Goal: Information Seeking & Learning: Check status

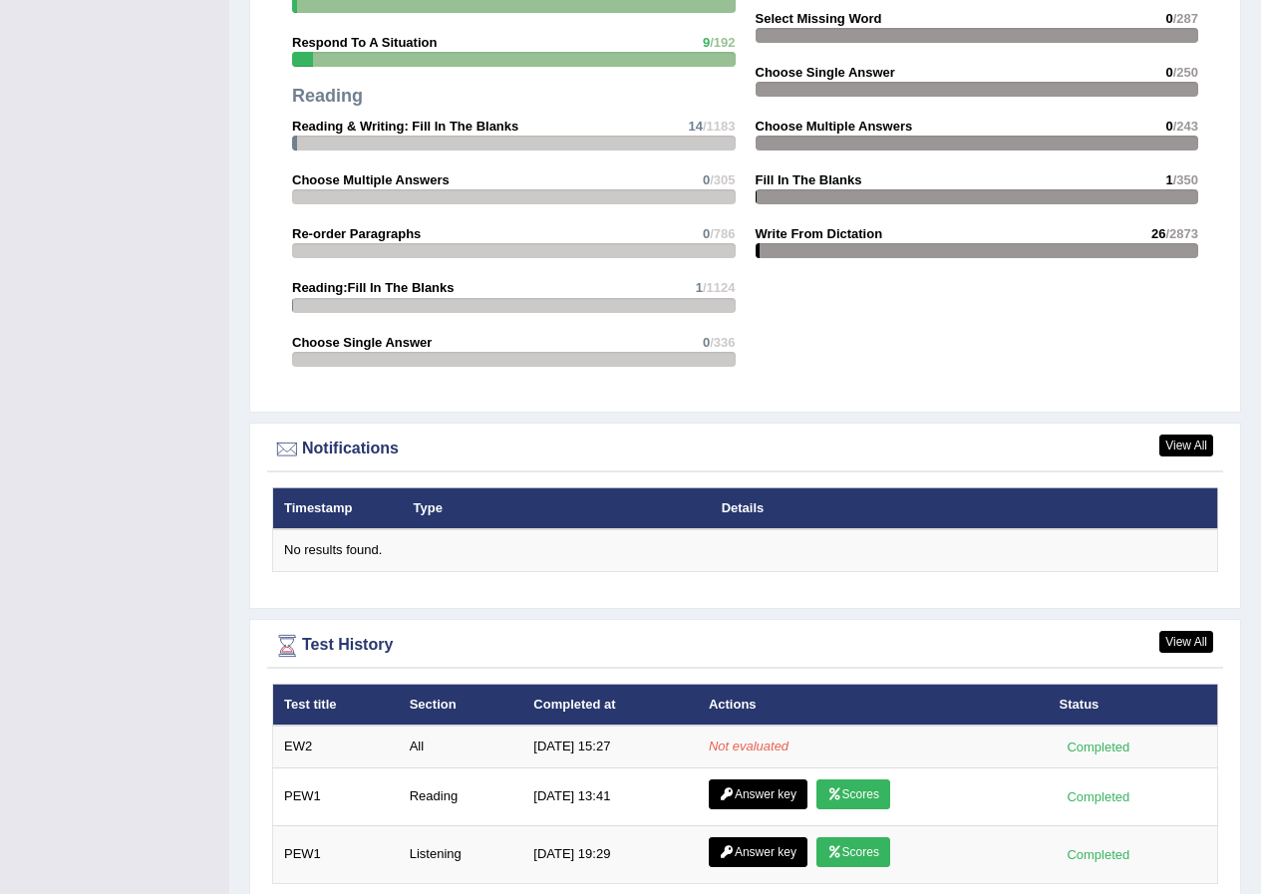
scroll to position [2093, 0]
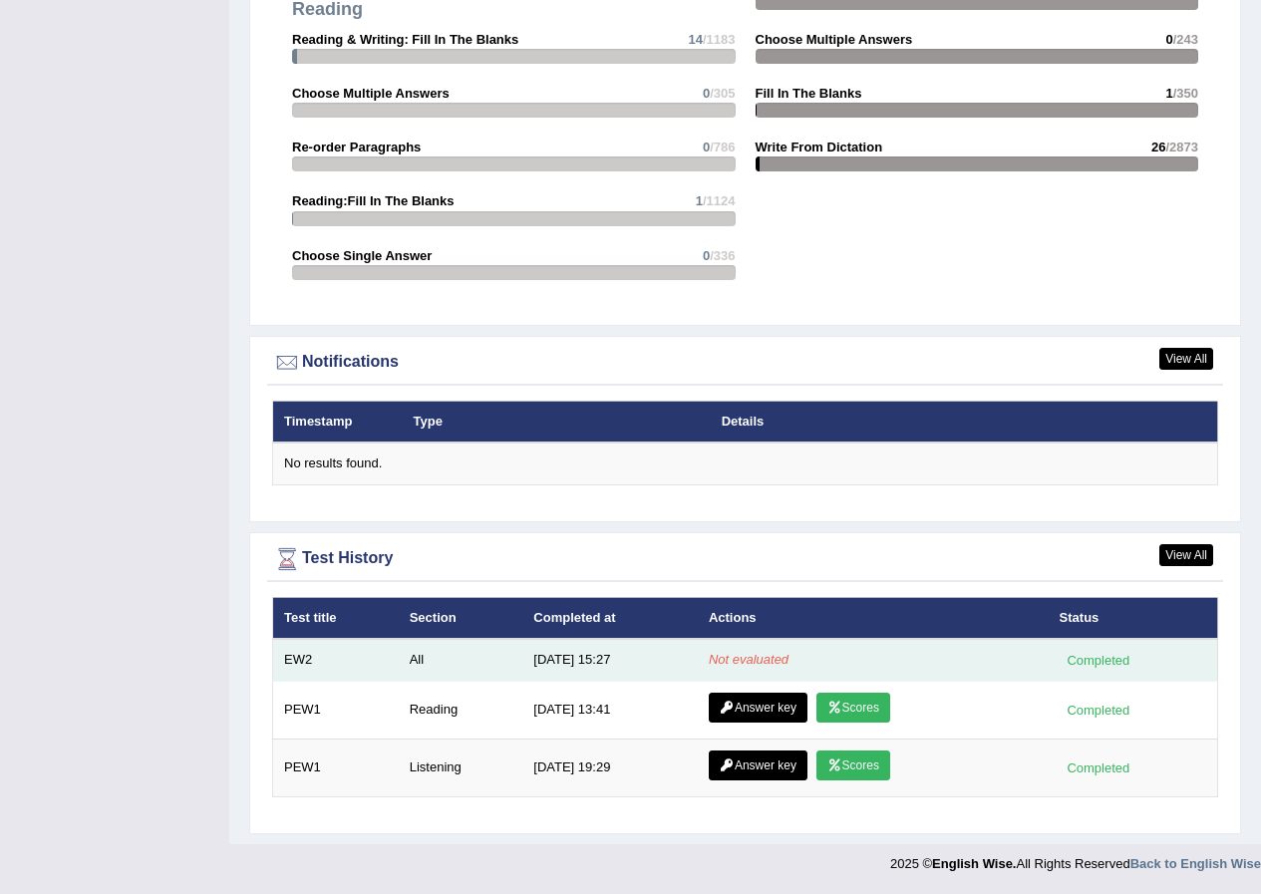
click at [307, 664] on td "EW2" at bounding box center [336, 660] width 126 height 42
click at [306, 663] on td "EW2" at bounding box center [336, 660] width 126 height 42
click at [425, 664] on td "All" at bounding box center [461, 660] width 125 height 42
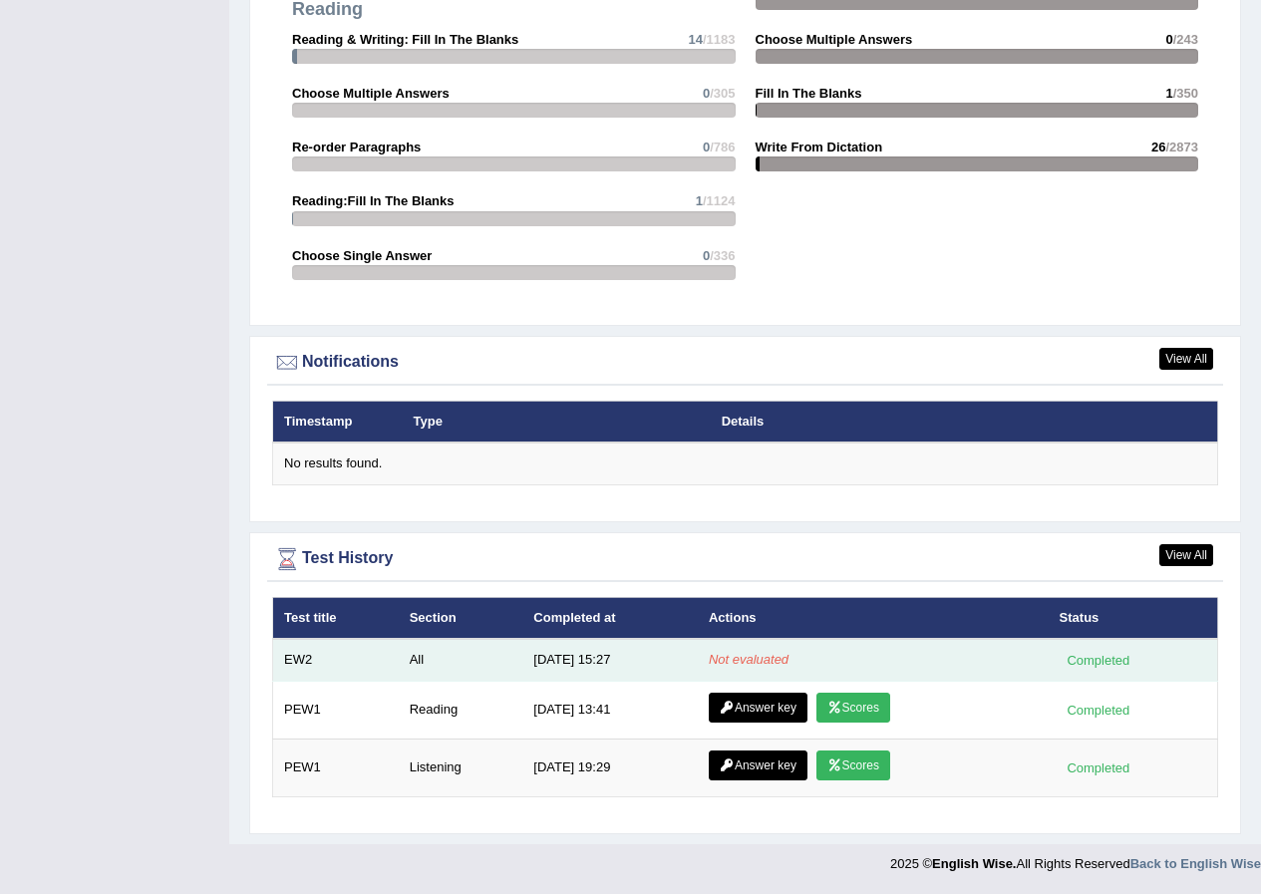
click at [425, 664] on td "All" at bounding box center [461, 660] width 125 height 42
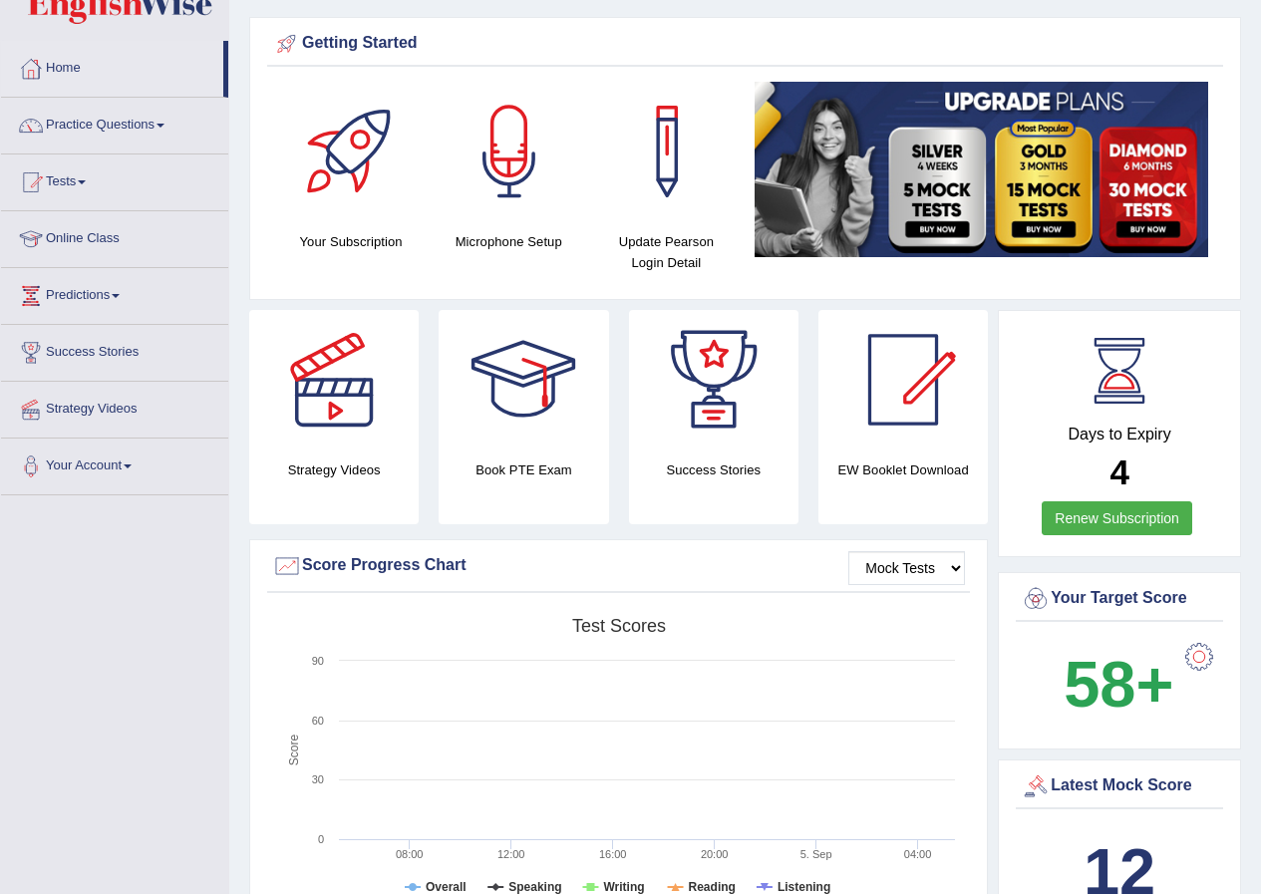
scroll to position [0, 0]
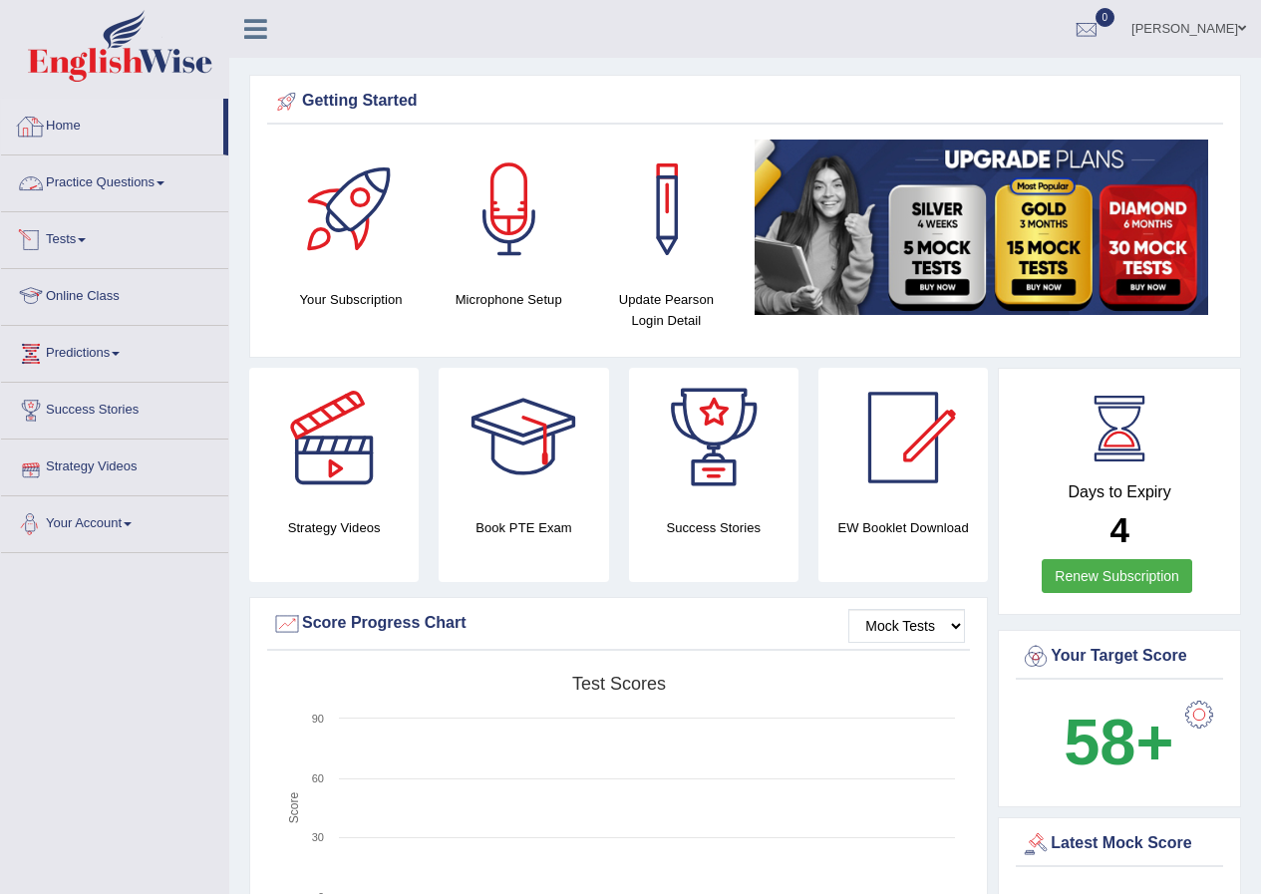
click at [74, 126] on link "Home" at bounding box center [112, 124] width 222 height 50
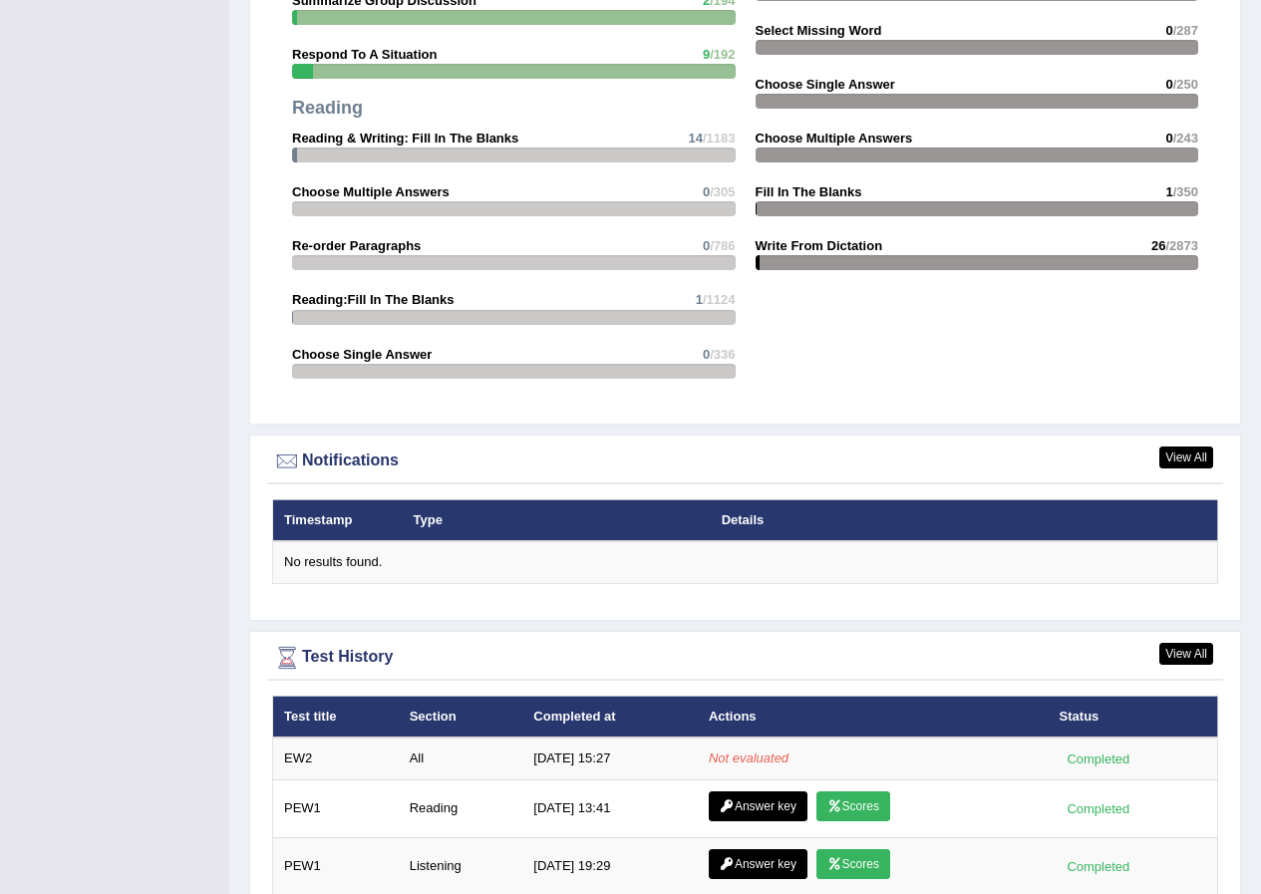
scroll to position [2093, 0]
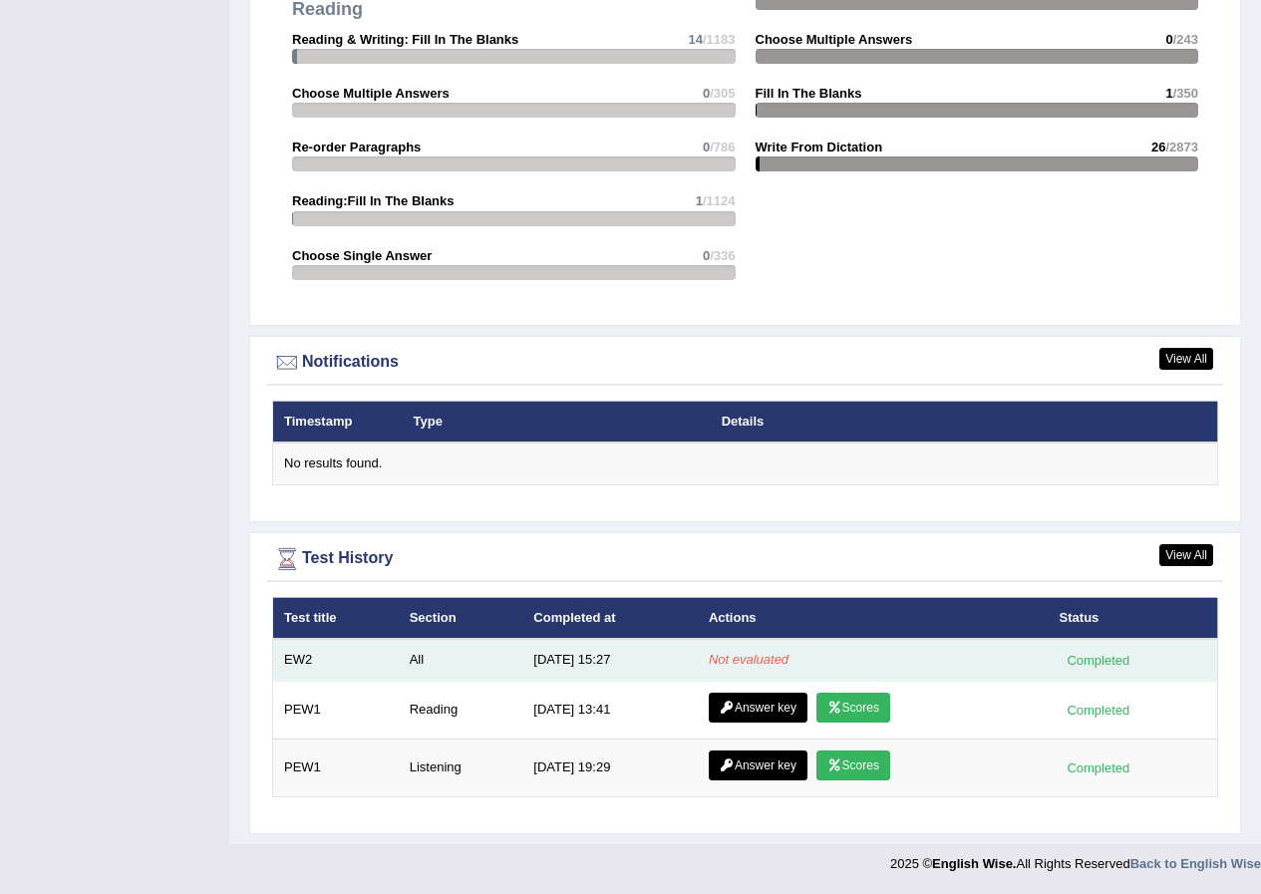
click at [290, 658] on td "EW2" at bounding box center [336, 660] width 126 height 42
click at [290, 657] on td "EW2" at bounding box center [336, 660] width 126 height 42
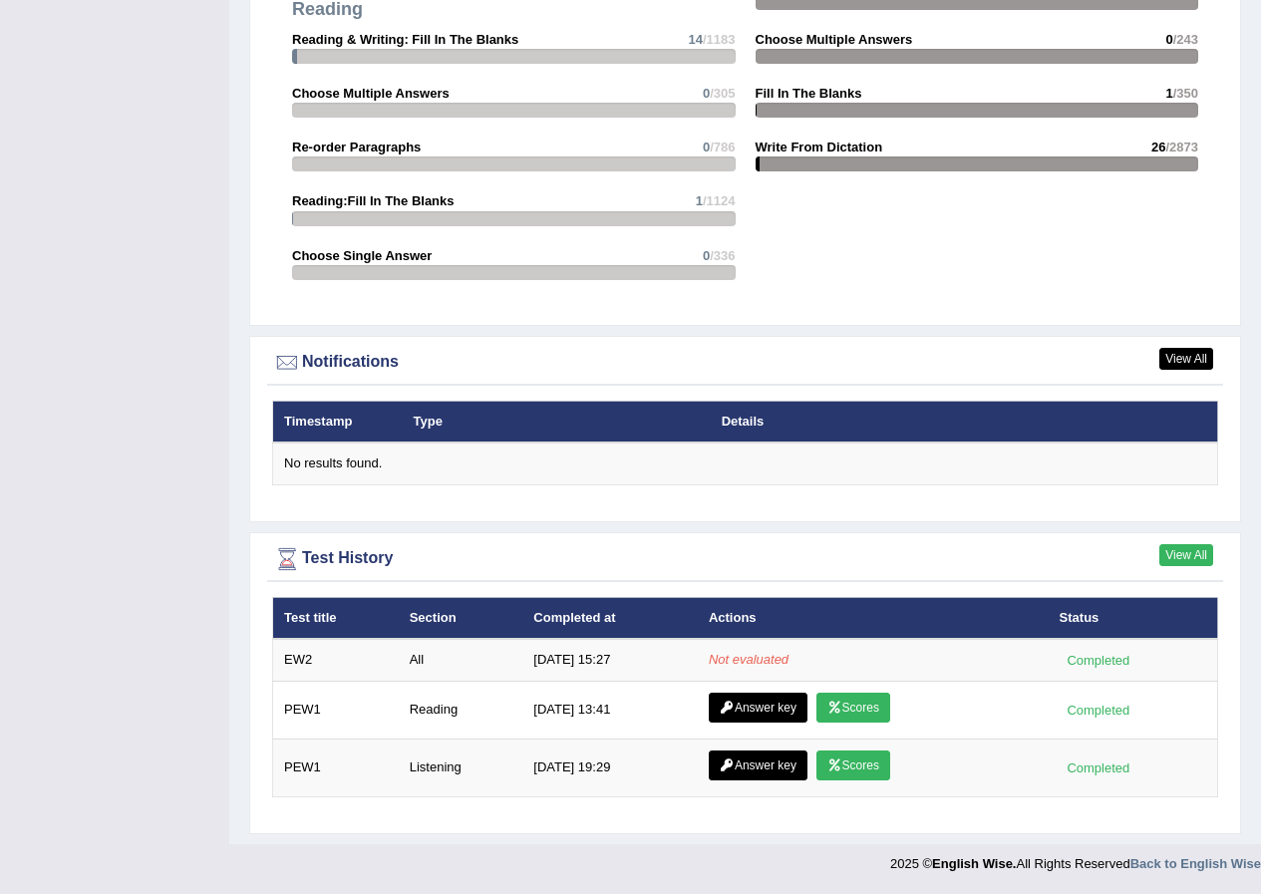
click at [1176, 551] on link "View All" at bounding box center [1186, 555] width 54 height 22
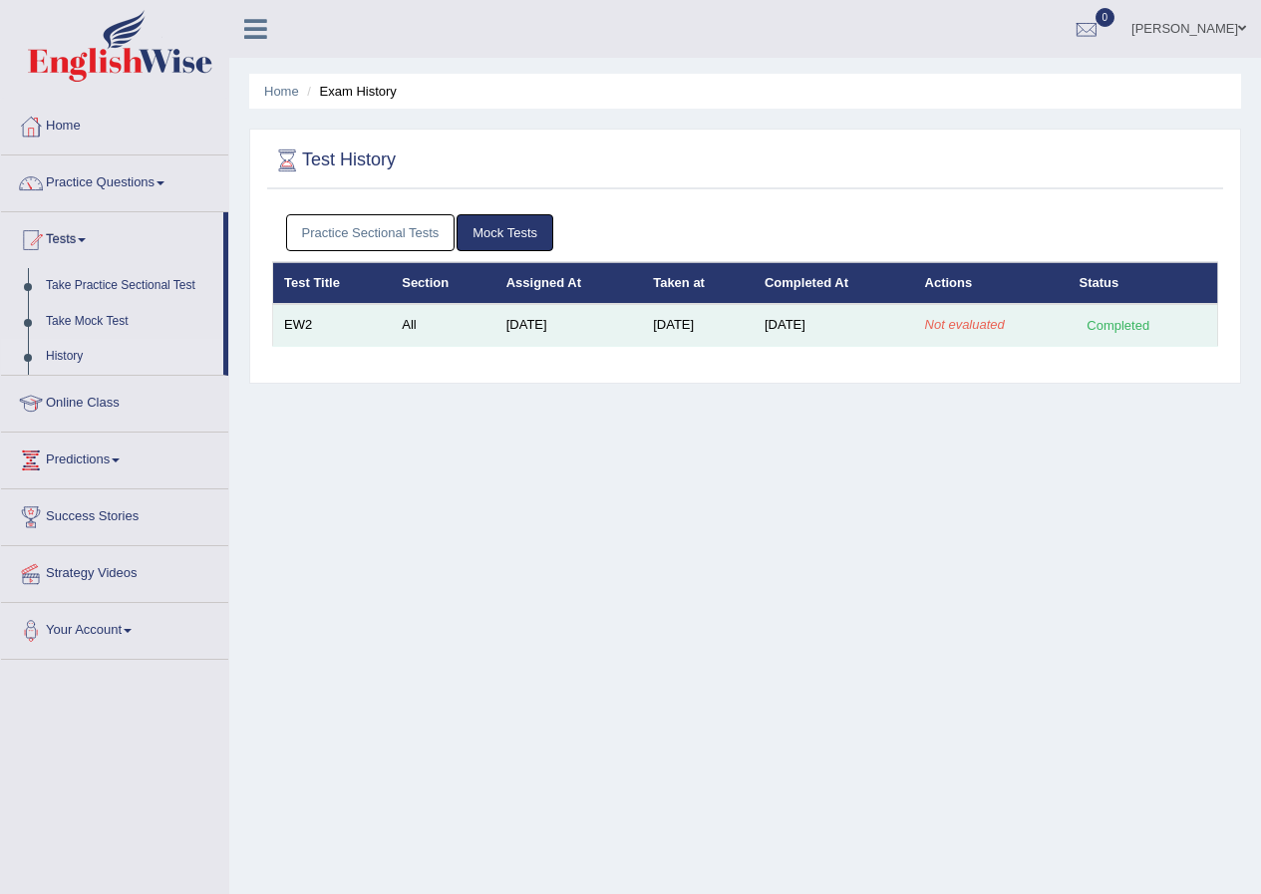
click at [299, 322] on td "EW2" at bounding box center [332, 325] width 119 height 42
click at [381, 331] on td "EW2" at bounding box center [332, 325] width 119 height 42
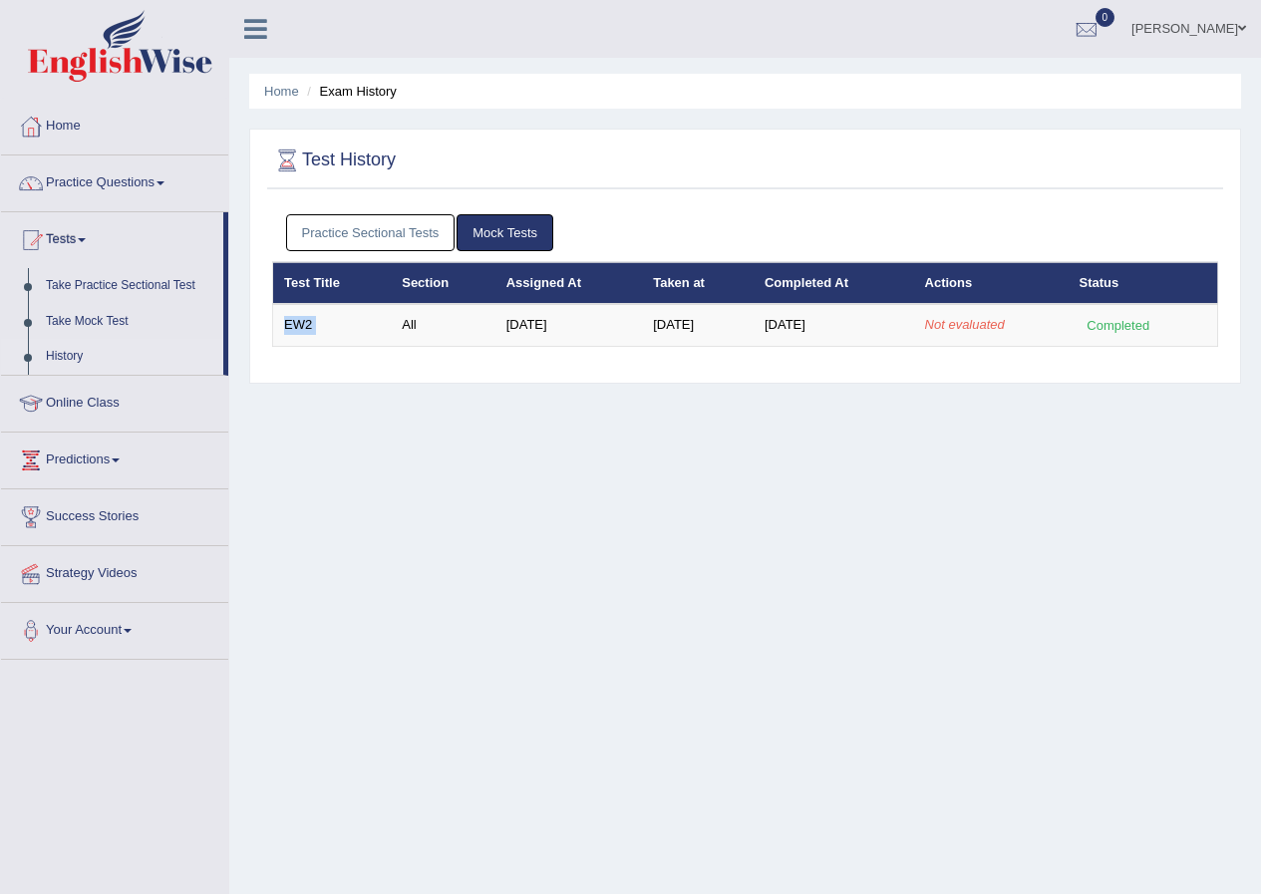
click at [495, 229] on link "Mock Tests" at bounding box center [505, 232] width 97 height 37
click at [432, 238] on link "Practice Sectional Tests" at bounding box center [370, 232] width 169 height 37
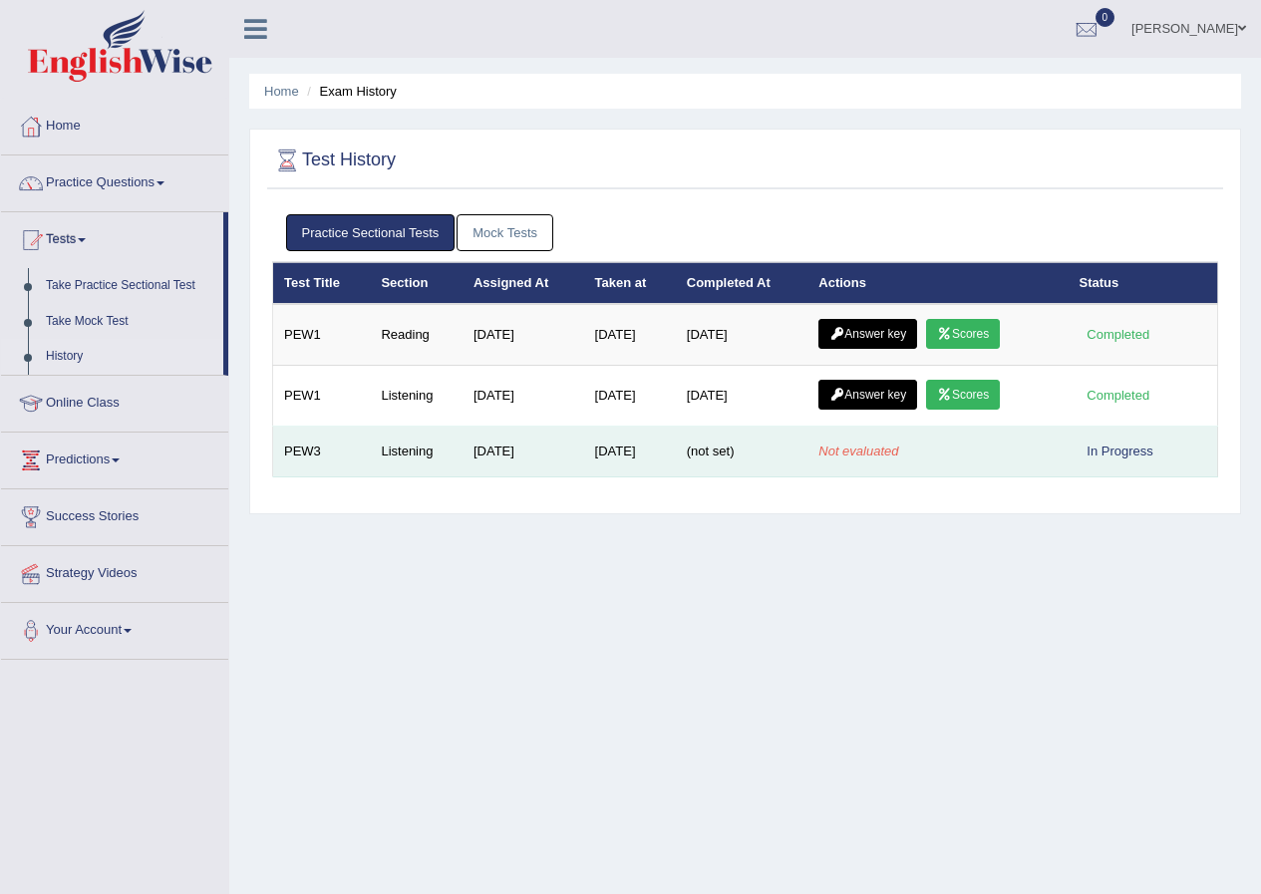
click at [527, 469] on td "Aug 29, 2025" at bounding box center [524, 452] width 122 height 51
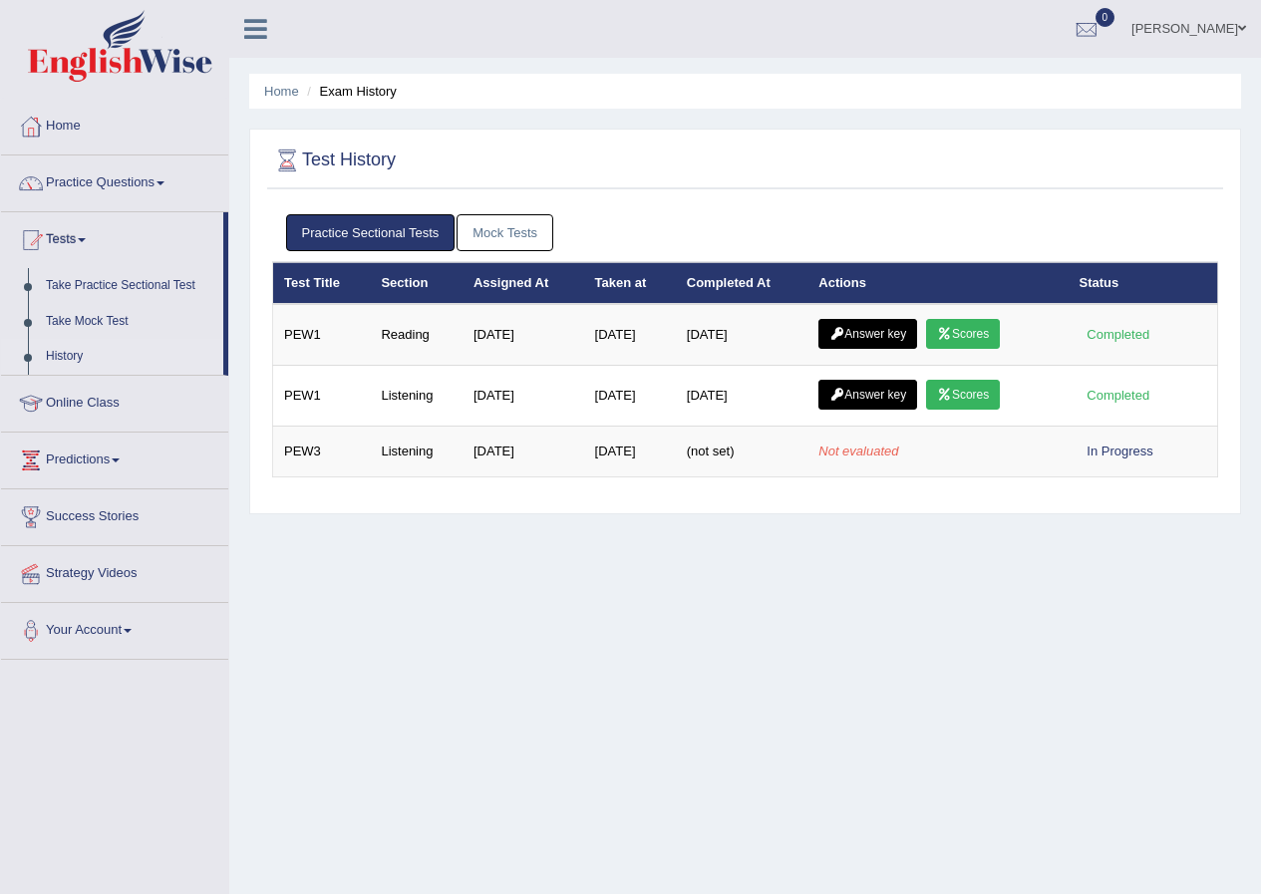
drag, startPoint x: 527, startPoint y: 469, endPoint x: 527, endPoint y: 480, distance: 11.0
click at [527, 480] on div "Practice Sectional Tests Mock Tests Test Title Section Assigned At Taken at Com…" at bounding box center [745, 353] width 956 height 299
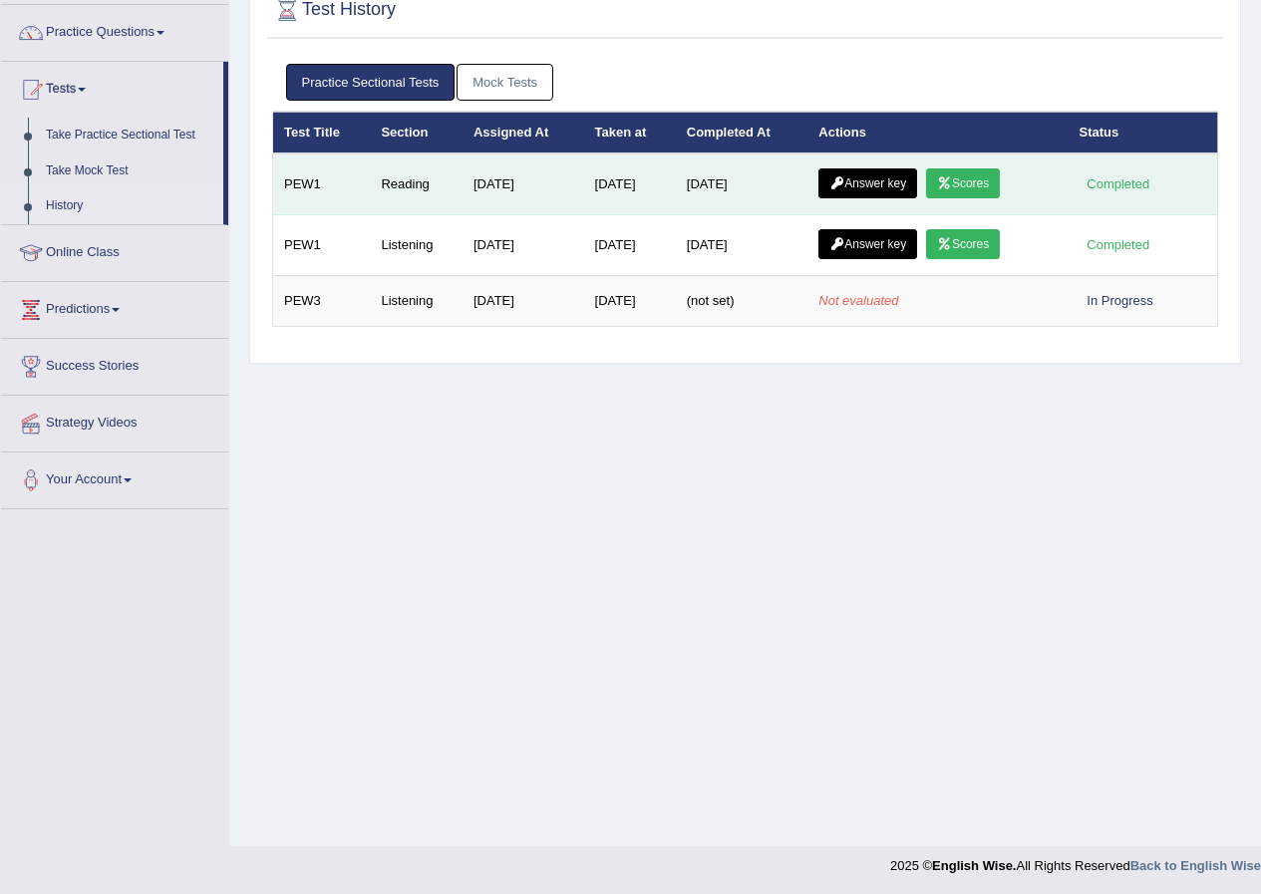
scroll to position [153, 0]
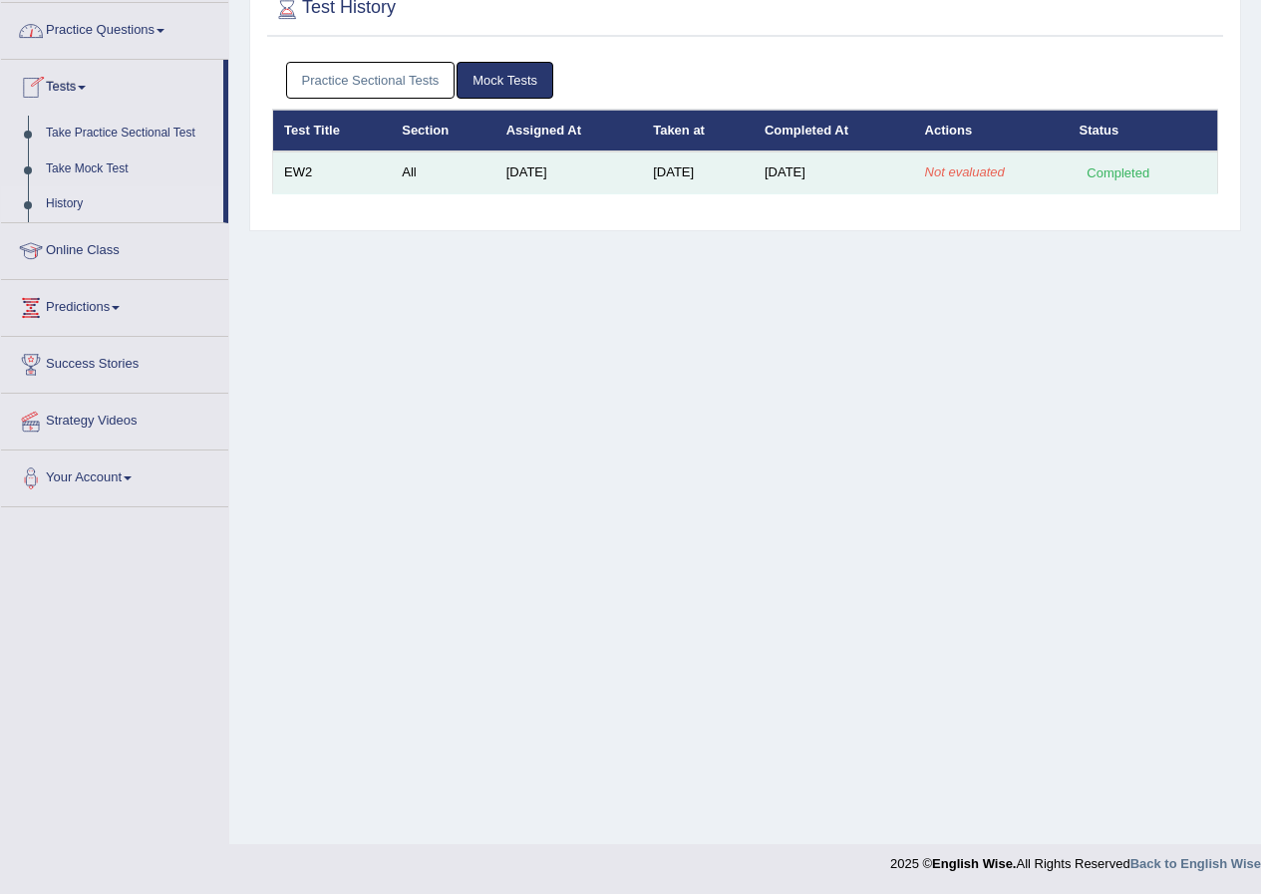
click at [313, 168] on td "EW2" at bounding box center [332, 173] width 119 height 42
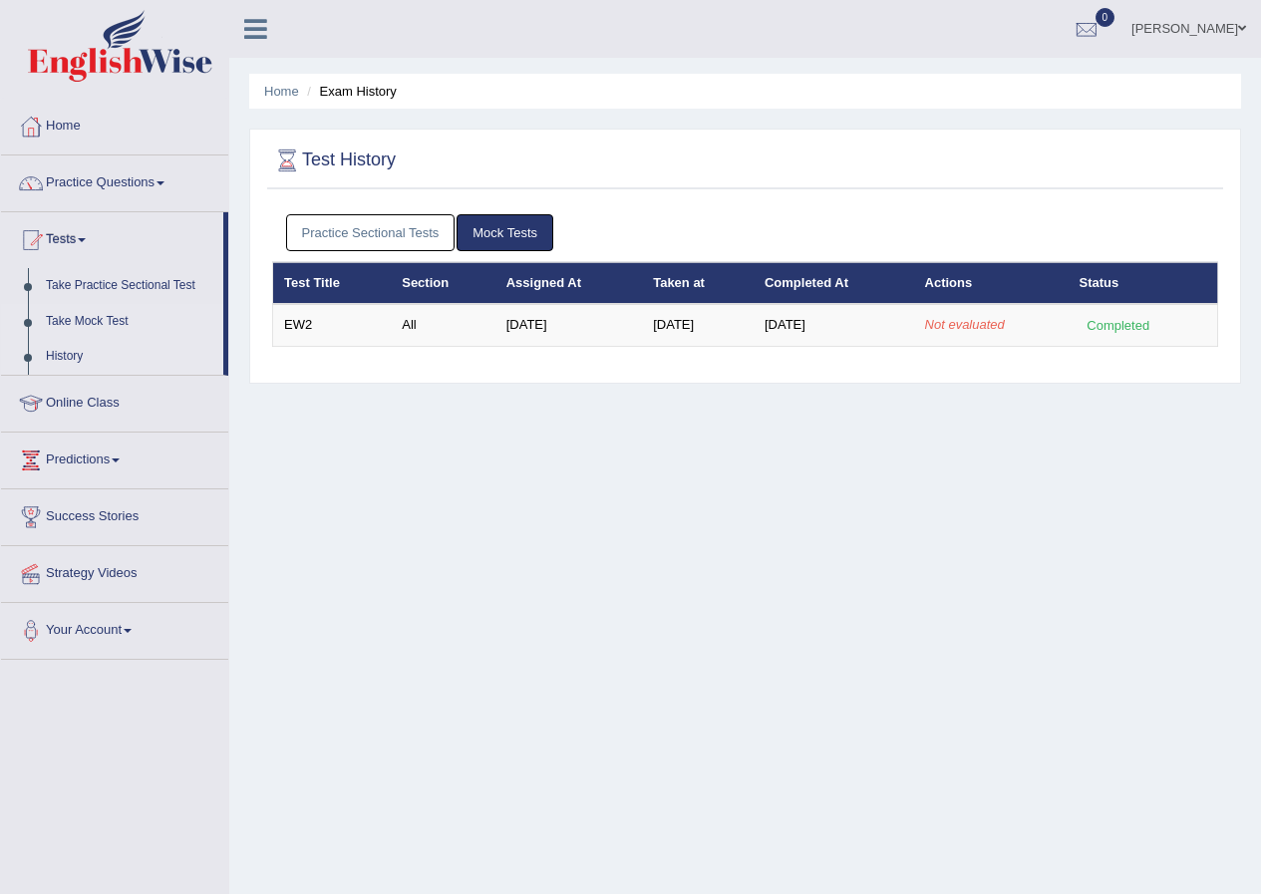
click at [114, 316] on link "Take Mock Test" at bounding box center [130, 322] width 186 height 36
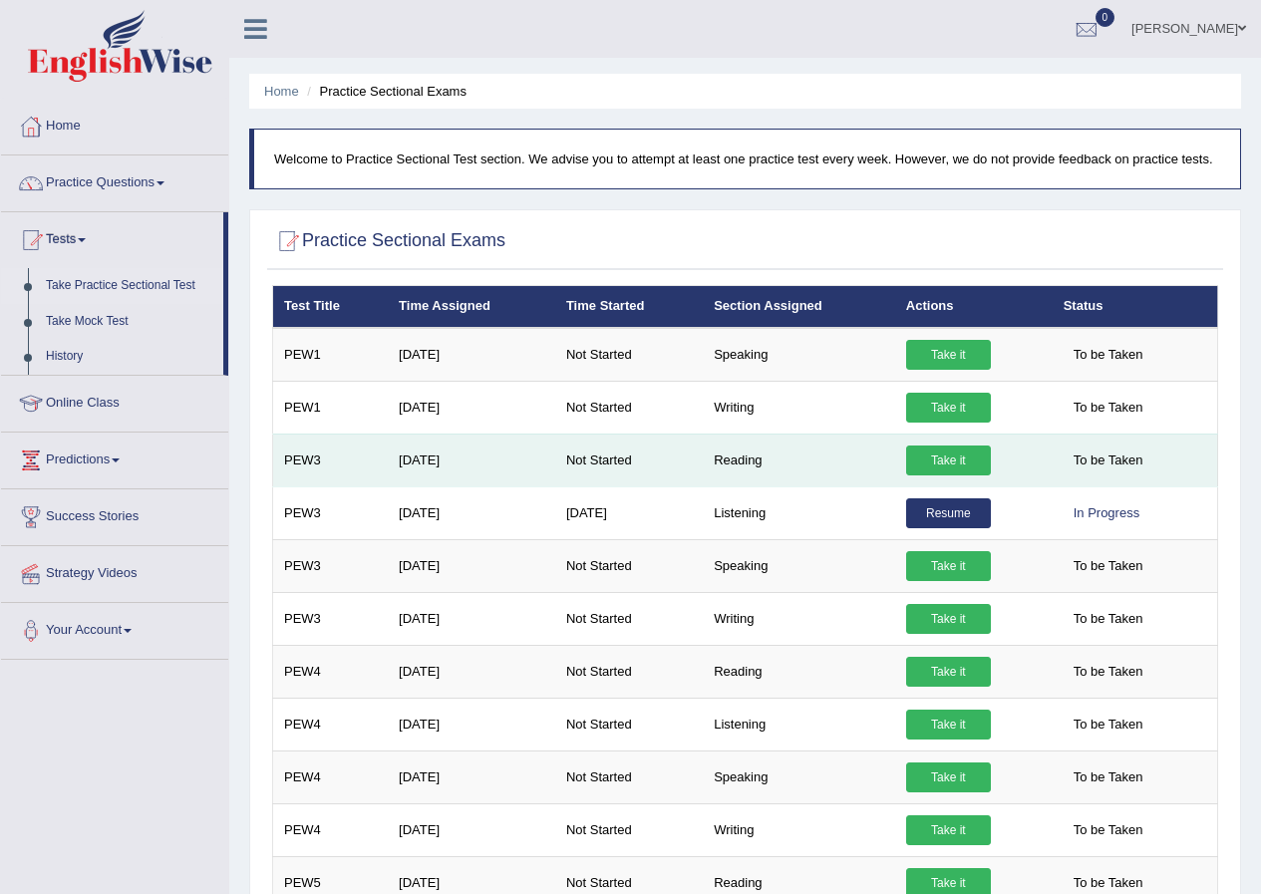
click at [913, 460] on link "Take it" at bounding box center [948, 461] width 85 height 30
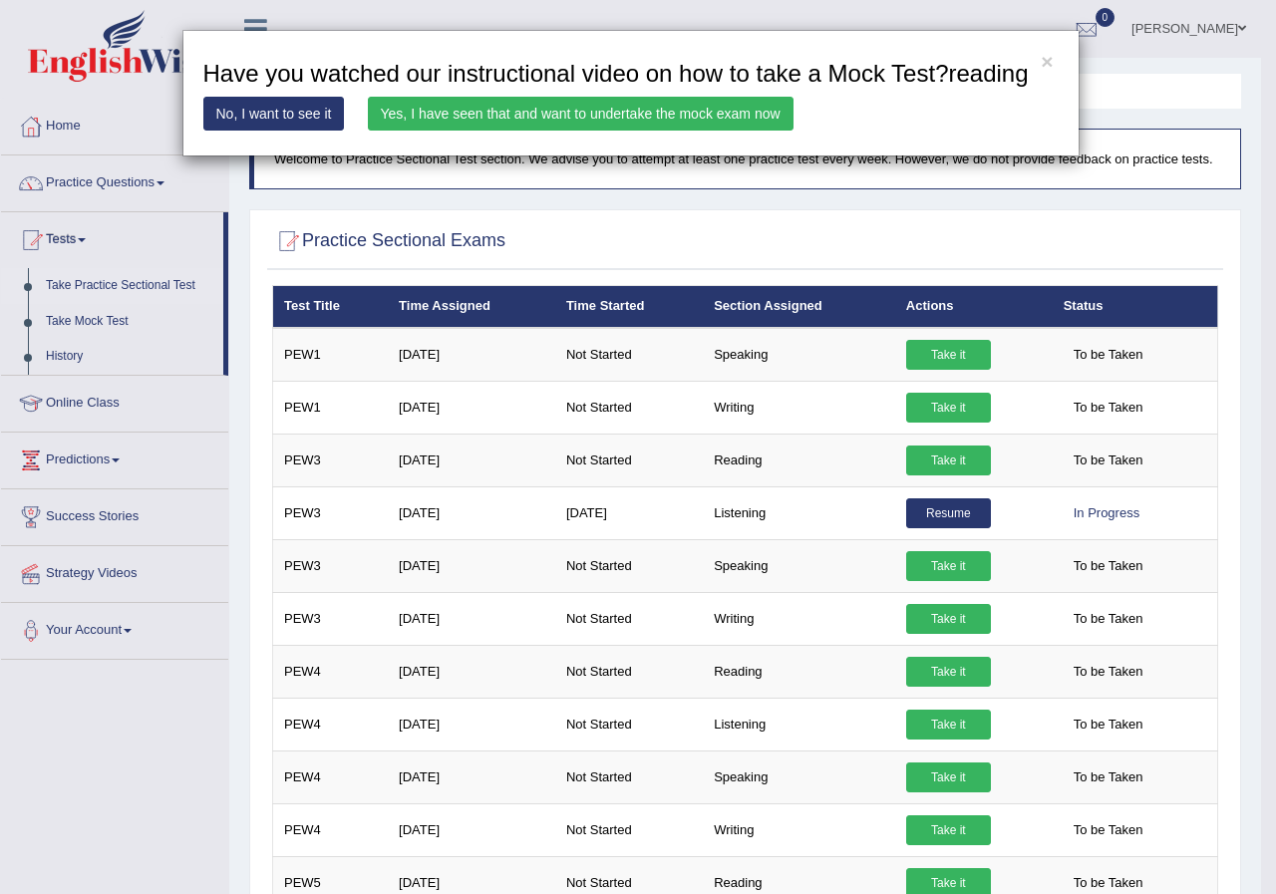
click at [414, 237] on div "× Have you watched our instructional video on how to take a Mock Test?reading N…" at bounding box center [638, 447] width 1276 height 894
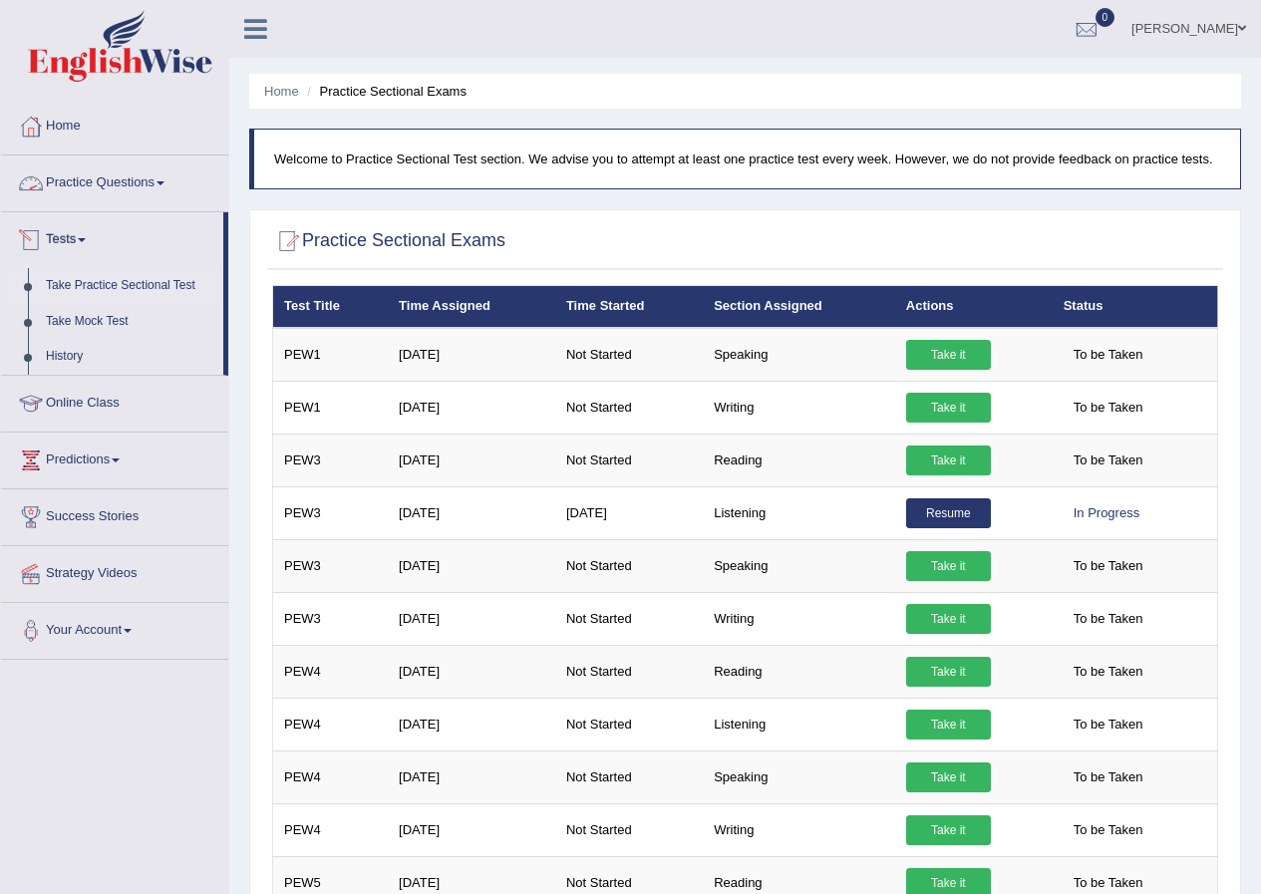
click at [89, 278] on link "Take Practice Sectional Test" at bounding box center [130, 286] width 186 height 36
click at [117, 315] on link "Take Mock Test" at bounding box center [130, 322] width 186 height 36
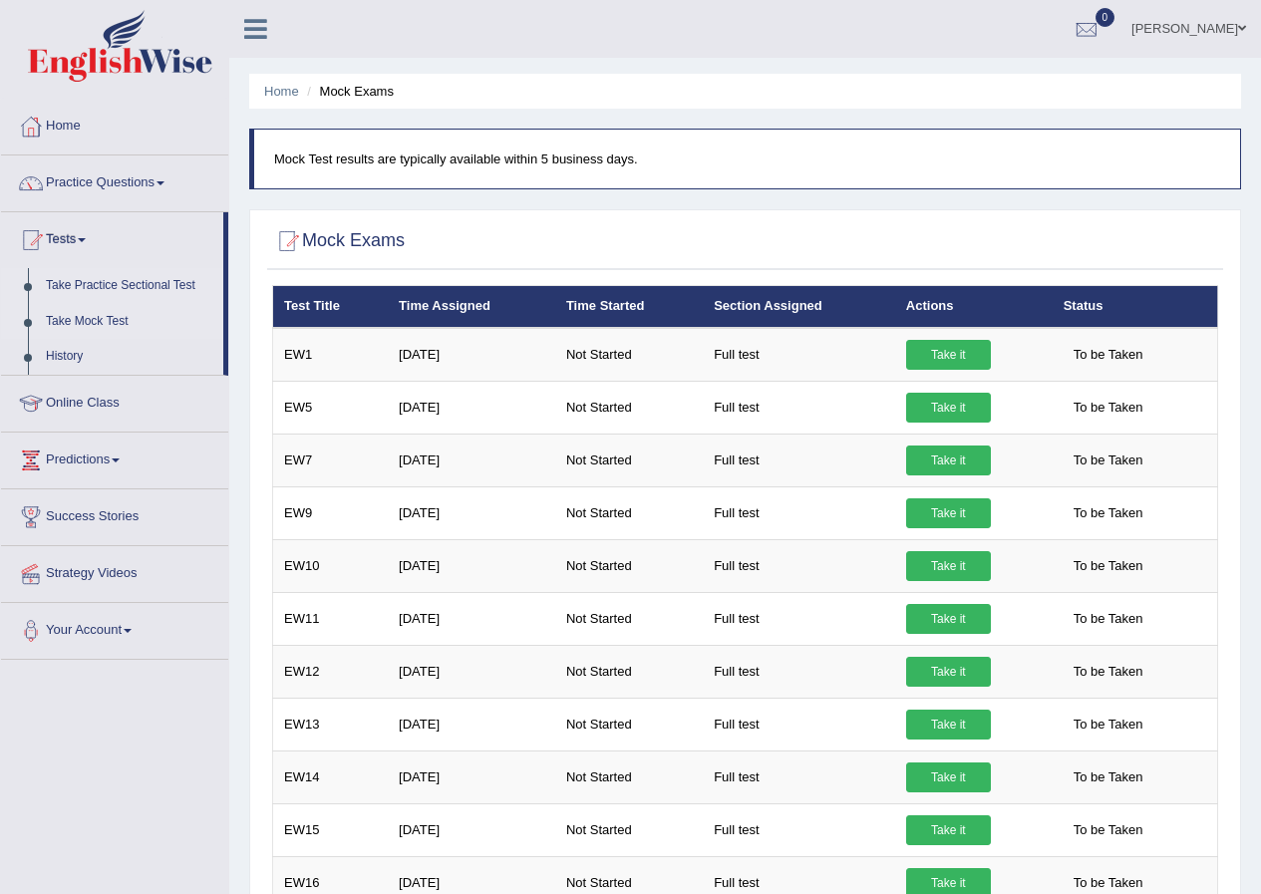
click at [90, 283] on link "Take Practice Sectional Test" at bounding box center [130, 286] width 186 height 36
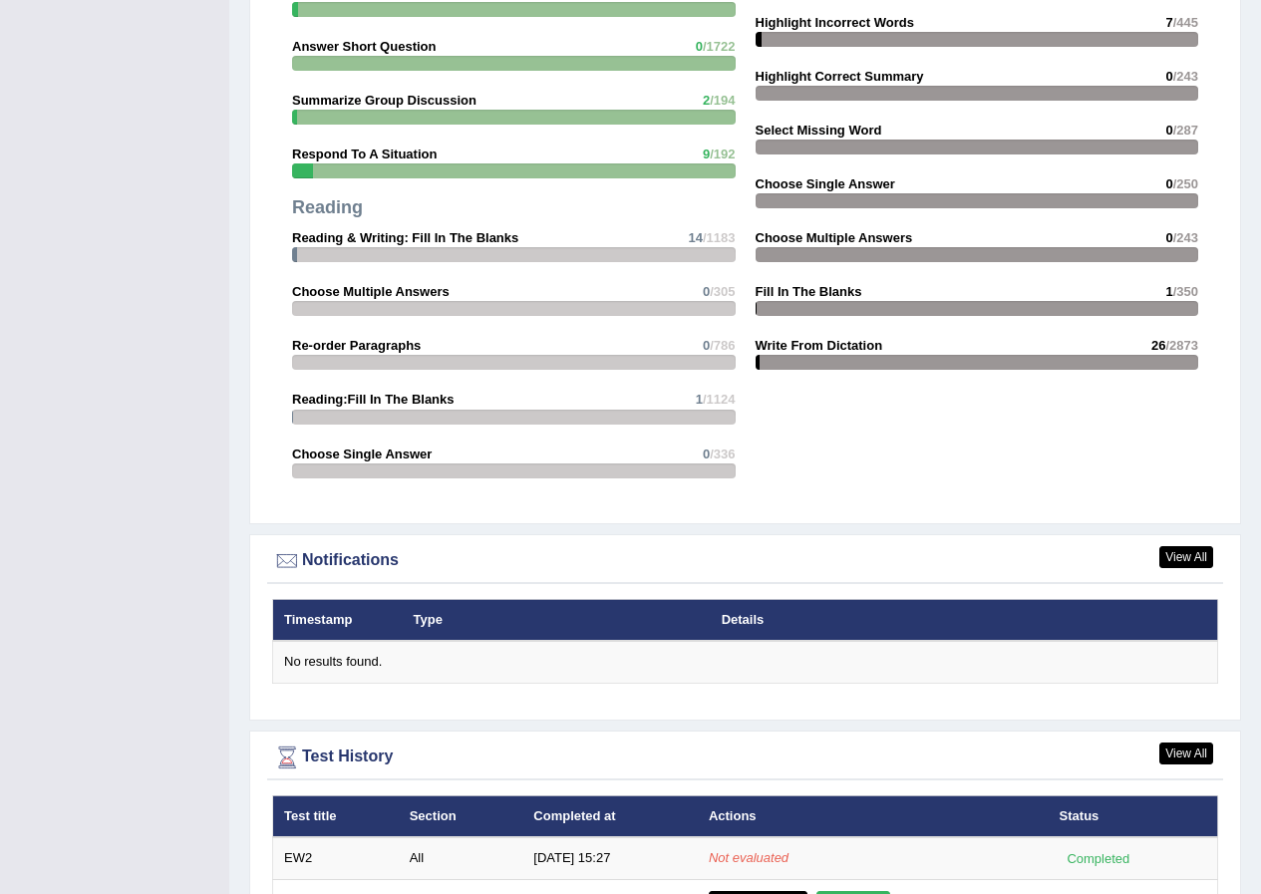
scroll to position [2093, 0]
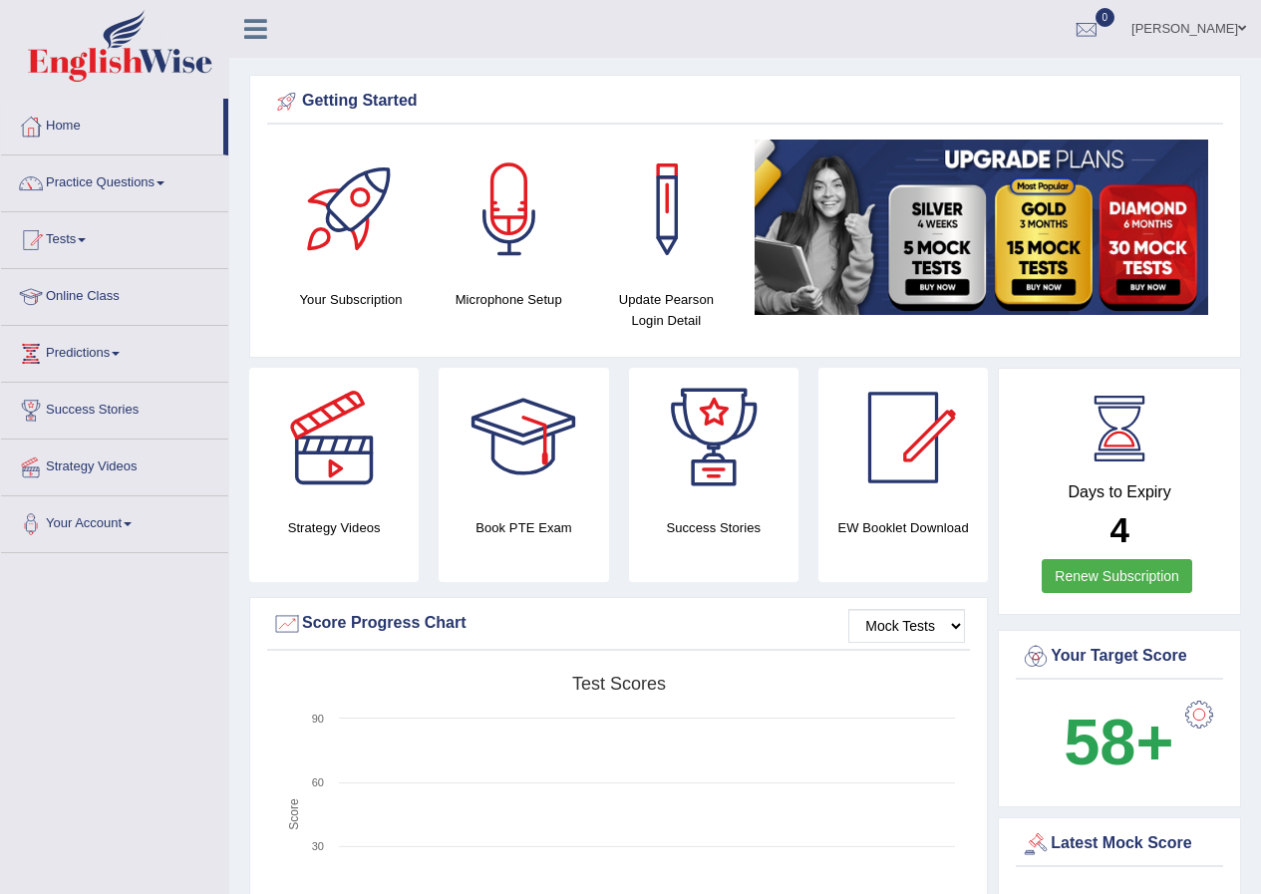
scroll to position [2093, 0]
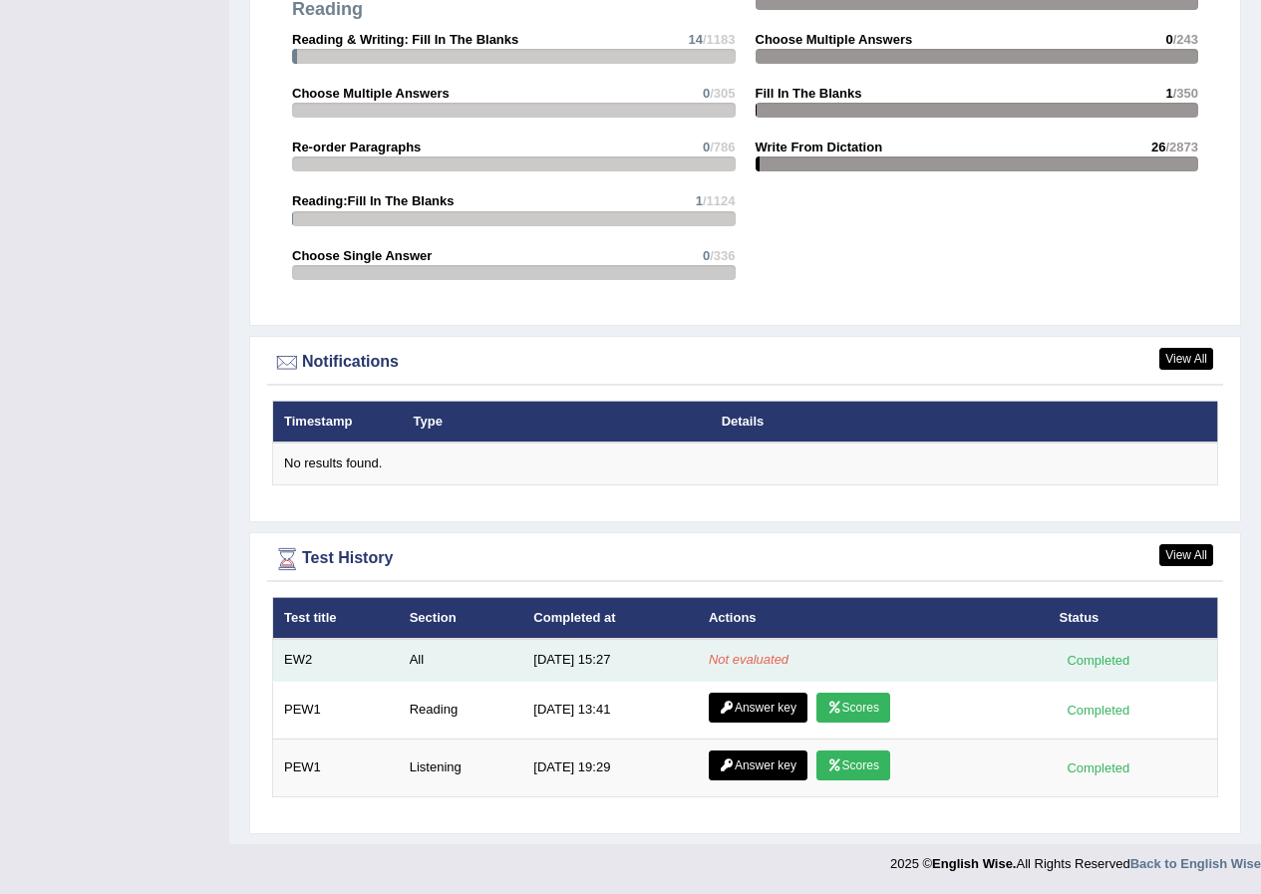
click at [296, 659] on td "EW2" at bounding box center [336, 660] width 126 height 42
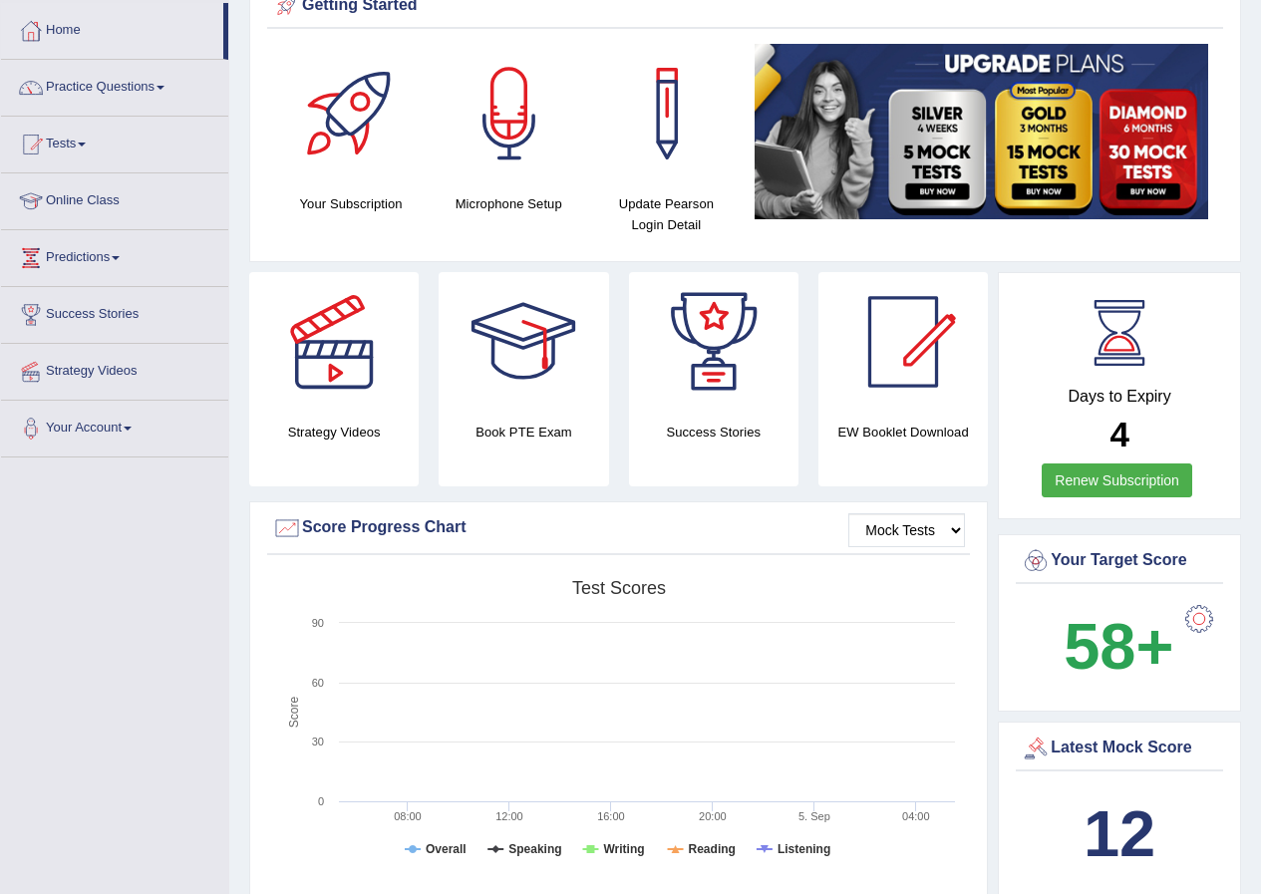
scroll to position [0, 0]
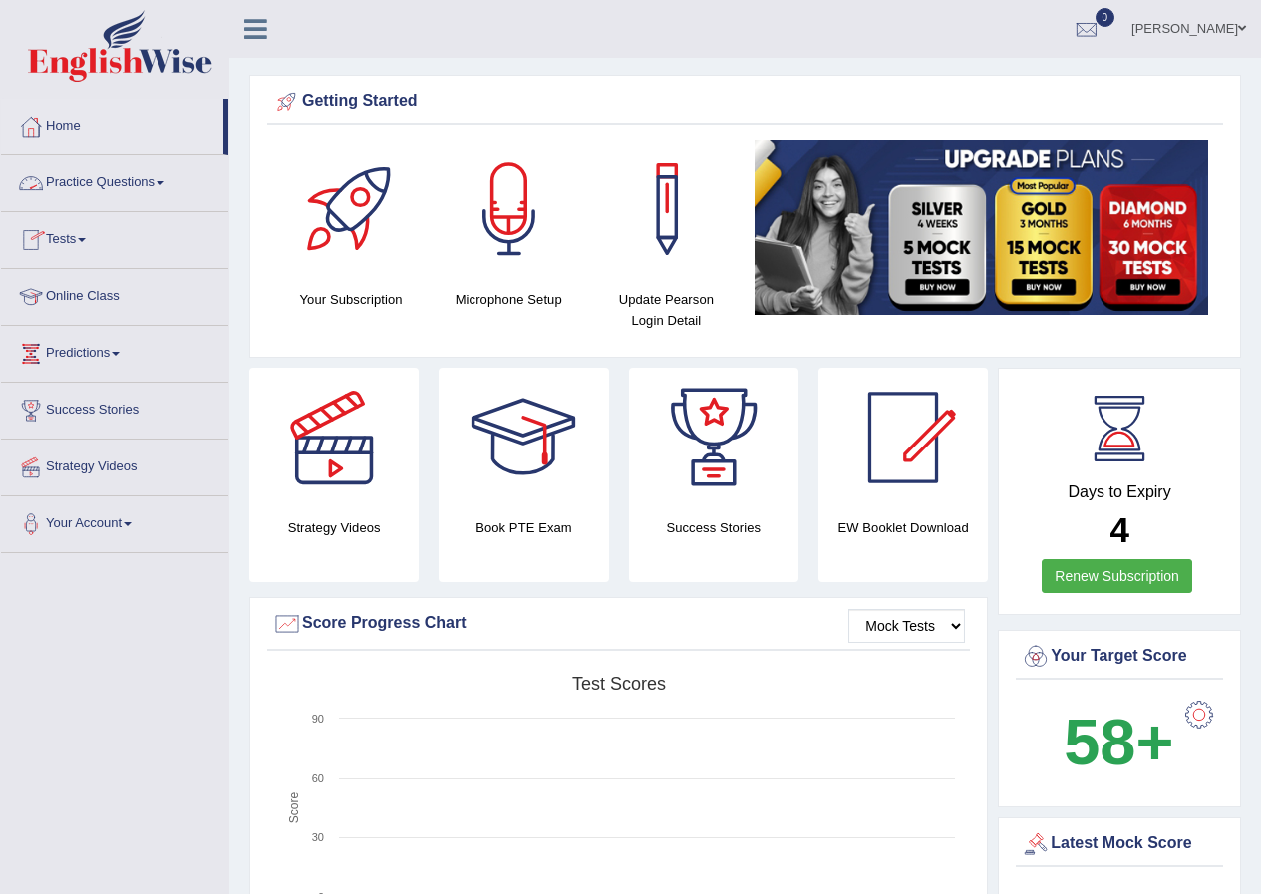
click at [104, 191] on link "Practice Questions" at bounding box center [114, 181] width 227 height 50
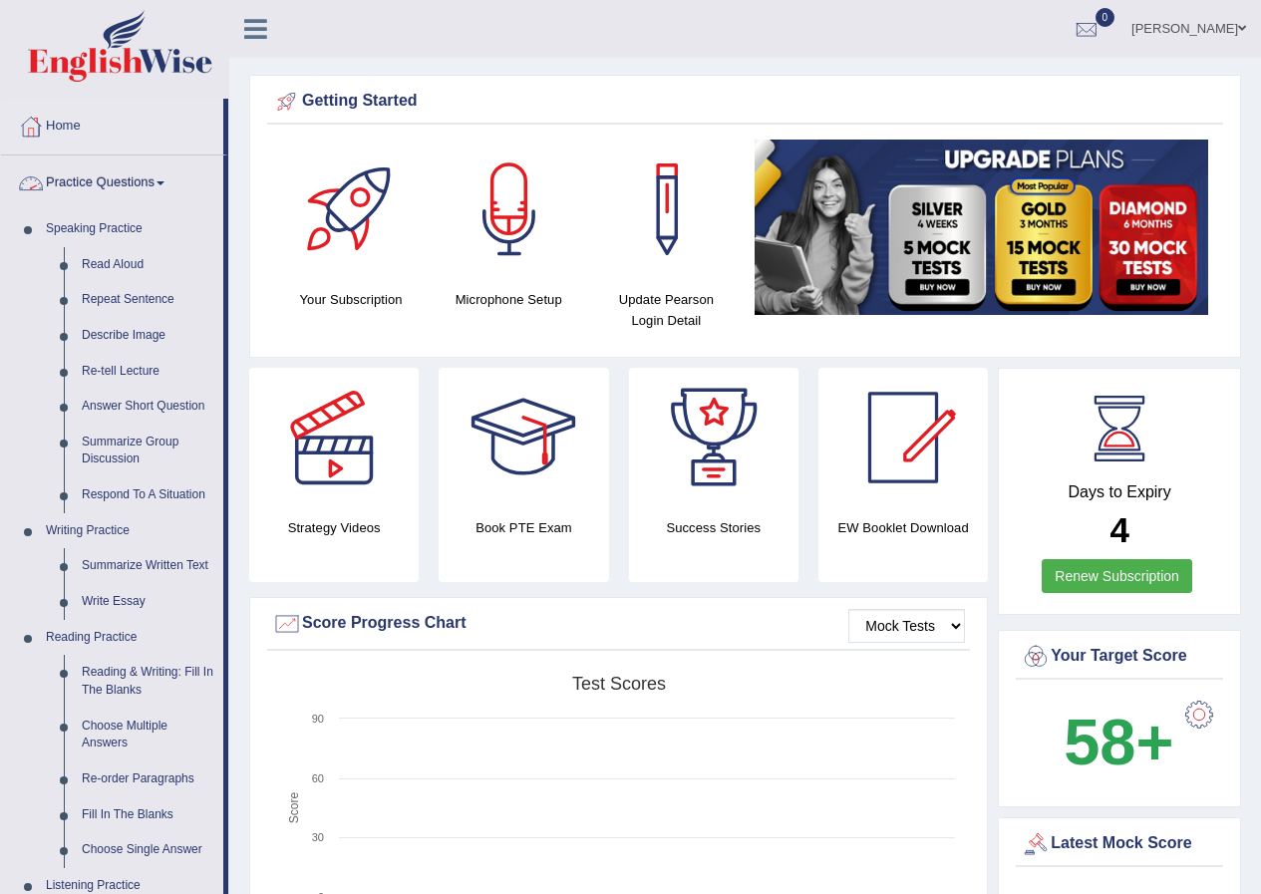
click at [161, 183] on link "Practice Questions" at bounding box center [112, 181] width 222 height 50
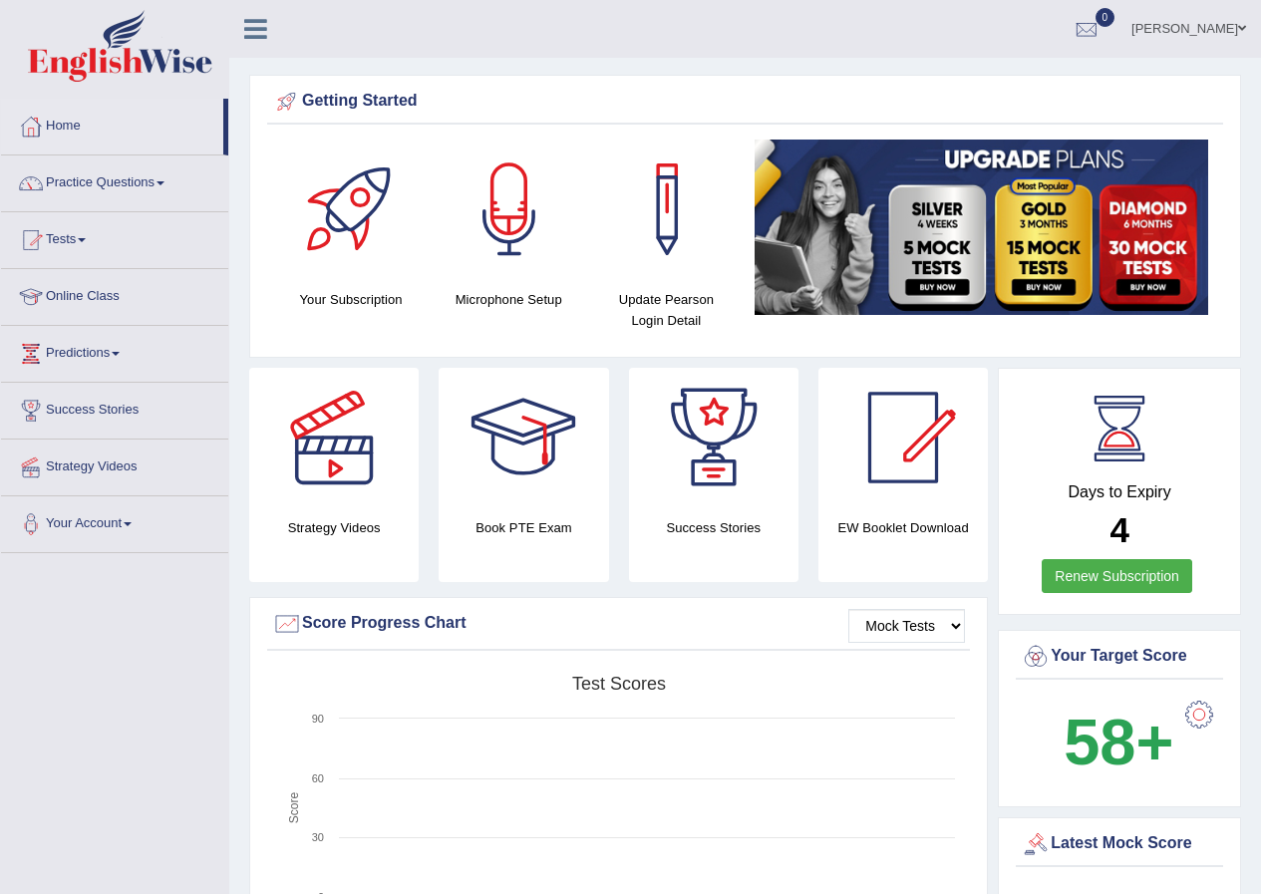
click at [80, 238] on link "Tests" at bounding box center [114, 237] width 227 height 50
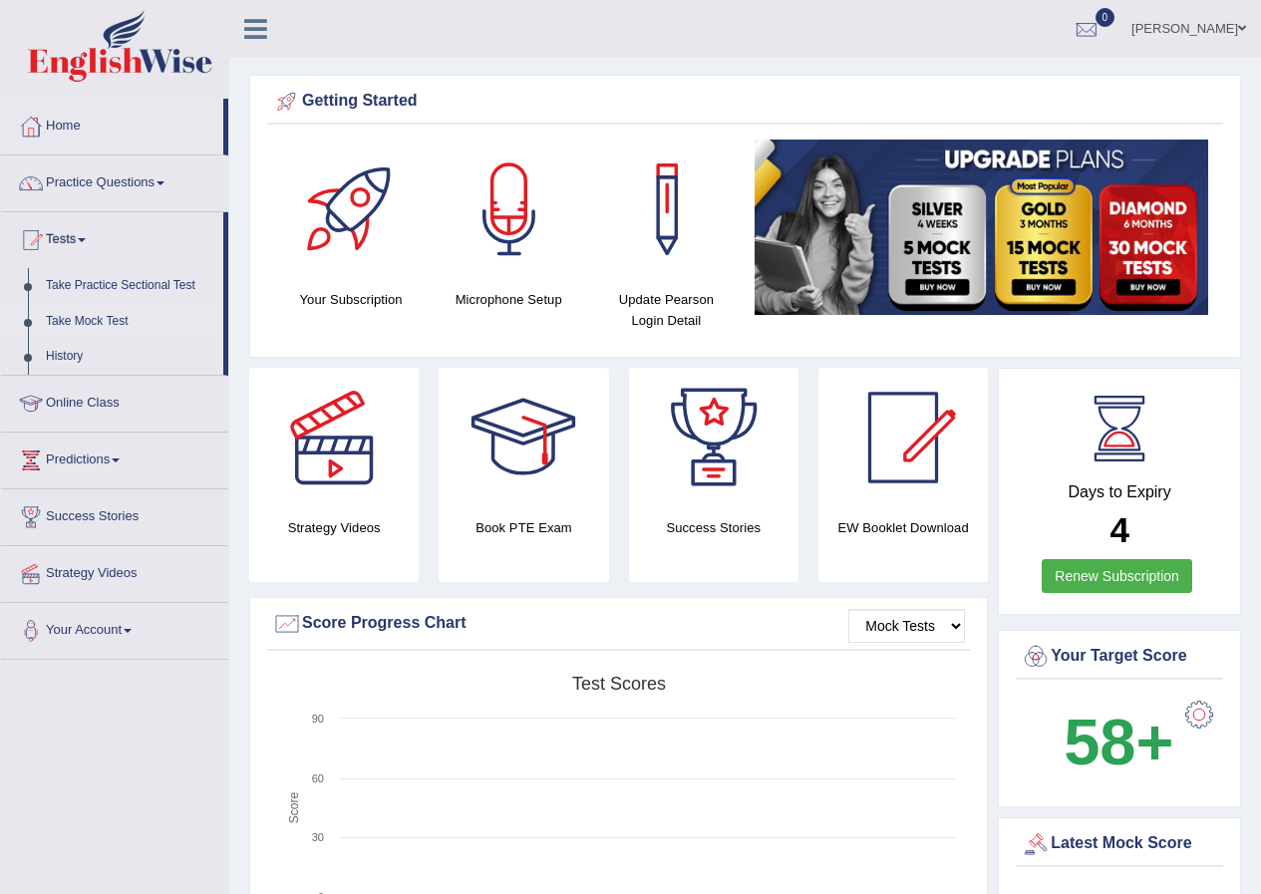
click at [87, 323] on link "Take Mock Test" at bounding box center [130, 322] width 186 height 36
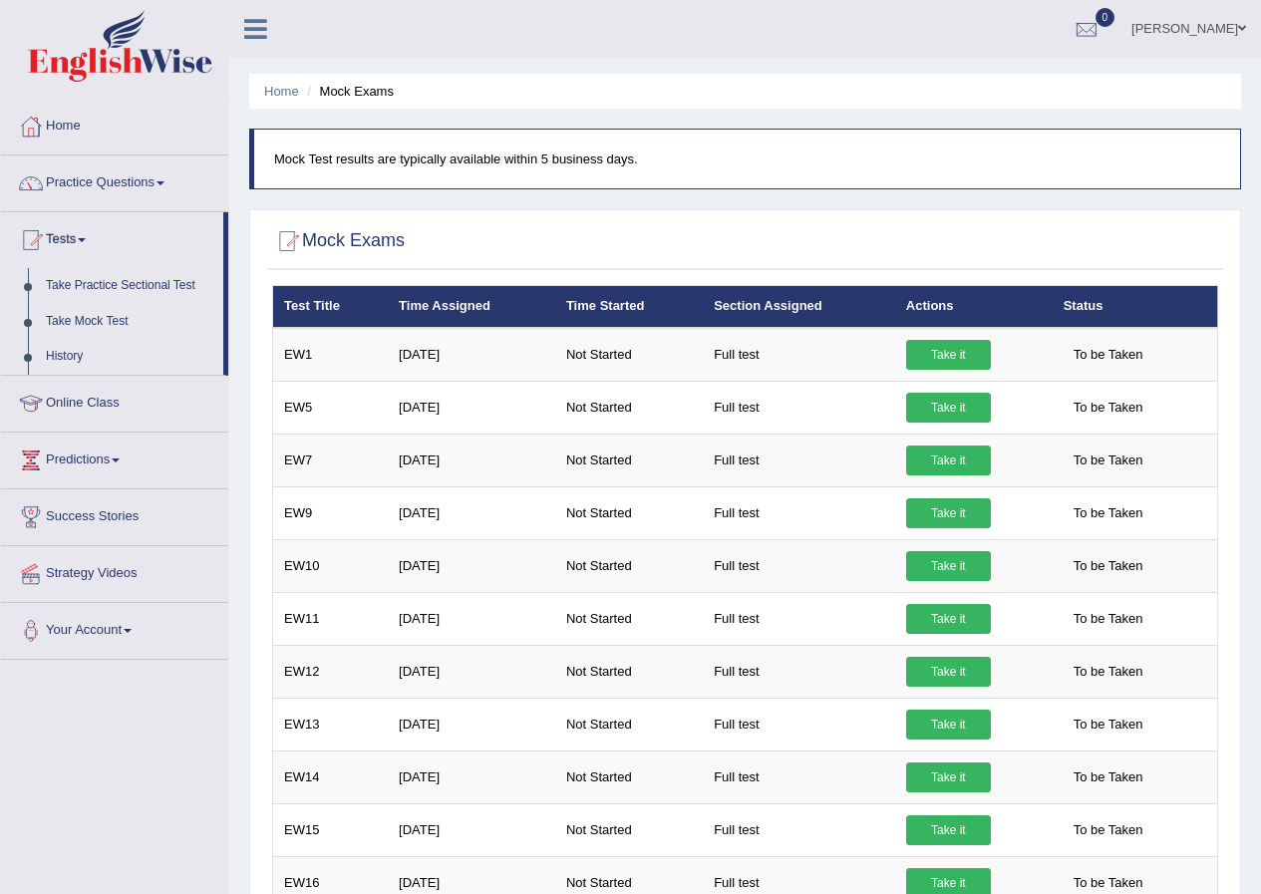
click at [78, 349] on link "History" at bounding box center [130, 357] width 186 height 36
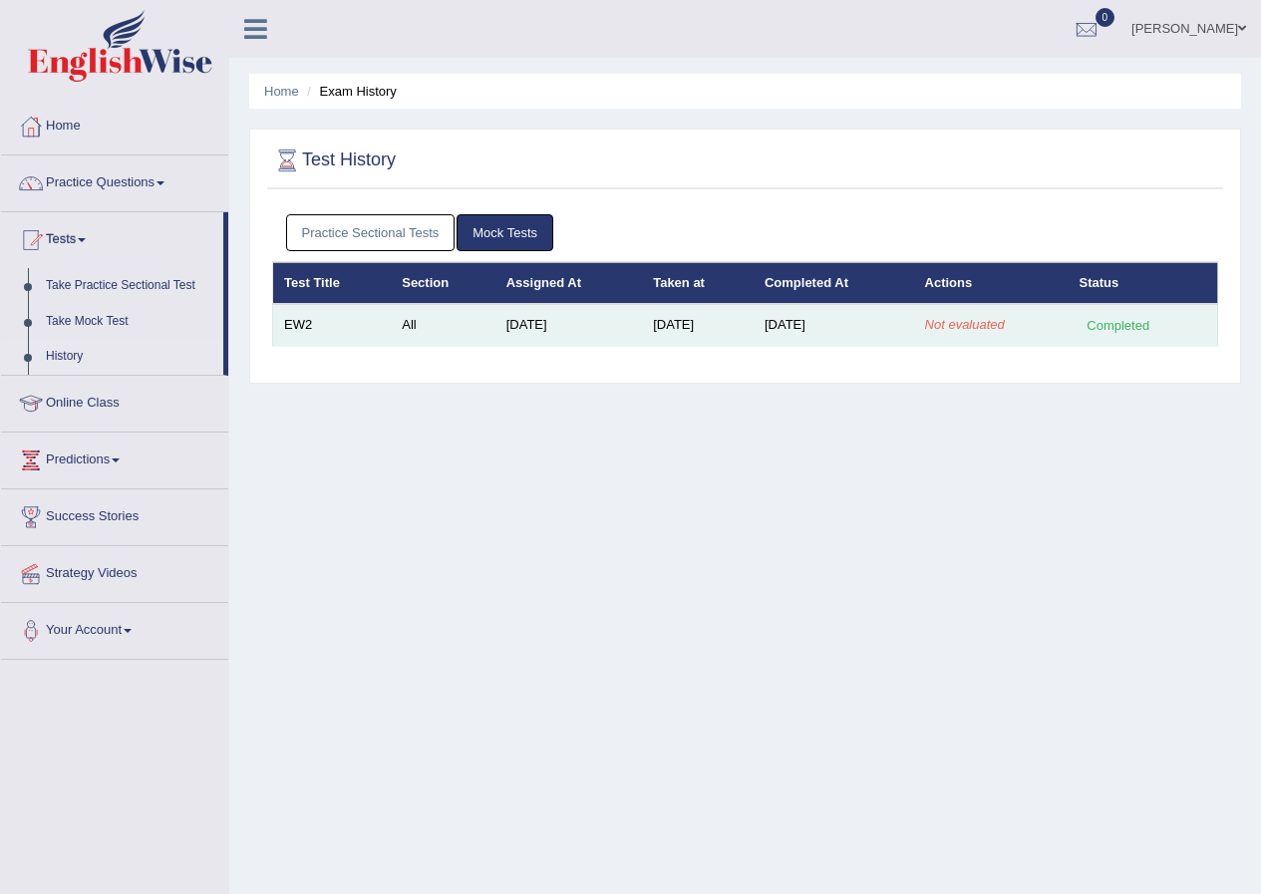
click at [305, 324] on td "EW2" at bounding box center [332, 325] width 119 height 42
click at [307, 324] on td "EW2" at bounding box center [332, 325] width 119 height 42
click at [308, 324] on td "EW2" at bounding box center [332, 325] width 119 height 42
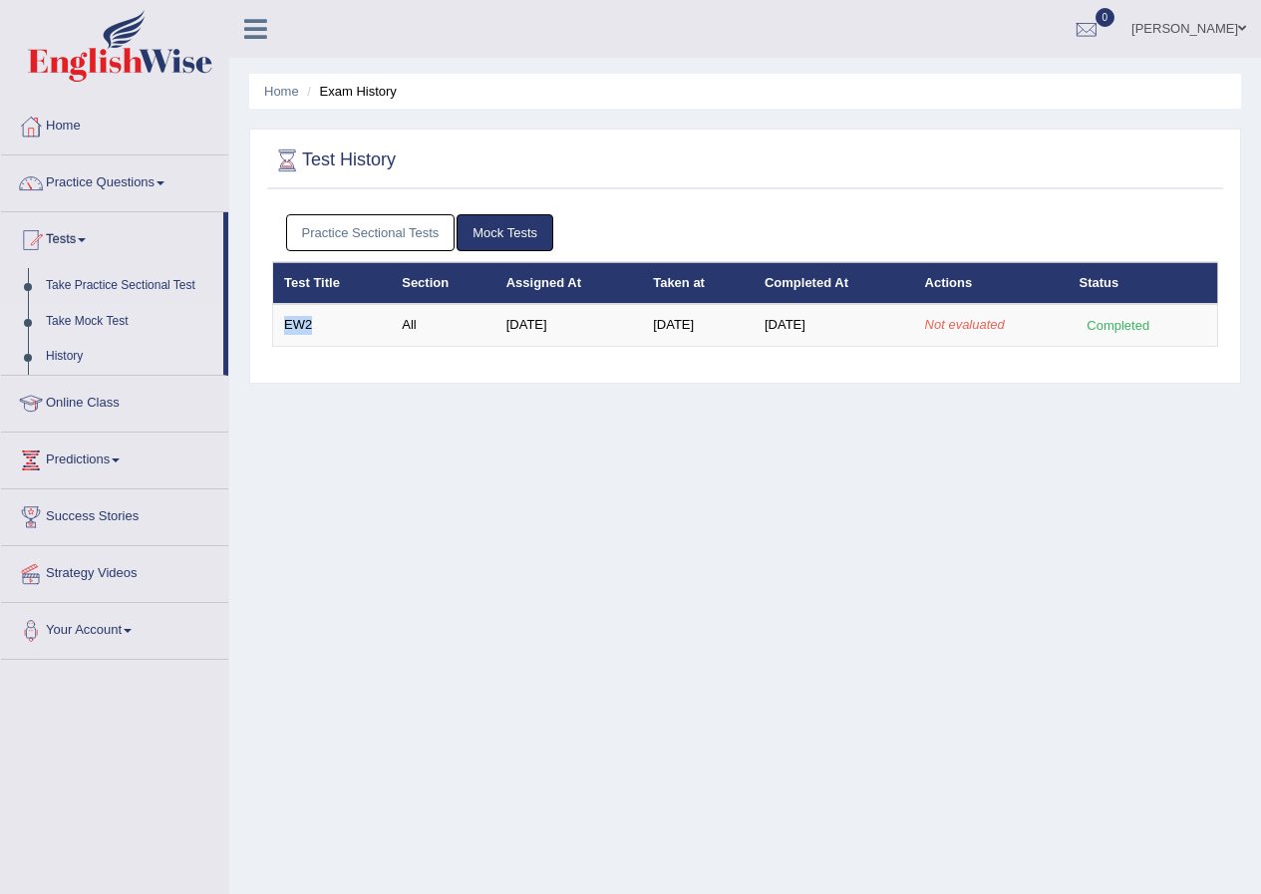
click at [115, 324] on link "Take Mock Test" at bounding box center [130, 322] width 186 height 36
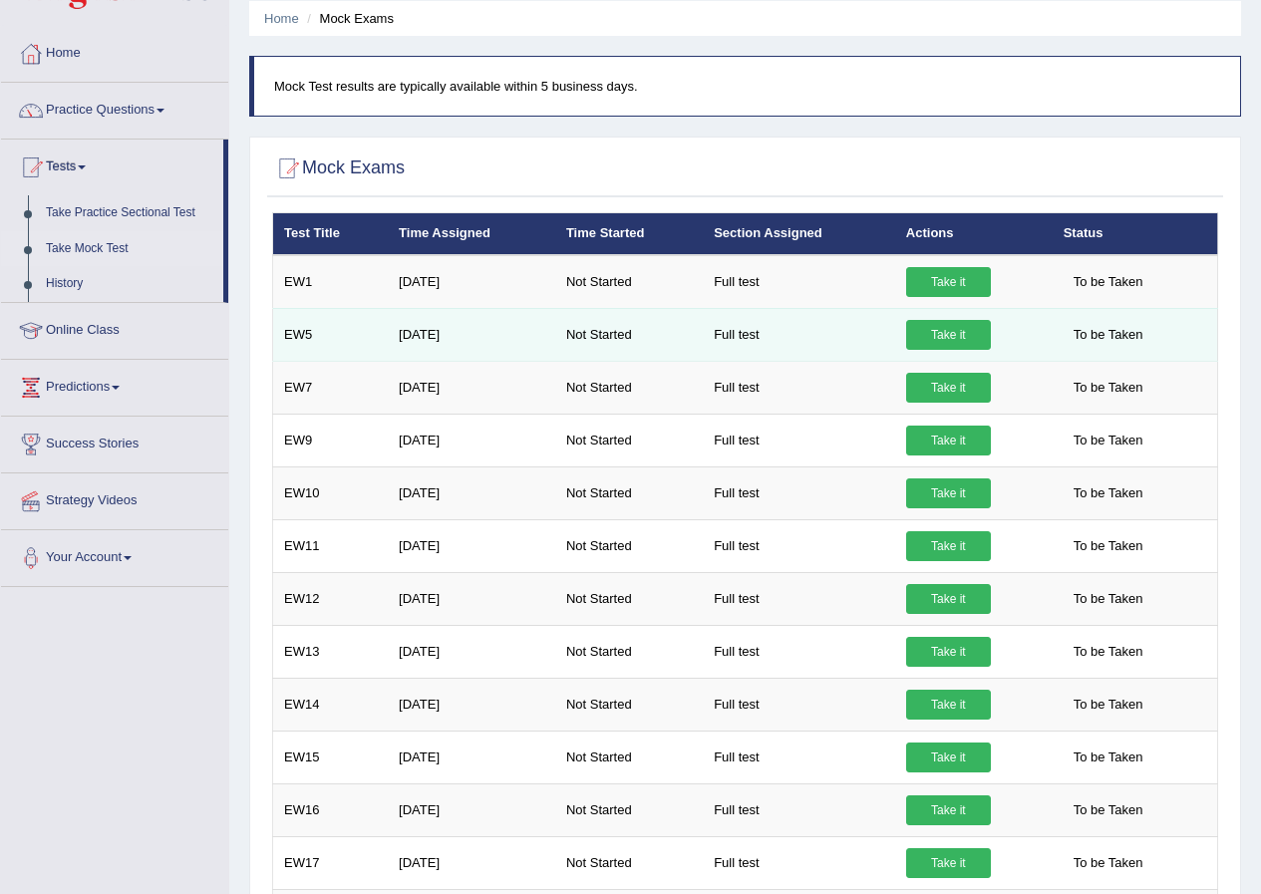
scroll to position [199, 0]
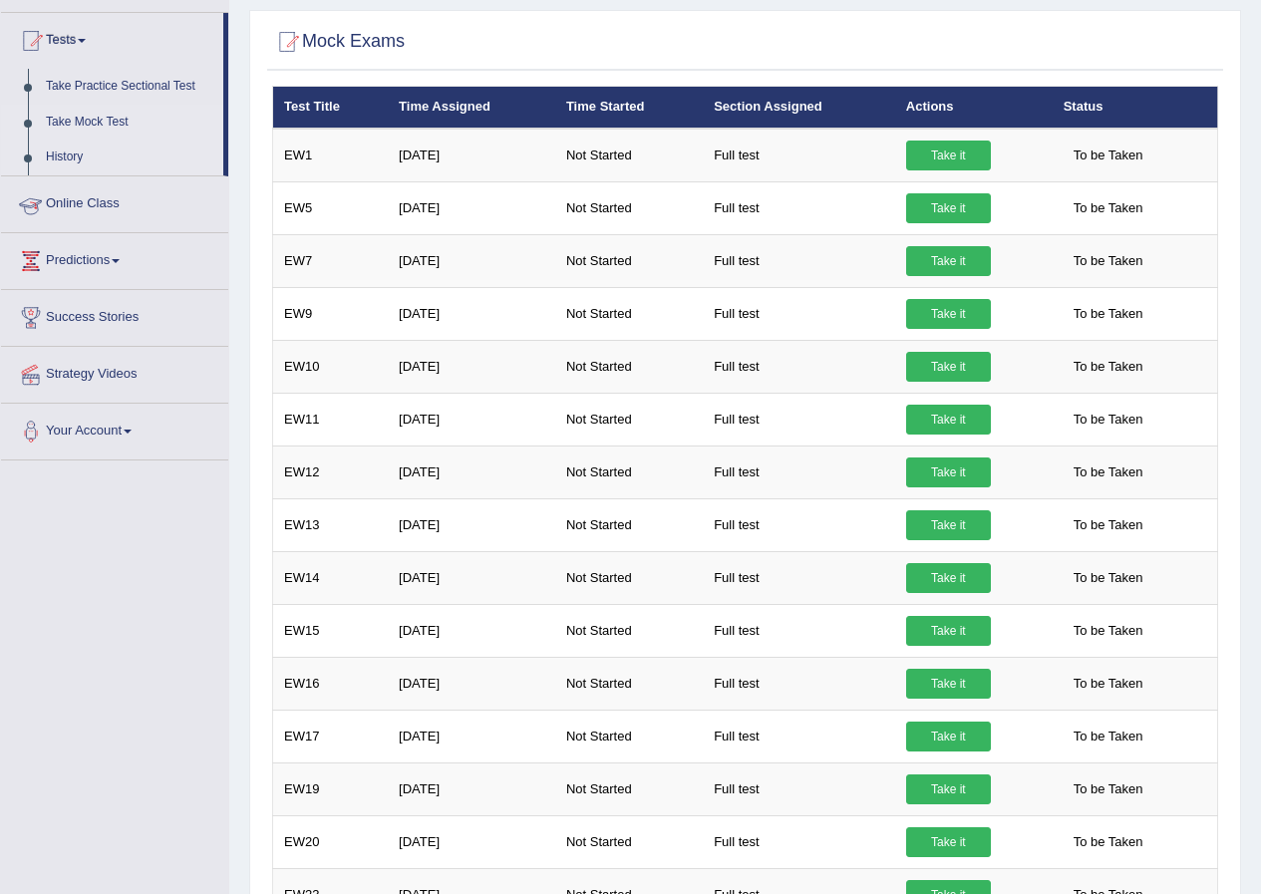
click at [83, 153] on link "History" at bounding box center [130, 158] width 186 height 36
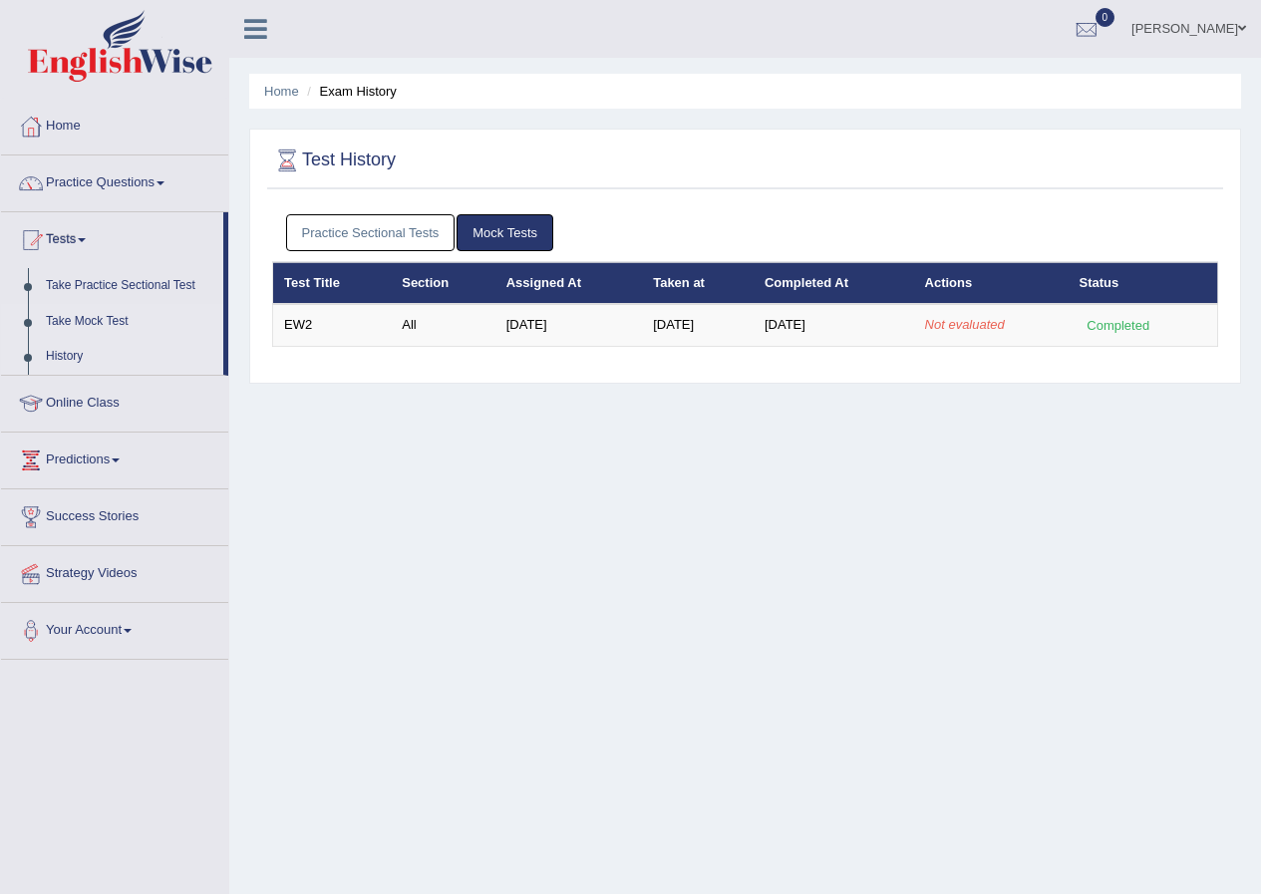
click at [77, 320] on link "Take Mock Test" at bounding box center [130, 322] width 186 height 36
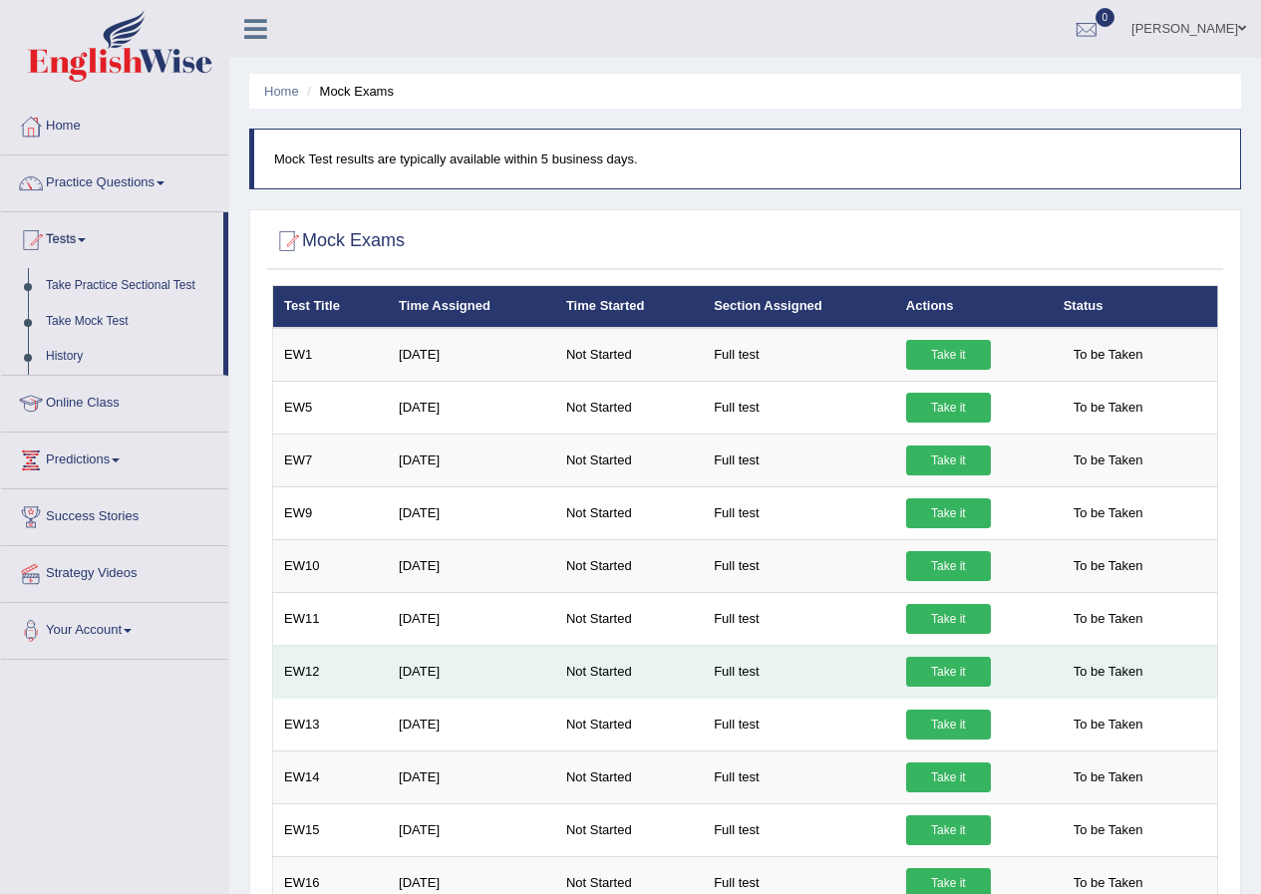
click at [906, 684] on link "Take it" at bounding box center [948, 672] width 85 height 30
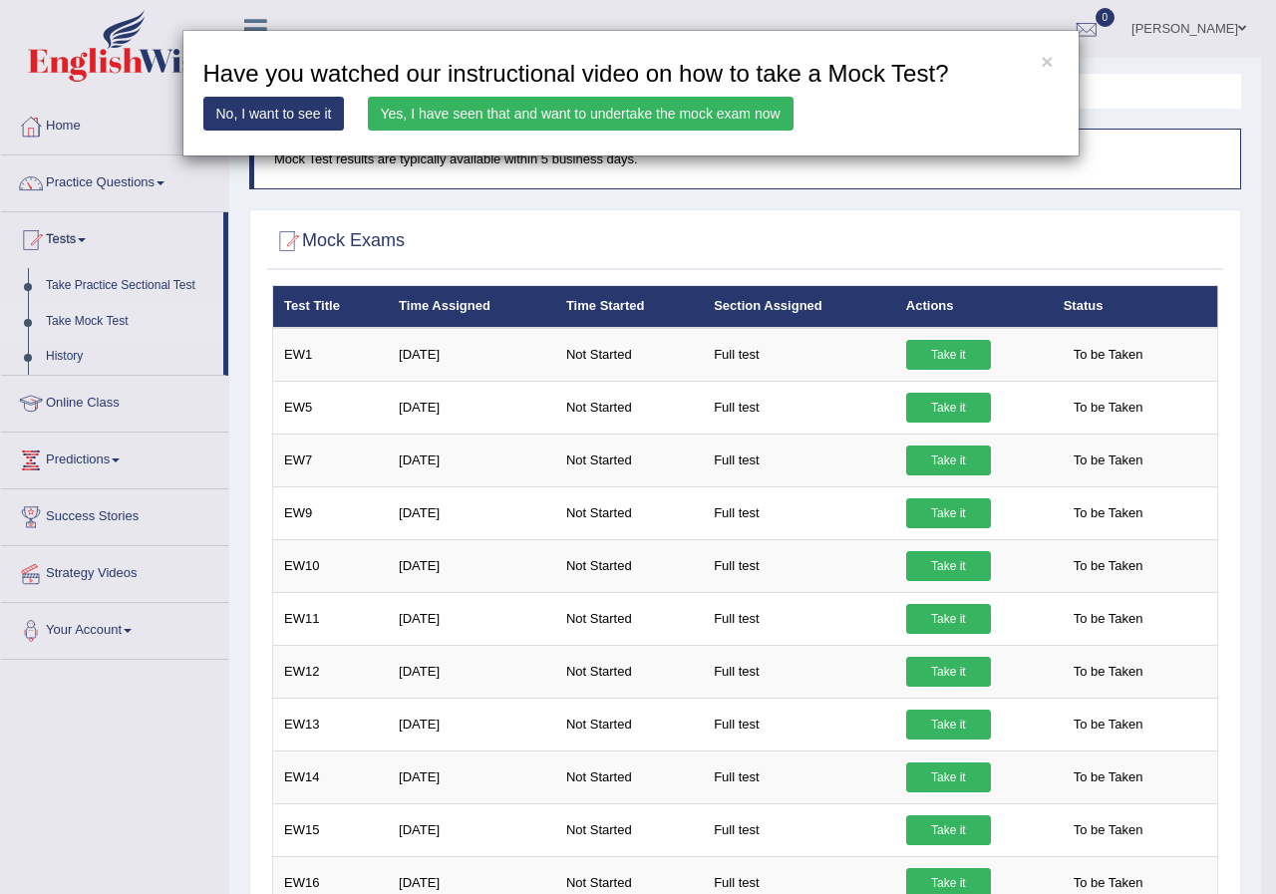
click at [668, 117] on link "Yes, I have seen that and want to undertake the mock exam now" at bounding box center [581, 114] width 426 height 34
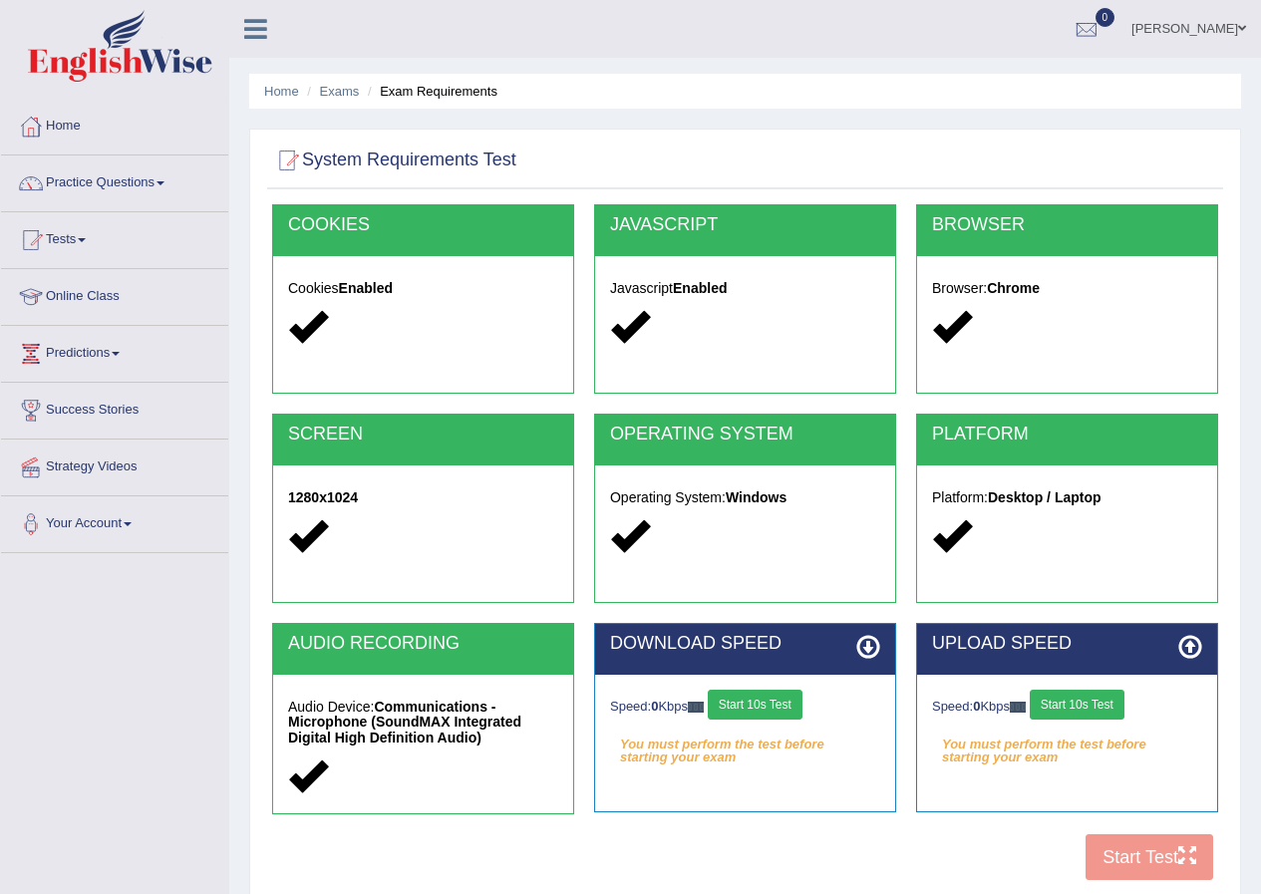
click at [753, 703] on button "Start 10s Test" at bounding box center [755, 705] width 95 height 30
click at [768, 706] on button "Start 10s Test" at bounding box center [776, 705] width 95 height 30
click at [102, 245] on link "Tests" at bounding box center [114, 237] width 227 height 50
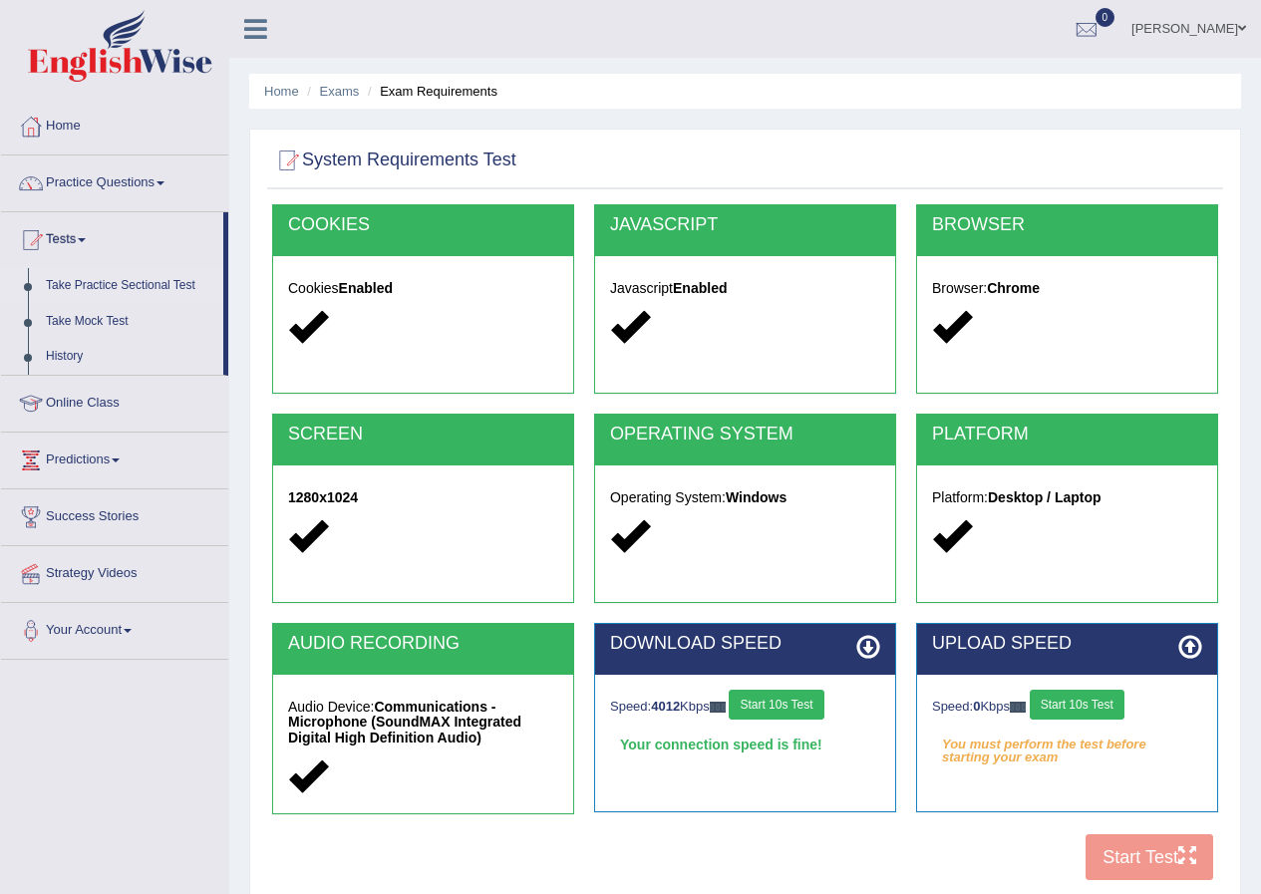
click at [100, 282] on link "Take Practice Sectional Test" at bounding box center [130, 286] width 186 height 36
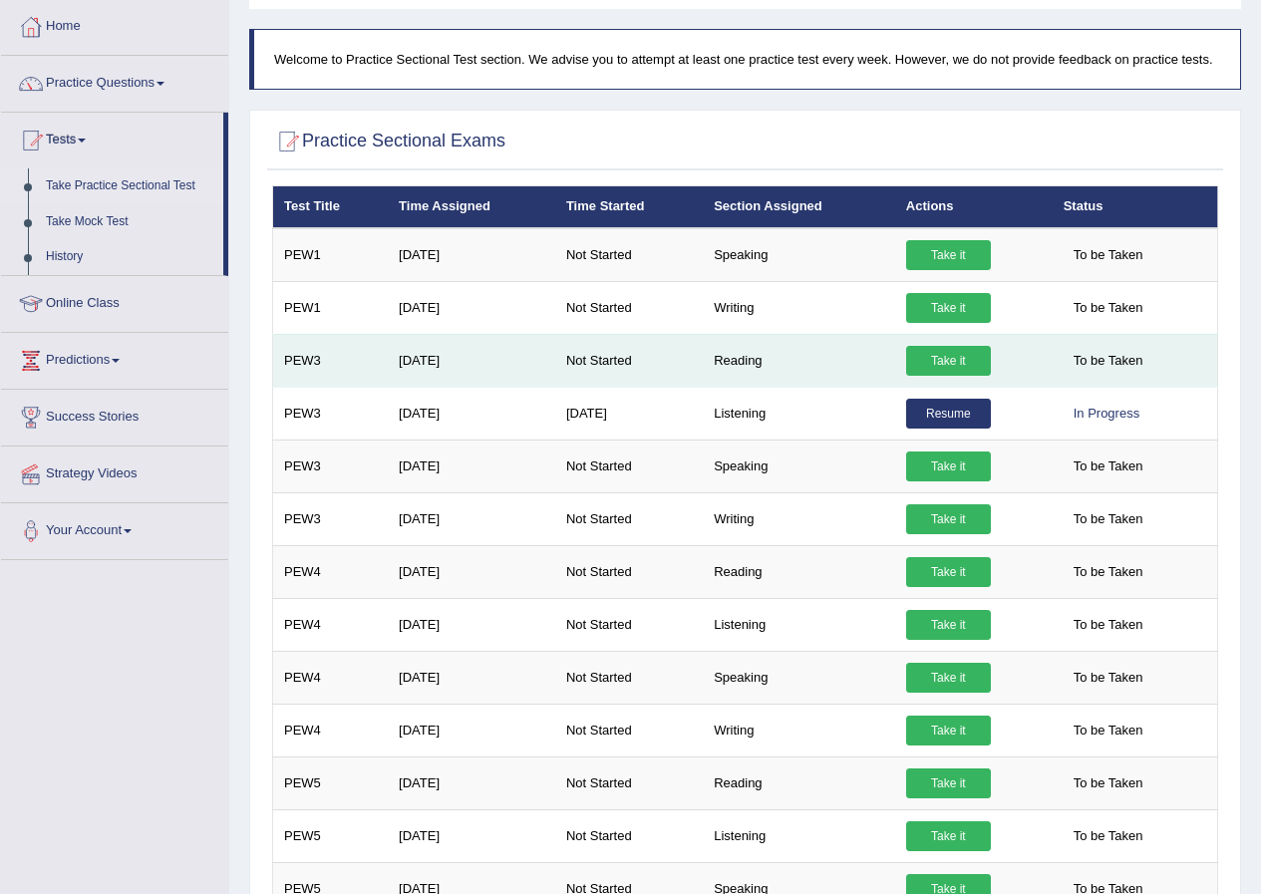
click at [941, 364] on link "Take it" at bounding box center [948, 361] width 85 height 30
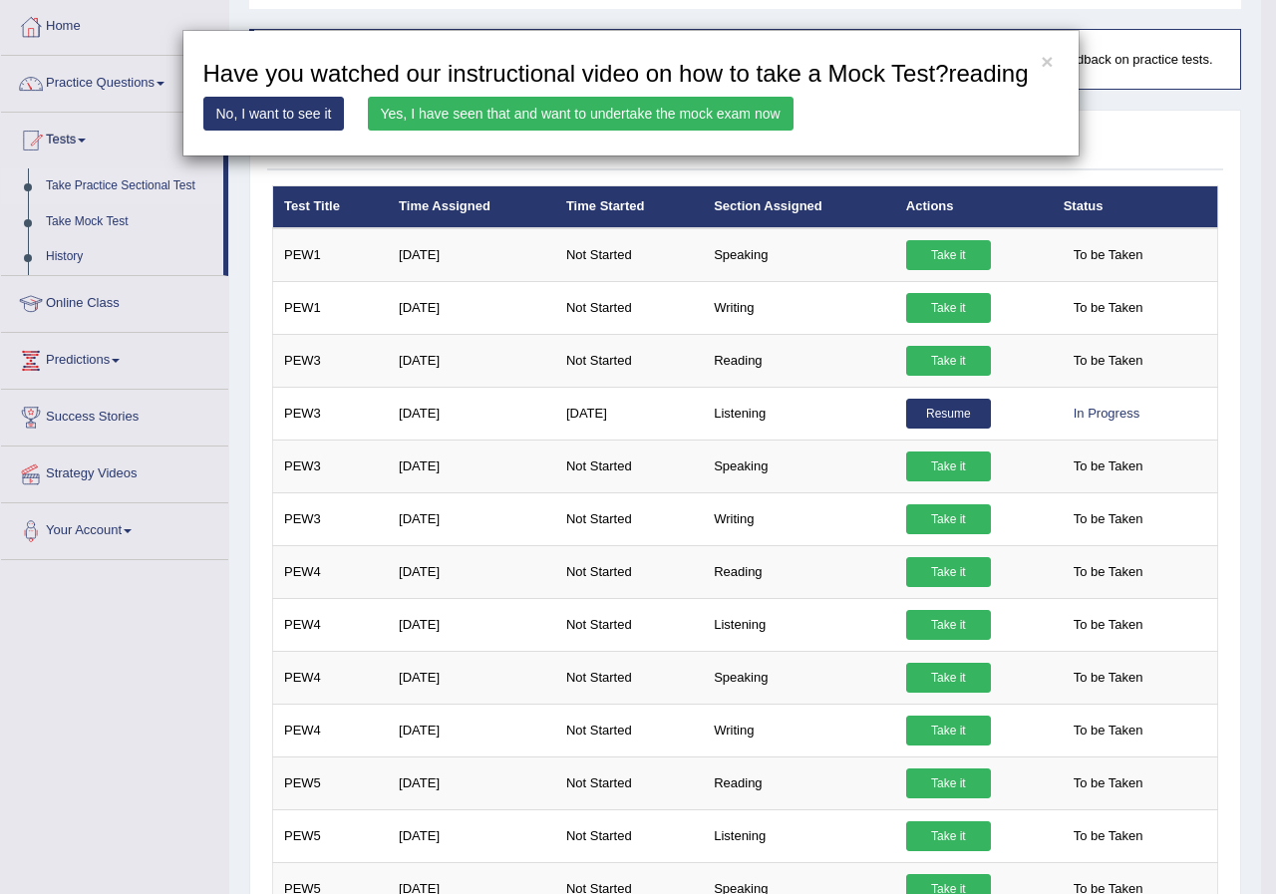
click at [517, 120] on link "Yes, I have seen that and want to undertake the mock exam now" at bounding box center [581, 114] width 426 height 34
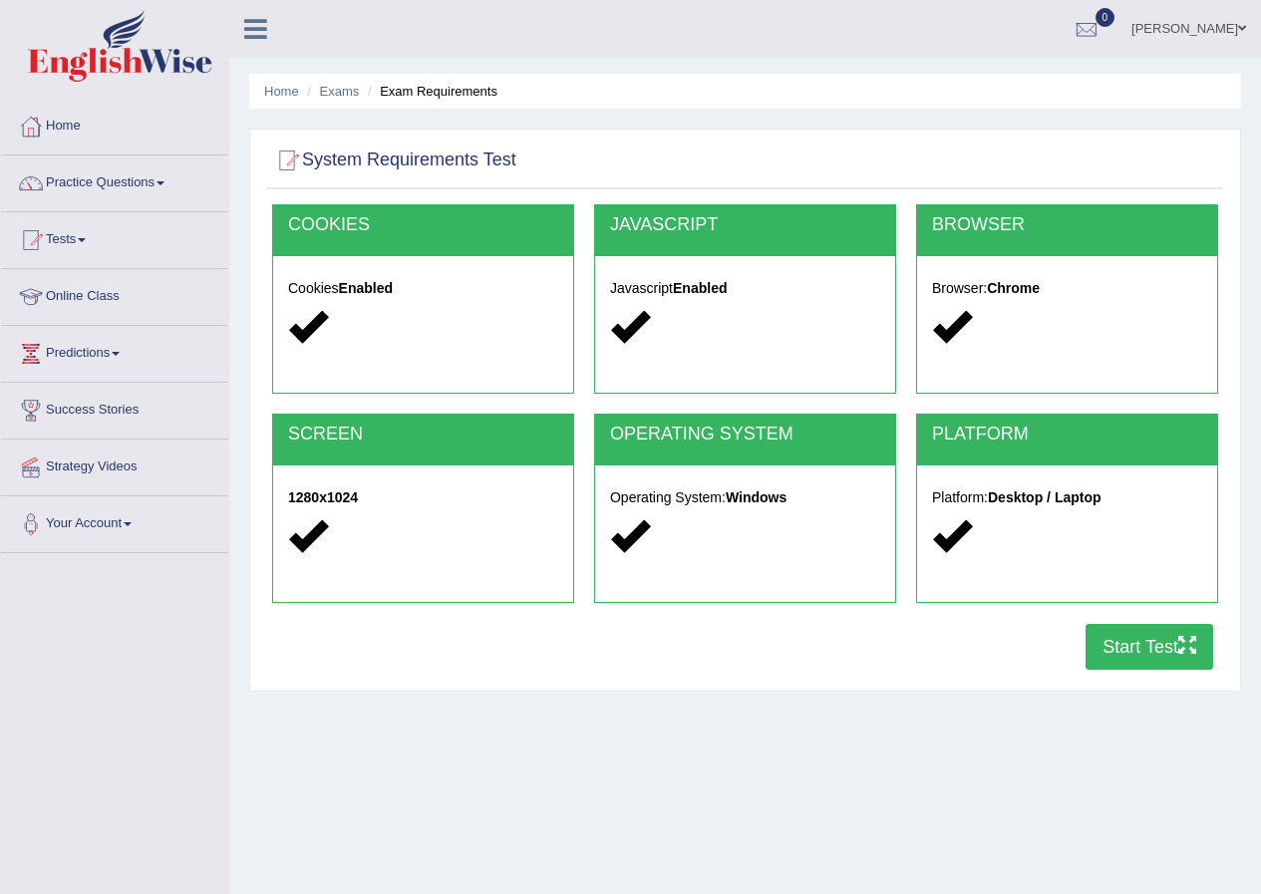
click at [1130, 651] on button "Start Test" at bounding box center [1150, 647] width 128 height 46
click at [94, 238] on link "Tests" at bounding box center [114, 237] width 227 height 50
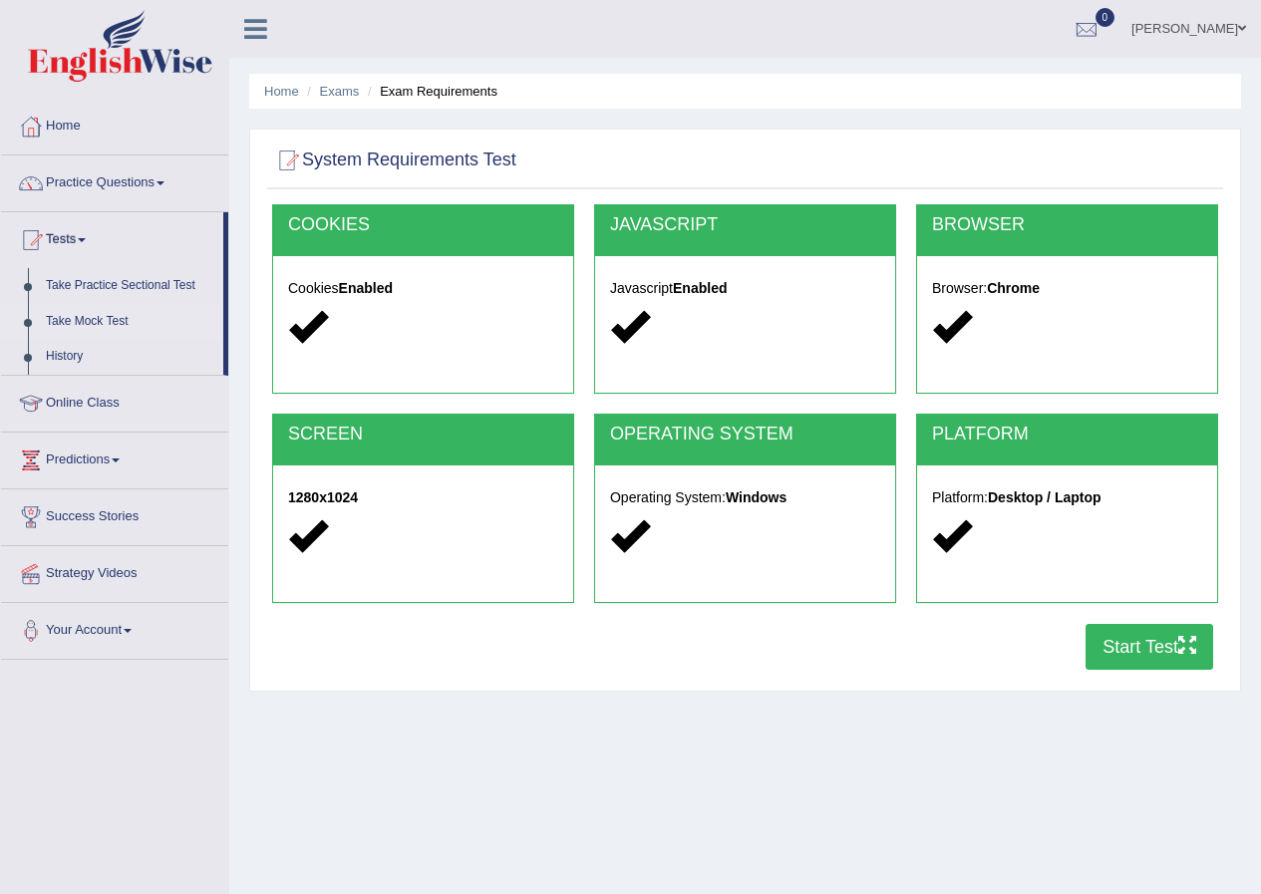
click at [110, 315] on link "Take Mock Test" at bounding box center [130, 322] width 186 height 36
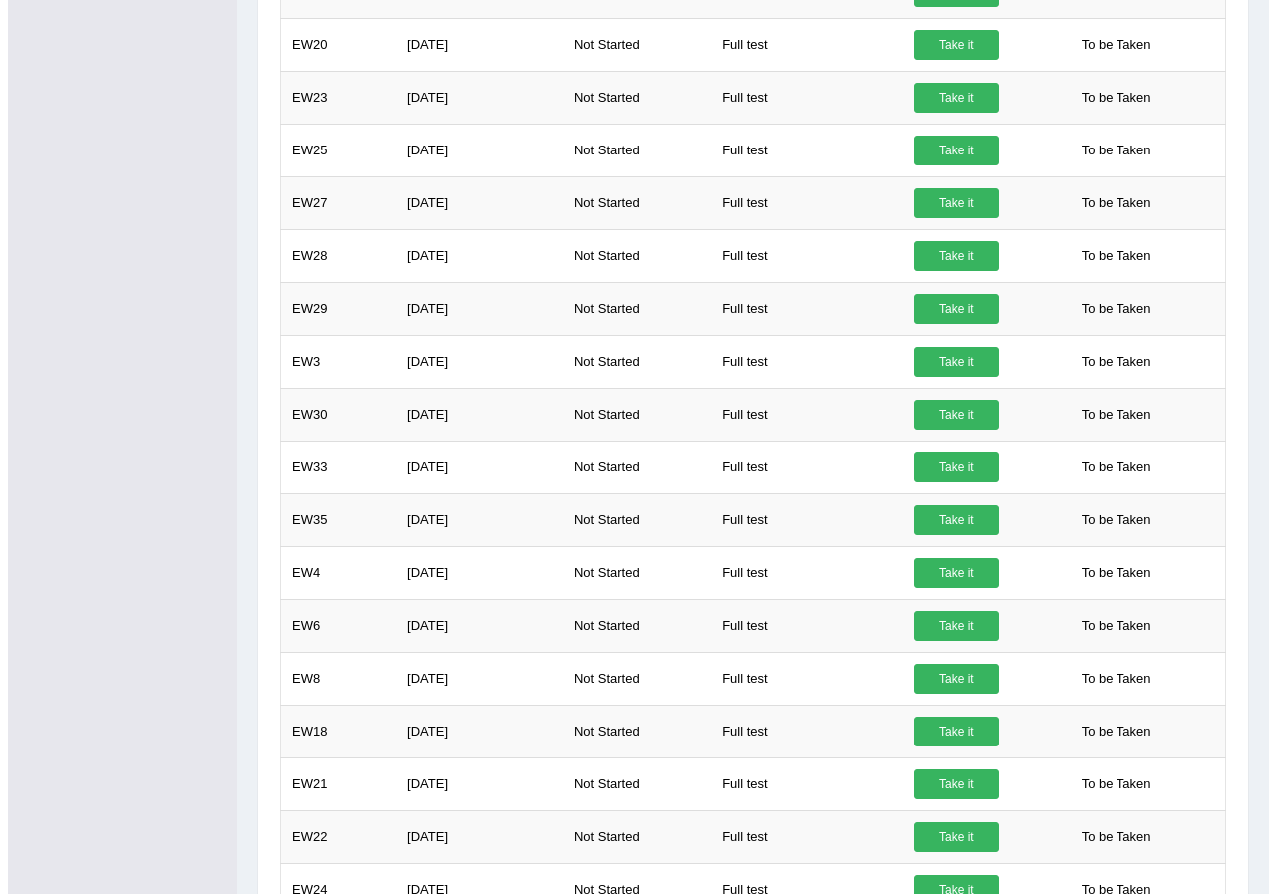
scroll to position [1333, 0]
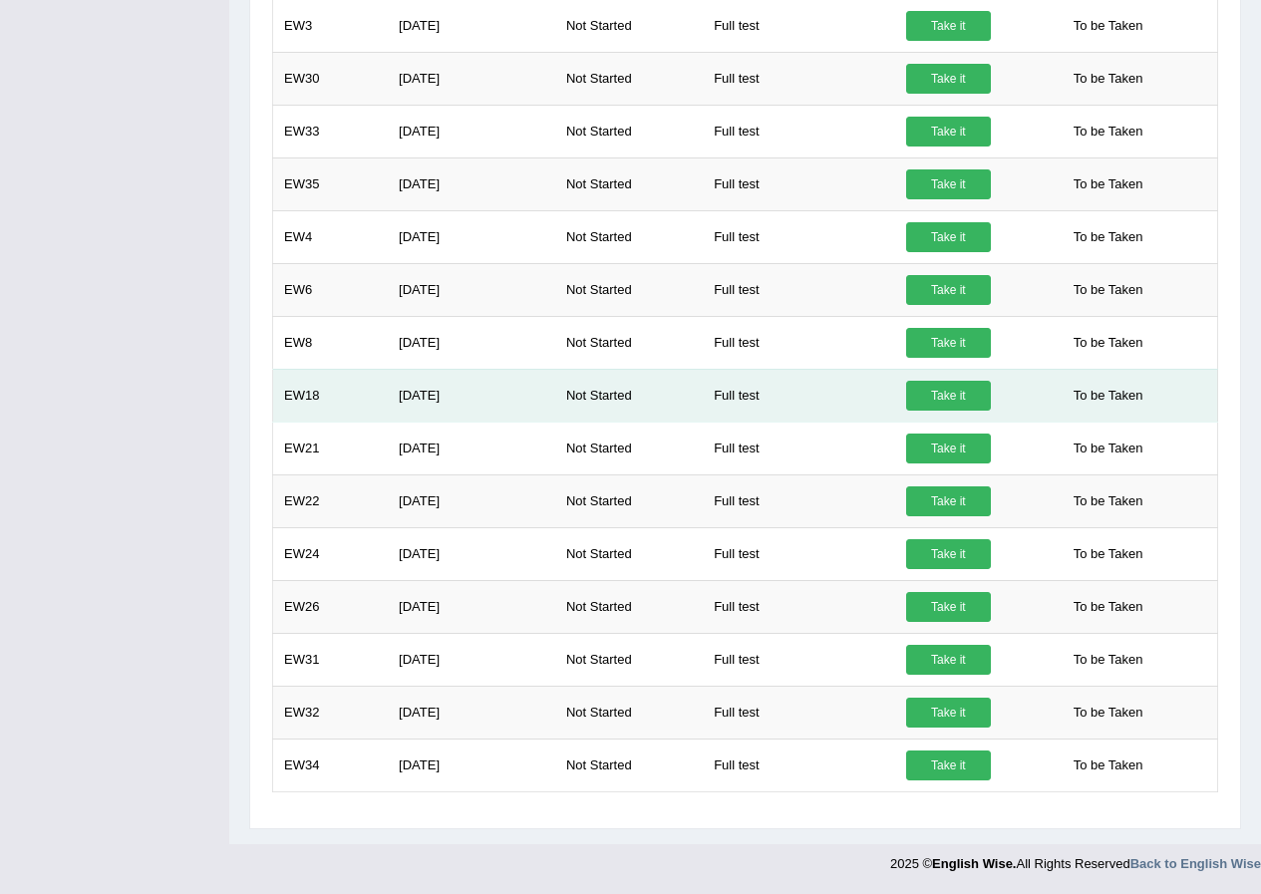
click at [928, 391] on link "Take it" at bounding box center [948, 396] width 85 height 30
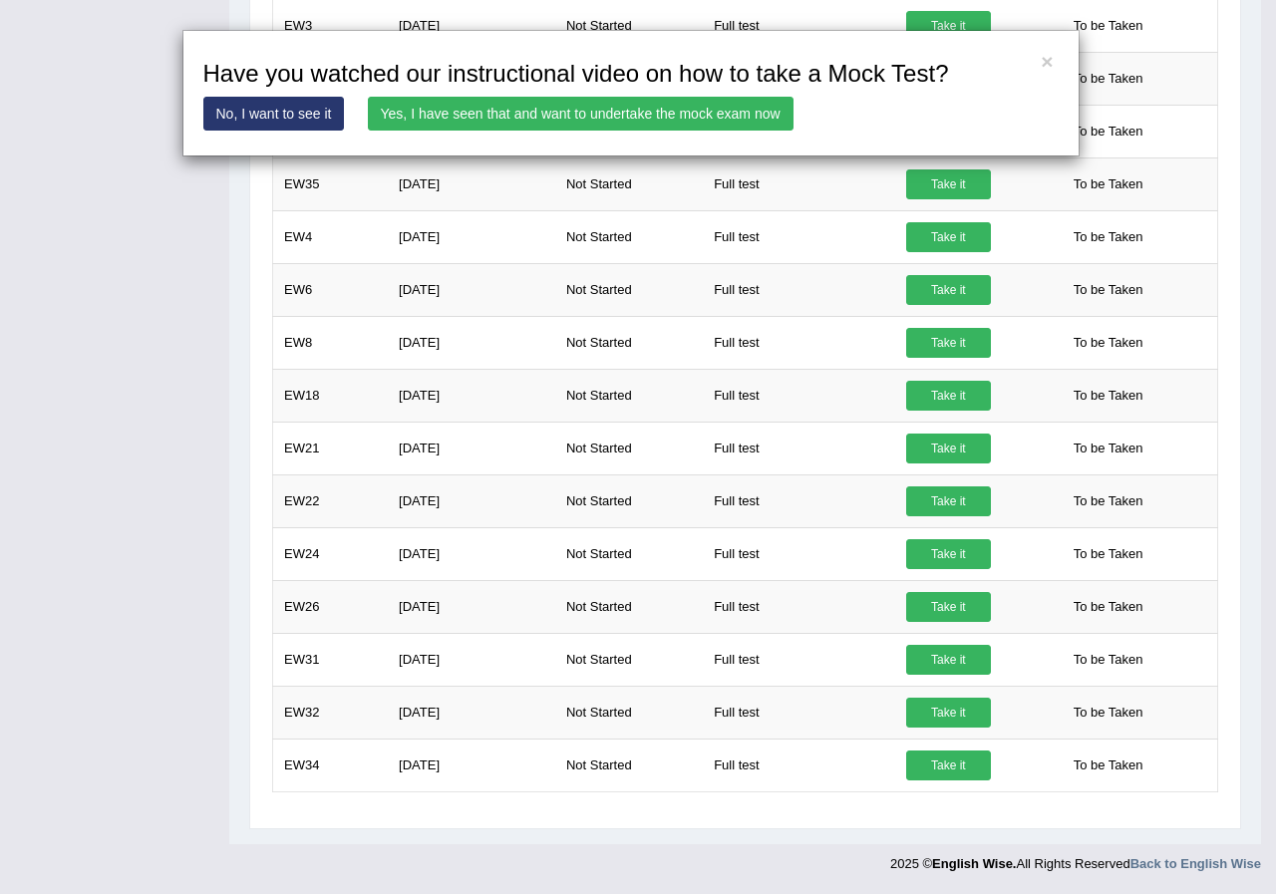
click at [641, 118] on link "Yes, I have seen that and want to undertake the mock exam now" at bounding box center [581, 114] width 426 height 34
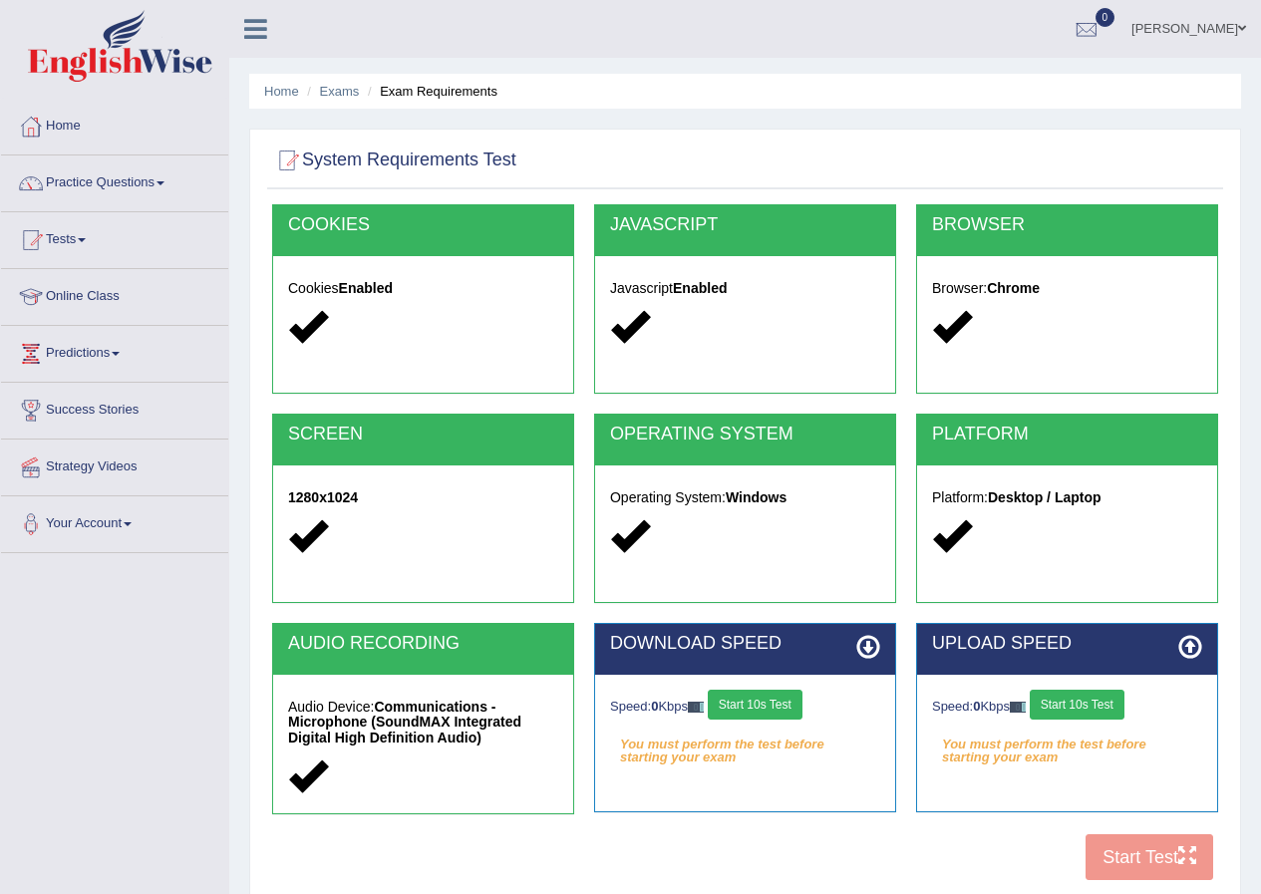
click at [1052, 711] on button "Start 10s Test" at bounding box center [1077, 705] width 95 height 30
click at [97, 193] on link "Practice Questions" at bounding box center [114, 181] width 227 height 50
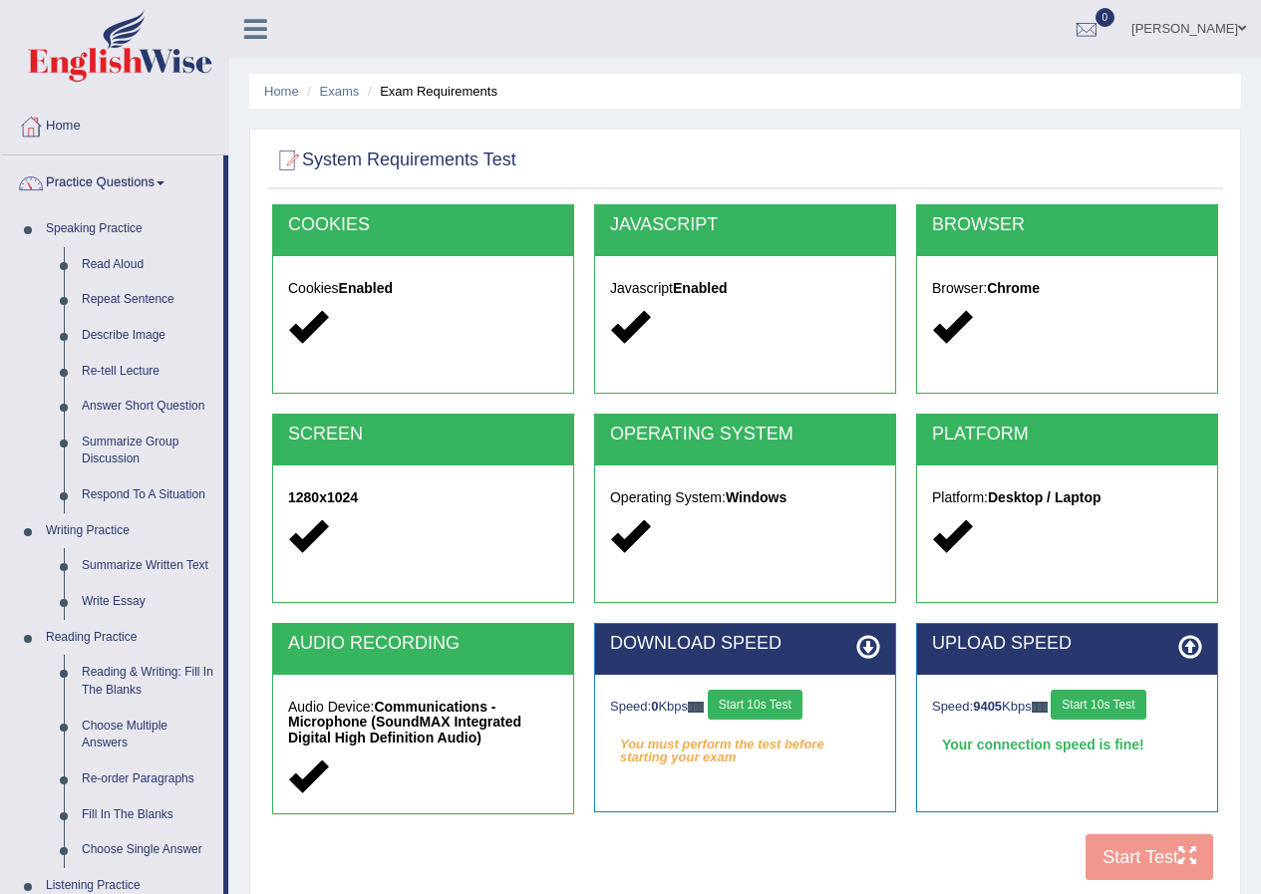
click at [141, 182] on link "Practice Questions" at bounding box center [112, 181] width 222 height 50
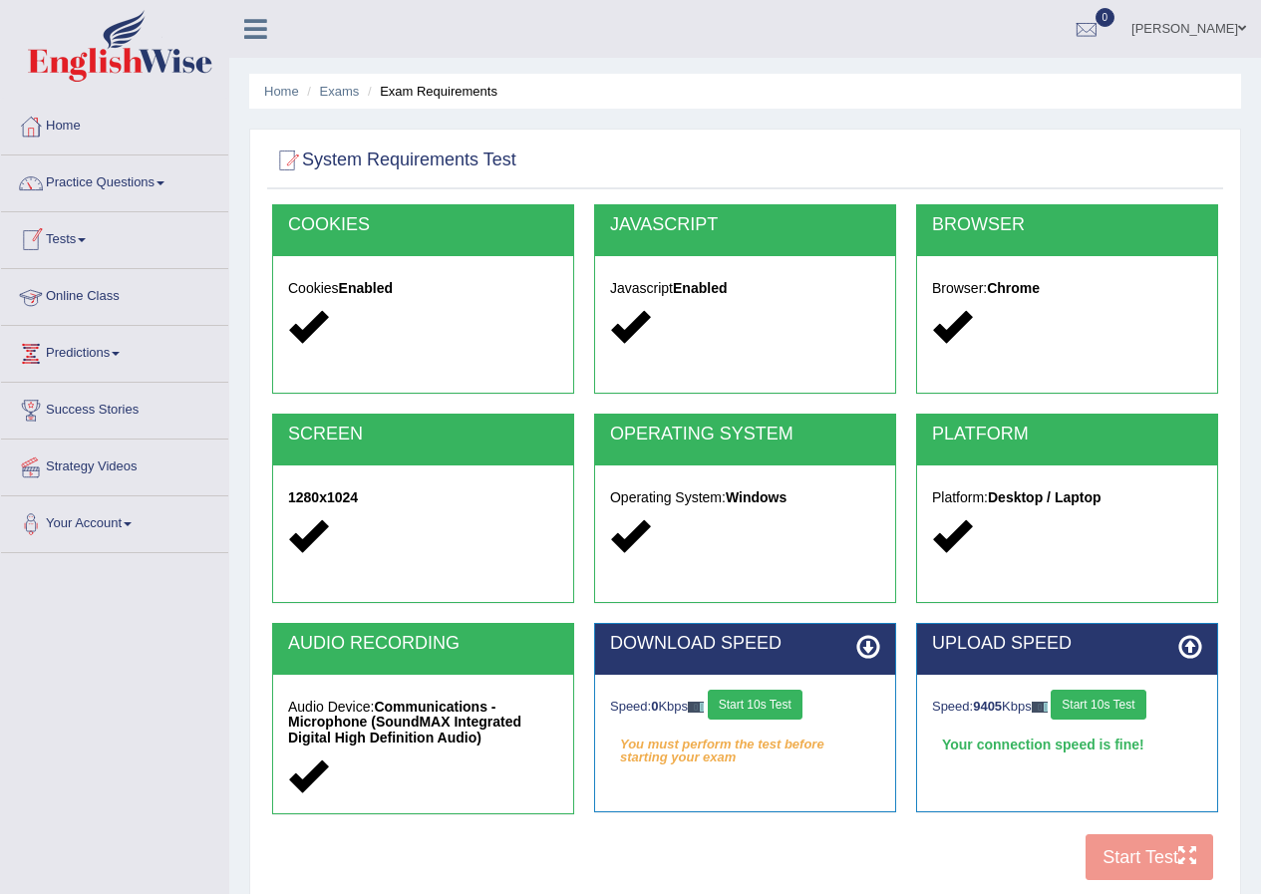
click at [82, 248] on link "Tests" at bounding box center [114, 237] width 227 height 50
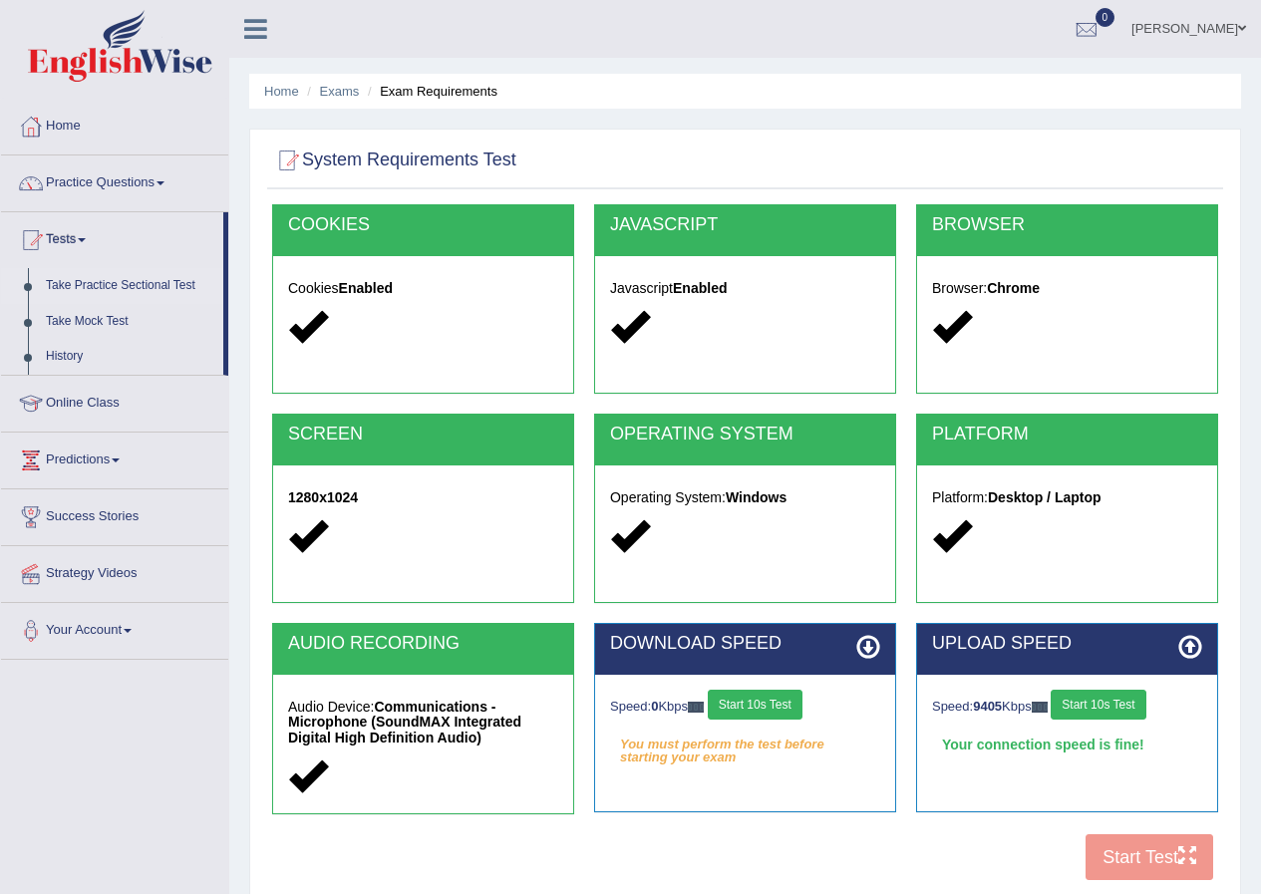
click at [101, 289] on link "Take Practice Sectional Test" at bounding box center [130, 286] width 186 height 36
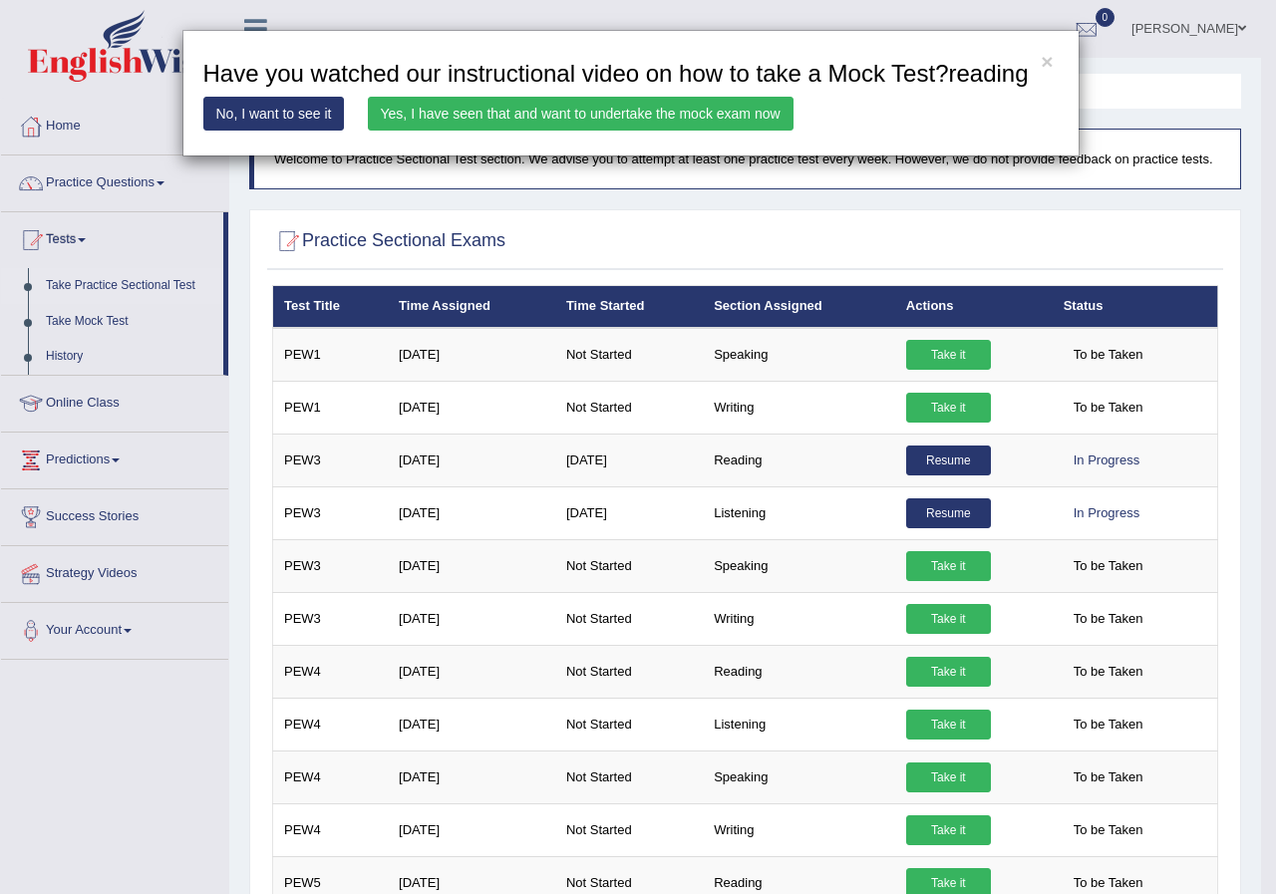
click at [615, 115] on link "Yes, I have seen that and want to undertake the mock exam now" at bounding box center [581, 114] width 426 height 34
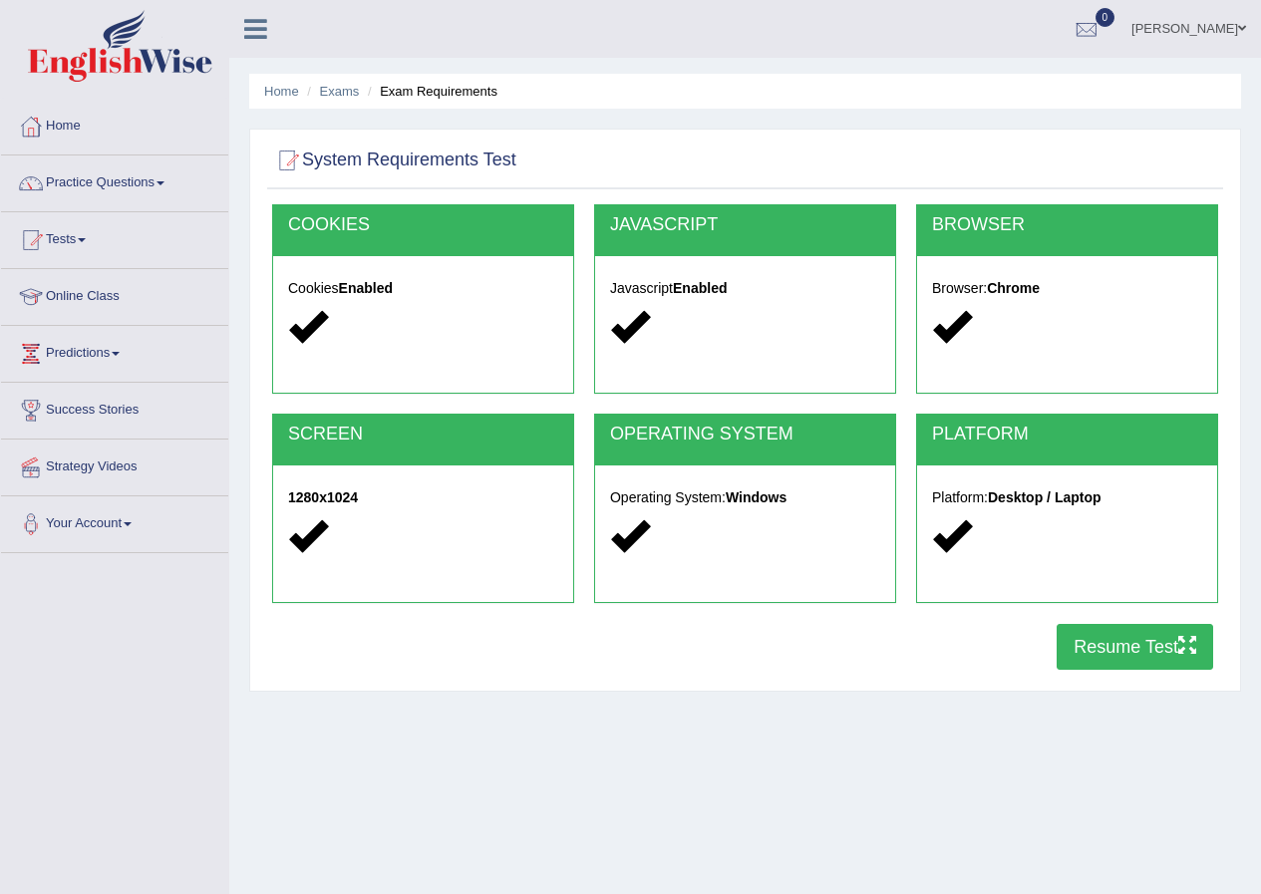
drag, startPoint x: 1106, startPoint y: 618, endPoint x: 1109, endPoint y: 629, distance: 11.4
click at [1108, 625] on div "COOKIES Cookies Enabled JAVASCRIPT Javascript Enabled BROWSER Browser: Chrome S…" at bounding box center [745, 442] width 956 height 477
click at [1110, 631] on button "Resume Test" at bounding box center [1135, 647] width 157 height 46
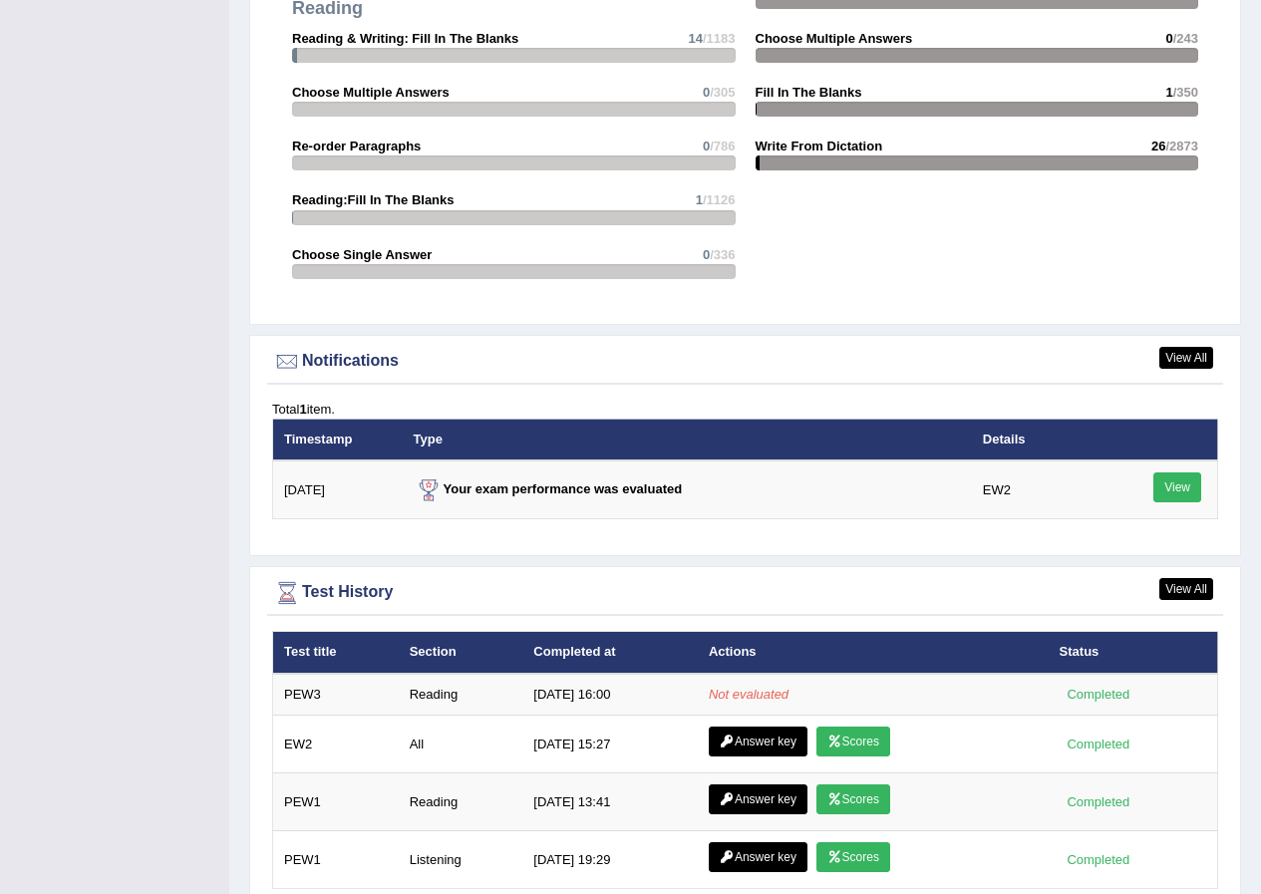
scroll to position [2185, 0]
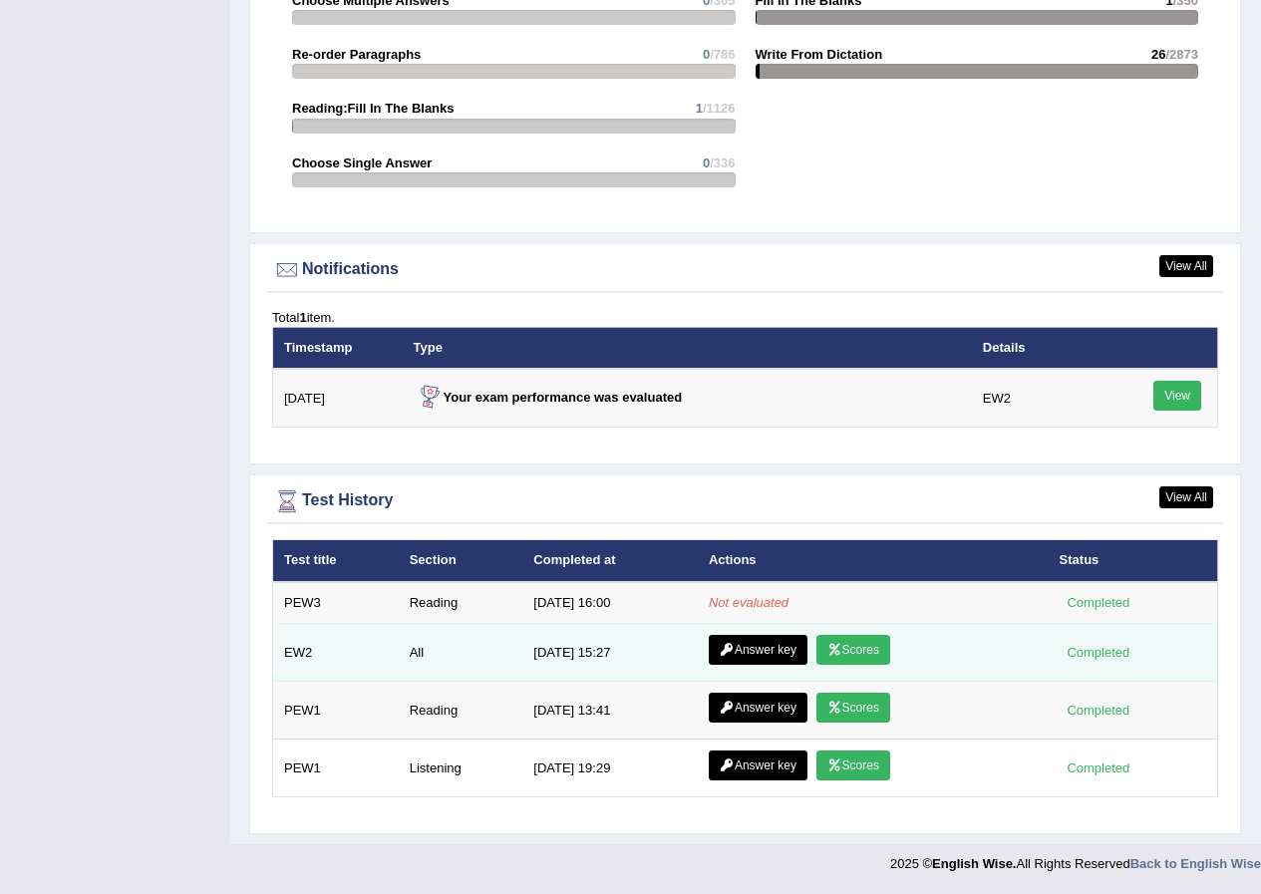
click at [864, 650] on link "Scores" at bounding box center [853, 650] width 74 height 30
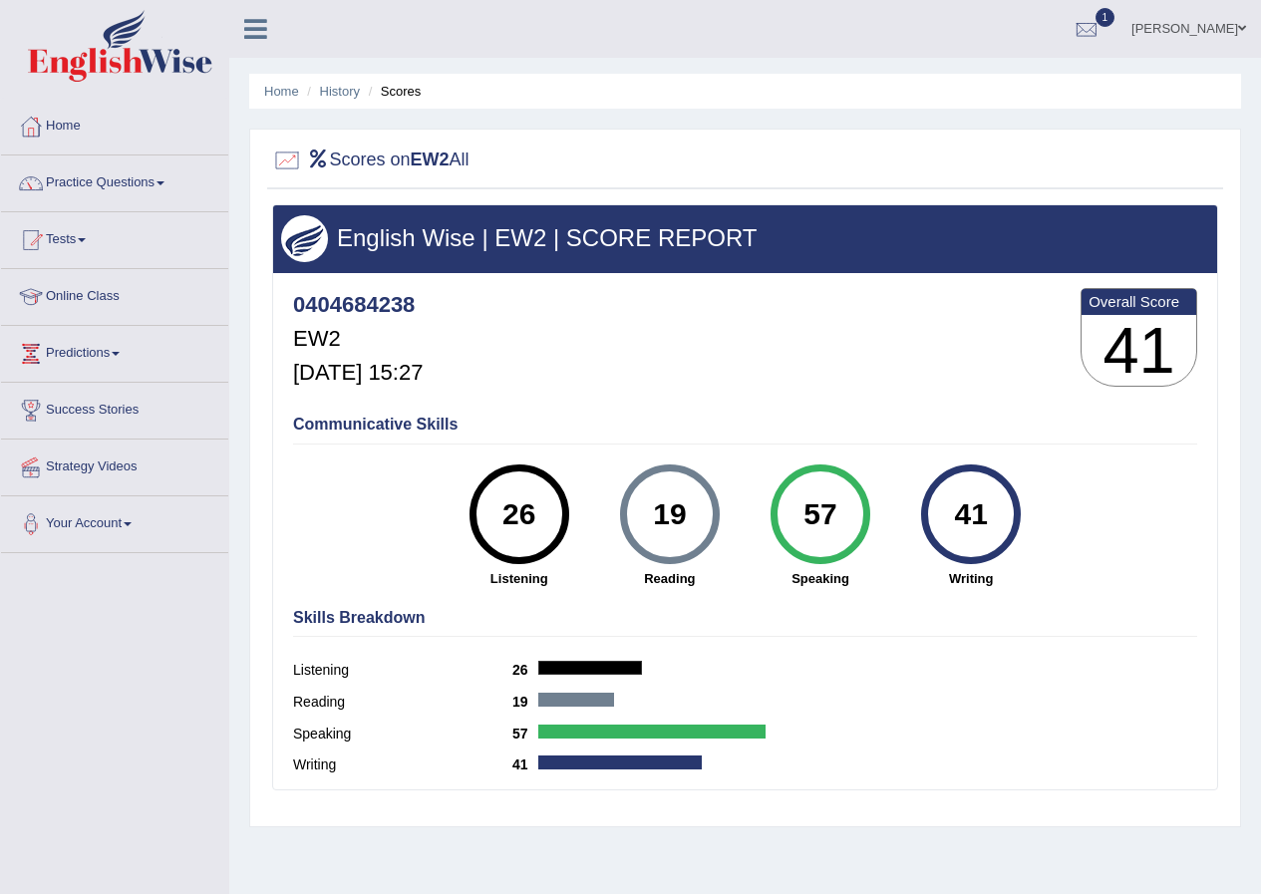
click at [343, 433] on h4 "Communicative Skills" at bounding box center [745, 425] width 904 height 18
click at [276, 94] on link "Home" at bounding box center [281, 91] width 35 height 15
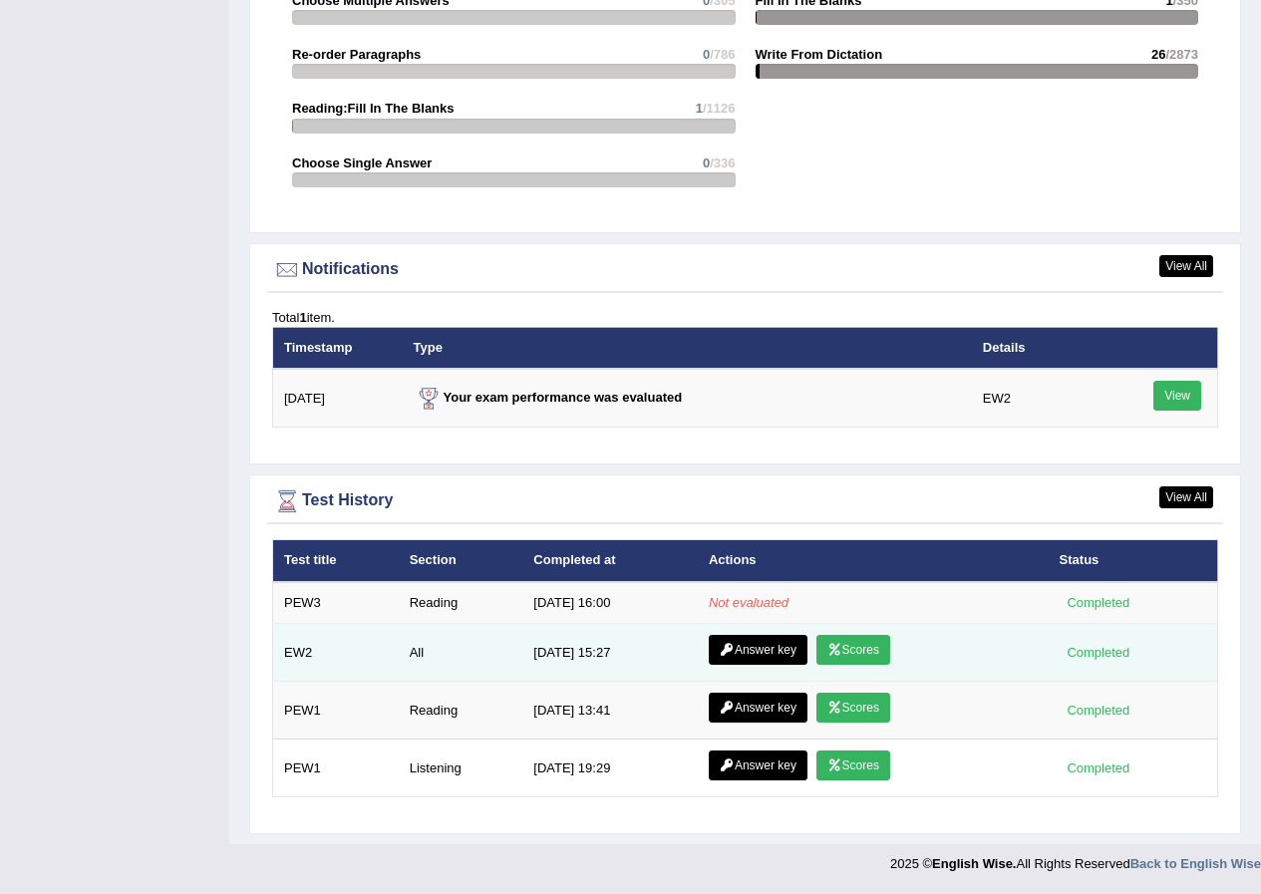
click at [772, 651] on link "Answer key" at bounding box center [758, 650] width 99 height 30
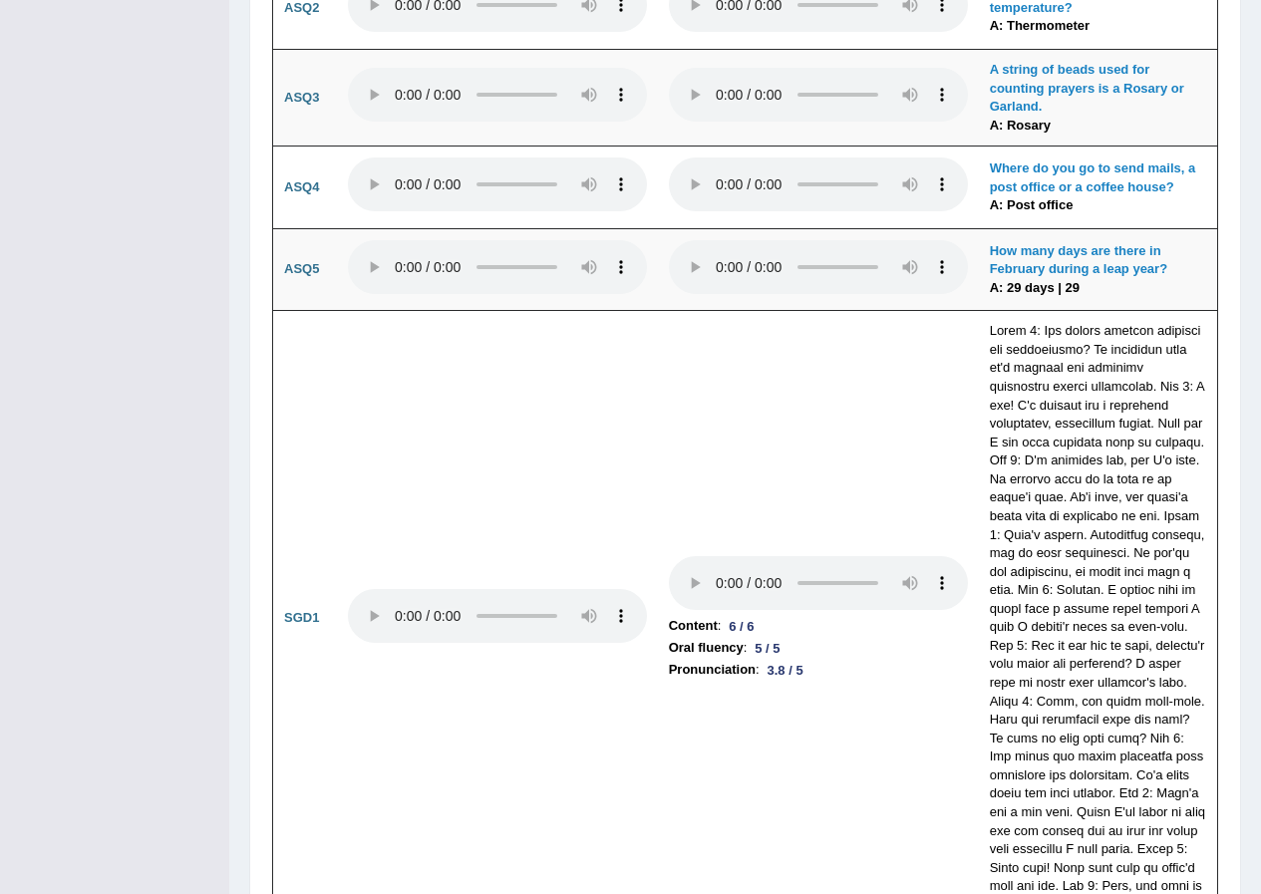
scroll to position [5525, 0]
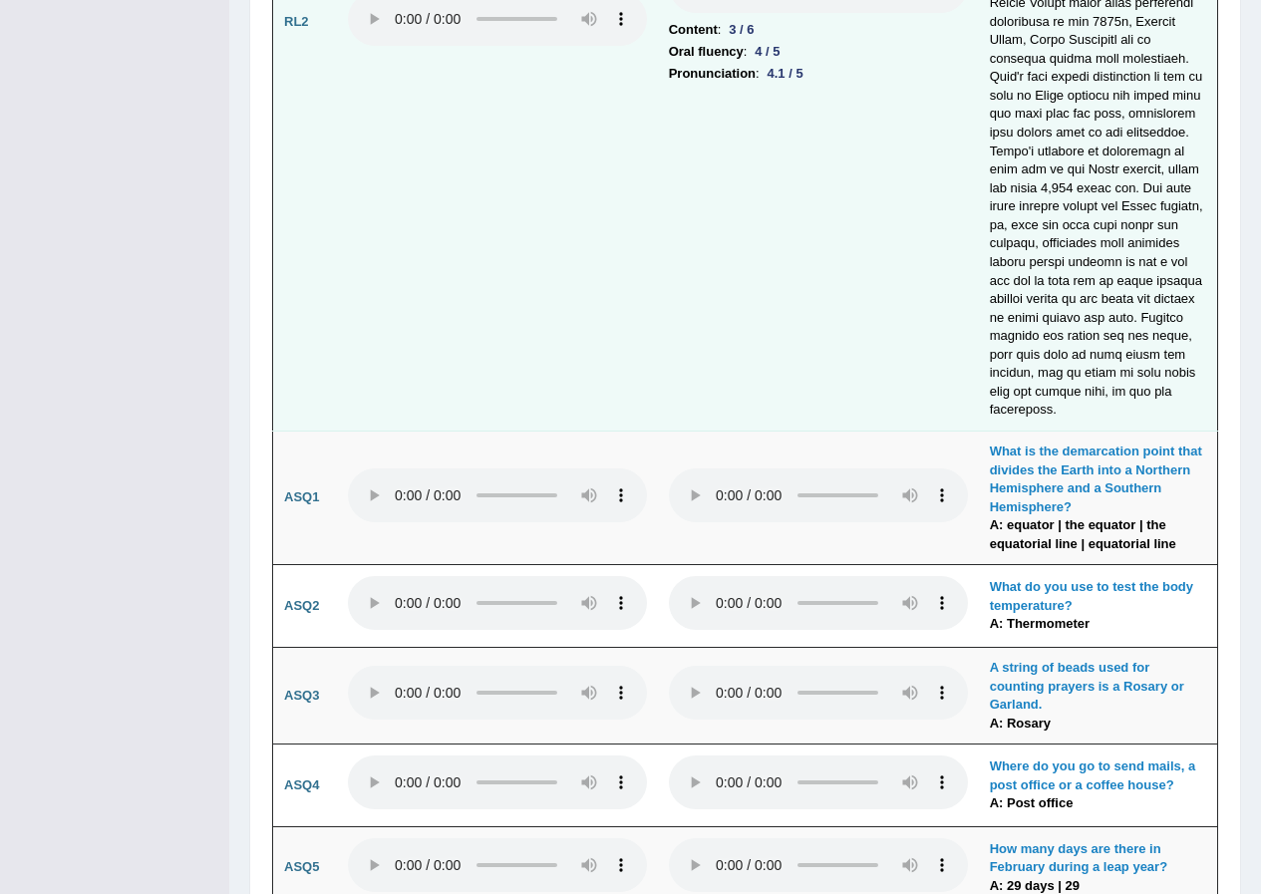
drag, startPoint x: 380, startPoint y: 541, endPoint x: 732, endPoint y: 328, distance: 411.5
click at [732, 328] on td "Content : 3 / 6 Oral fluency : 4 / 5 Pronunciation : 4.1 / 5" at bounding box center [818, 21] width 321 height 818
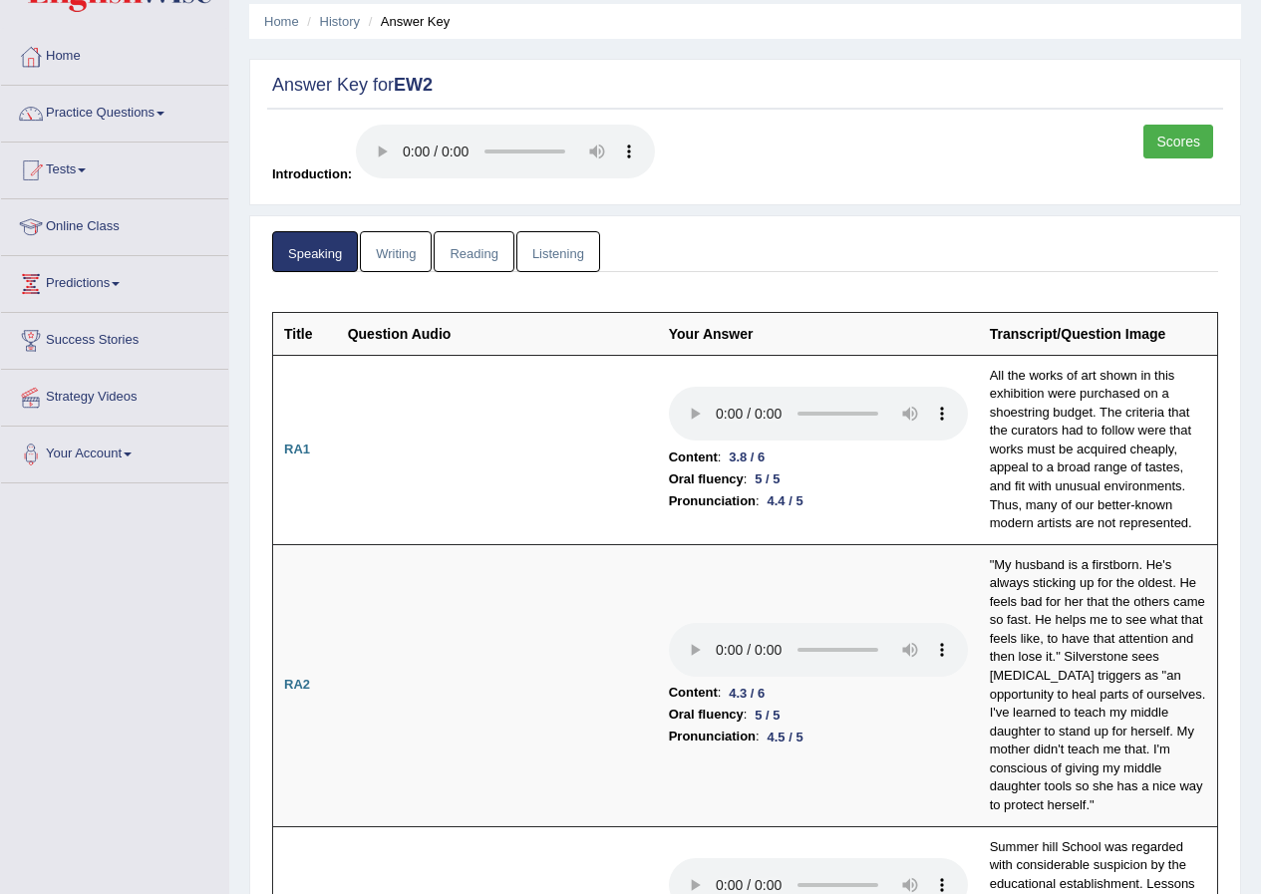
scroll to position [0, 0]
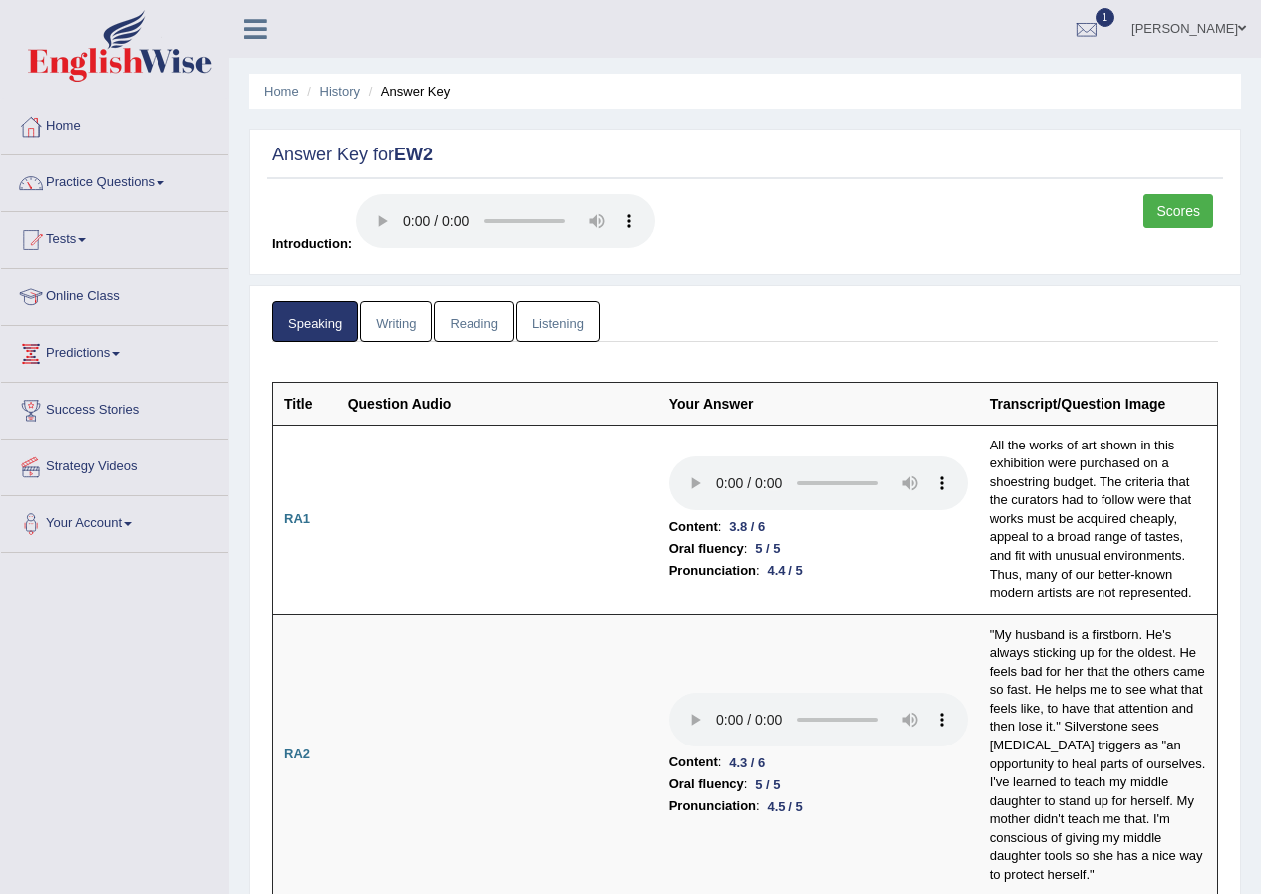
click at [393, 319] on link "Writing" at bounding box center [396, 321] width 72 height 41
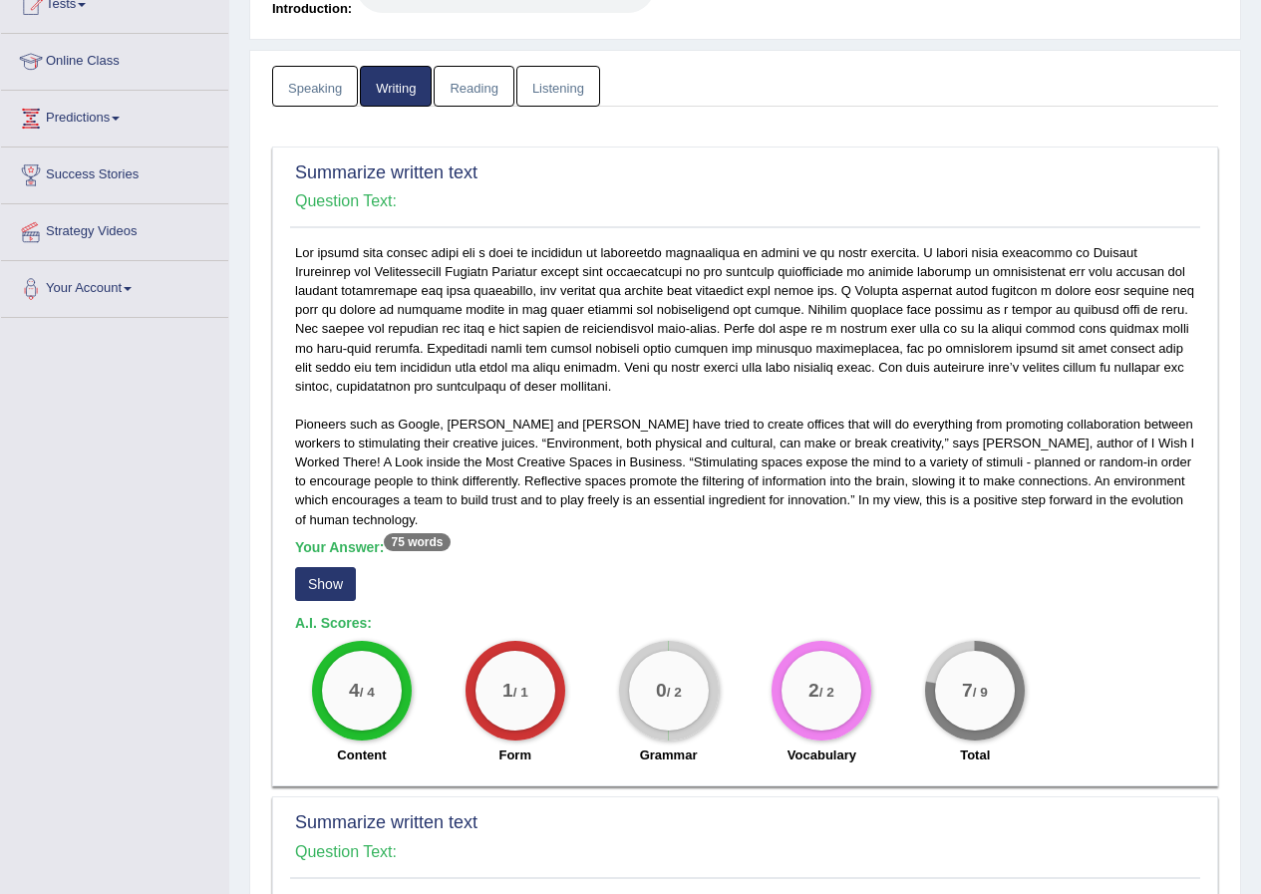
scroll to position [199, 0]
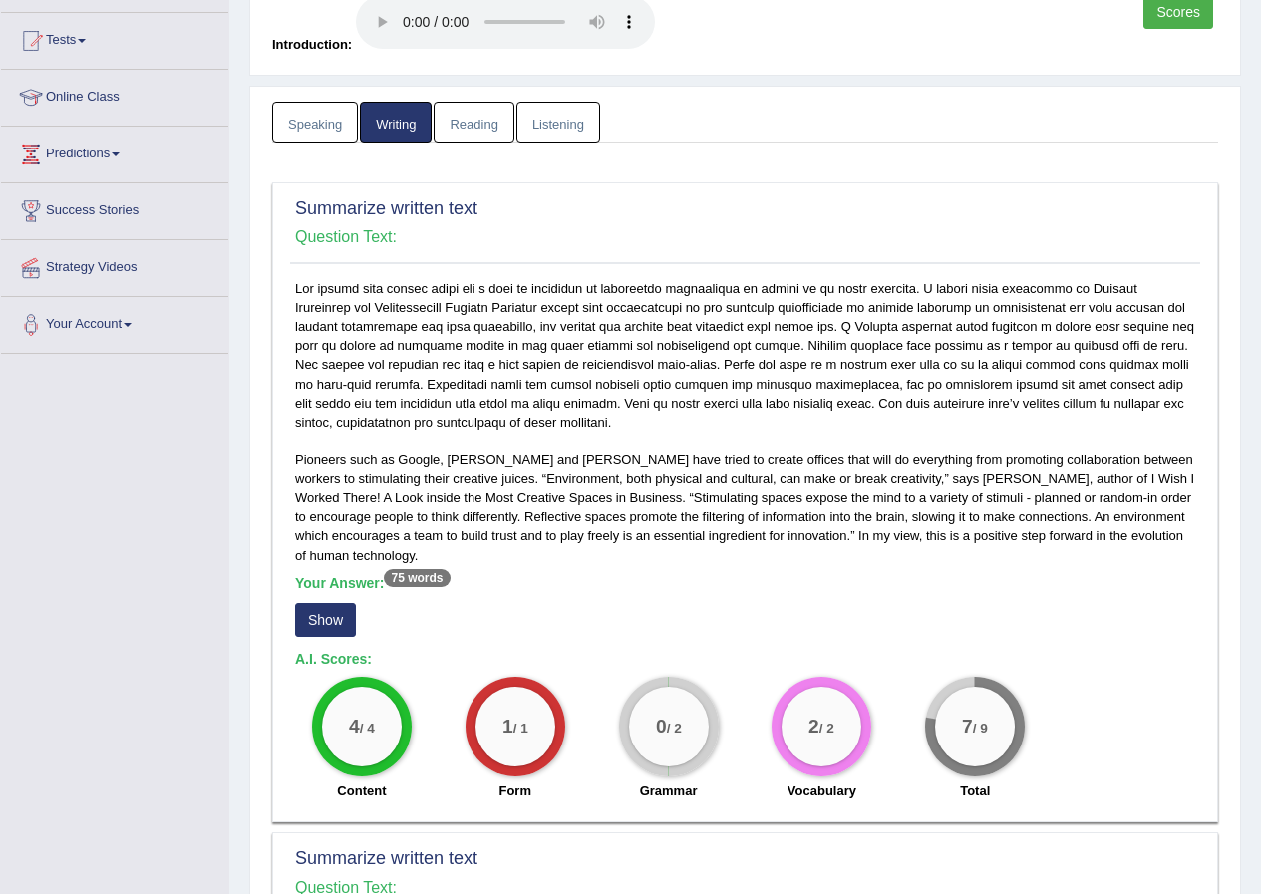
click at [315, 627] on button "Show" at bounding box center [325, 620] width 61 height 34
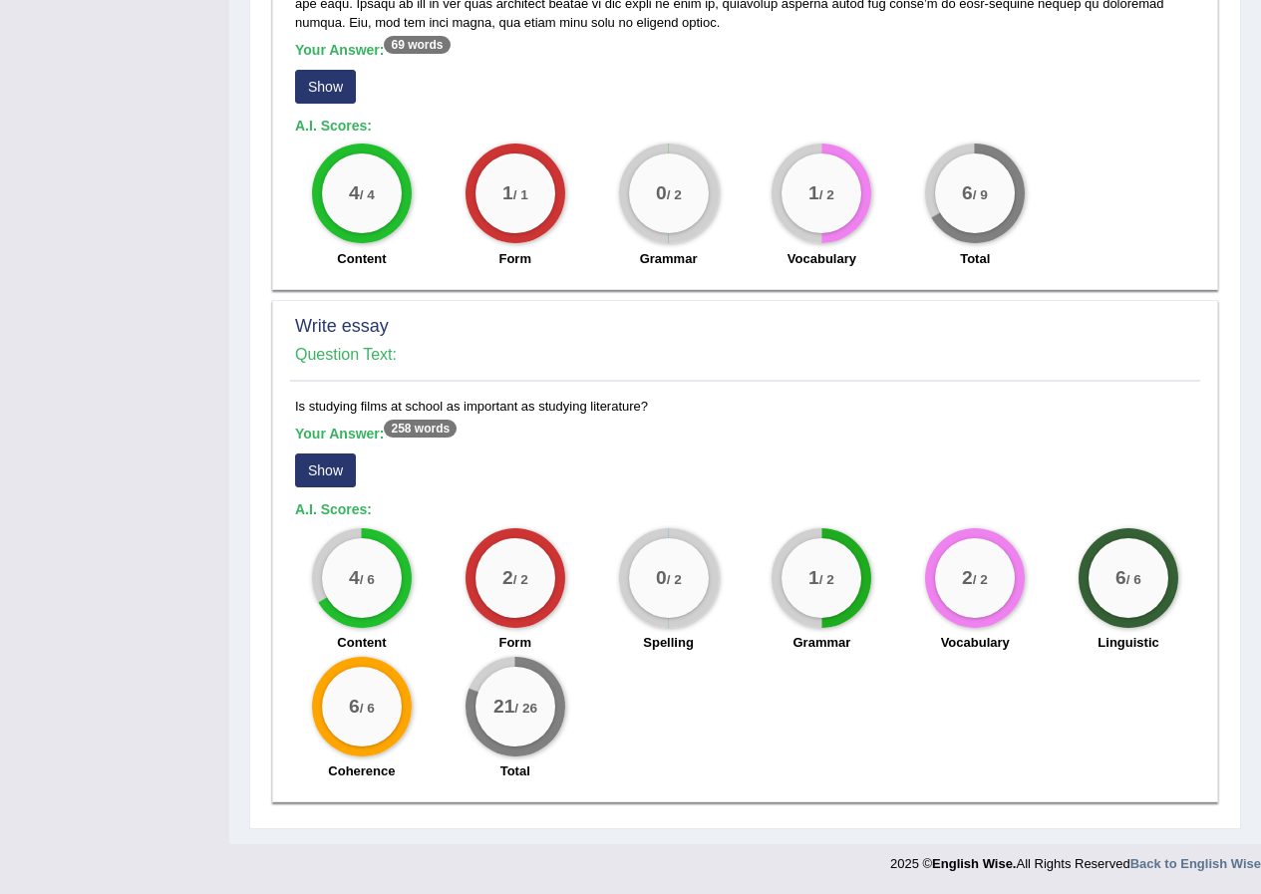
scroll to position [1206, 0]
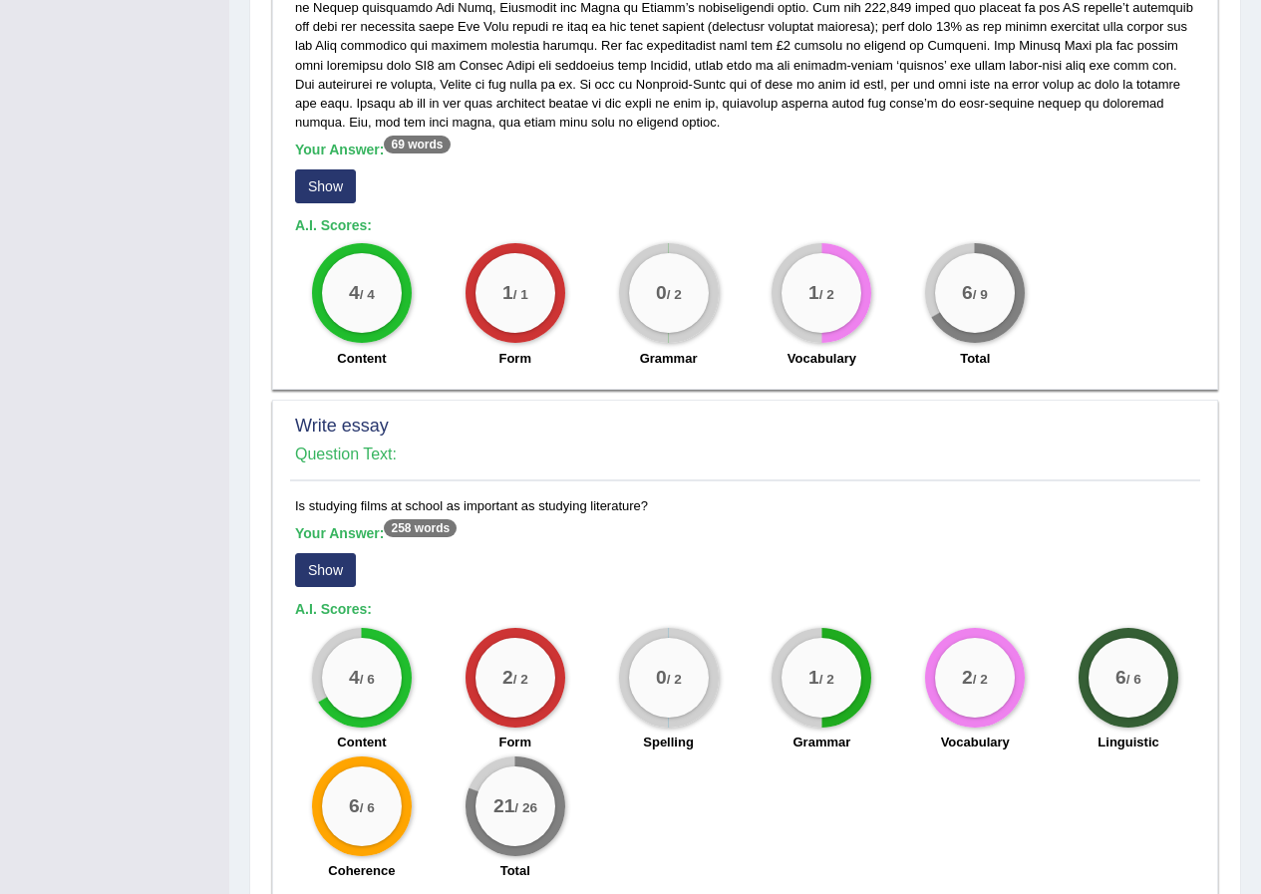
click at [355, 577] on button "Show" at bounding box center [325, 570] width 61 height 34
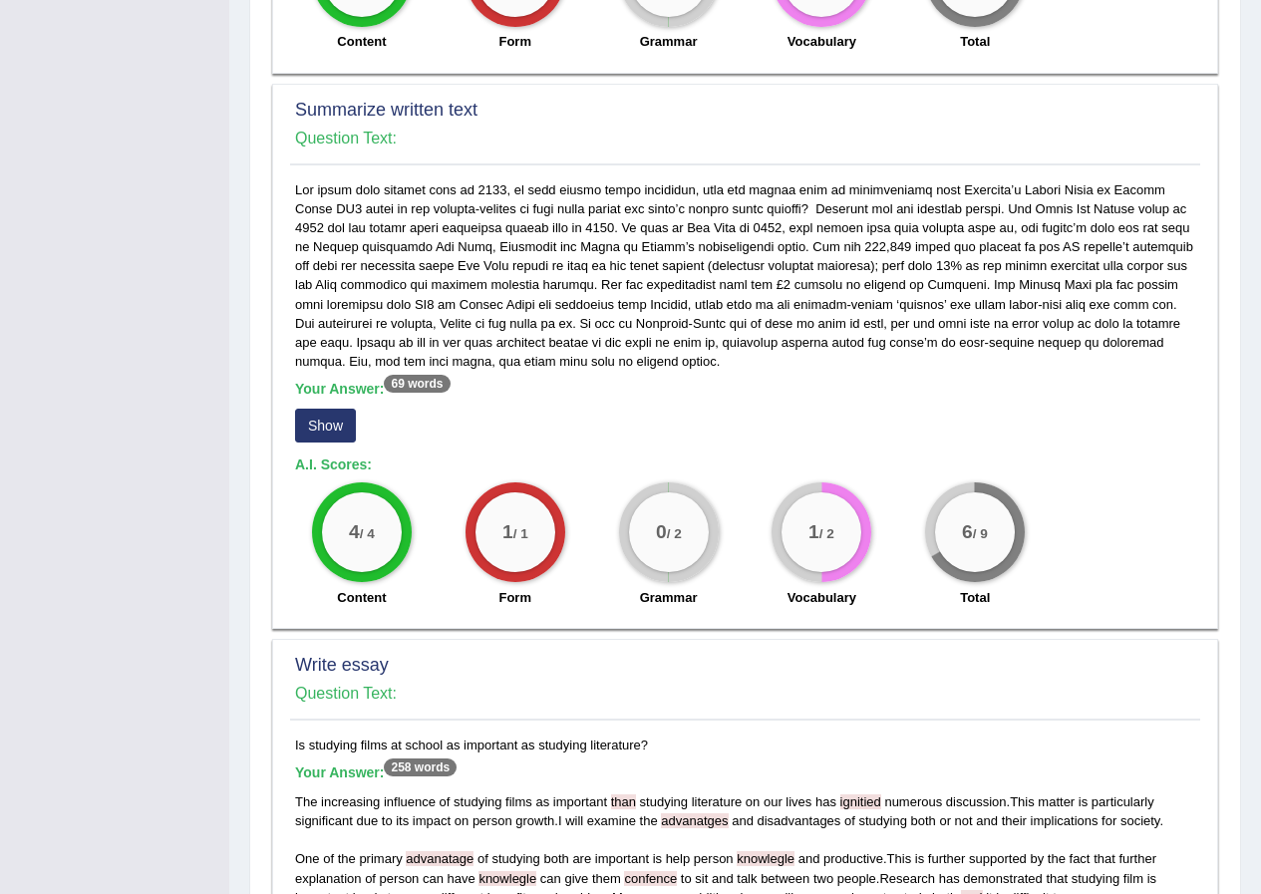
scroll to position [955, 0]
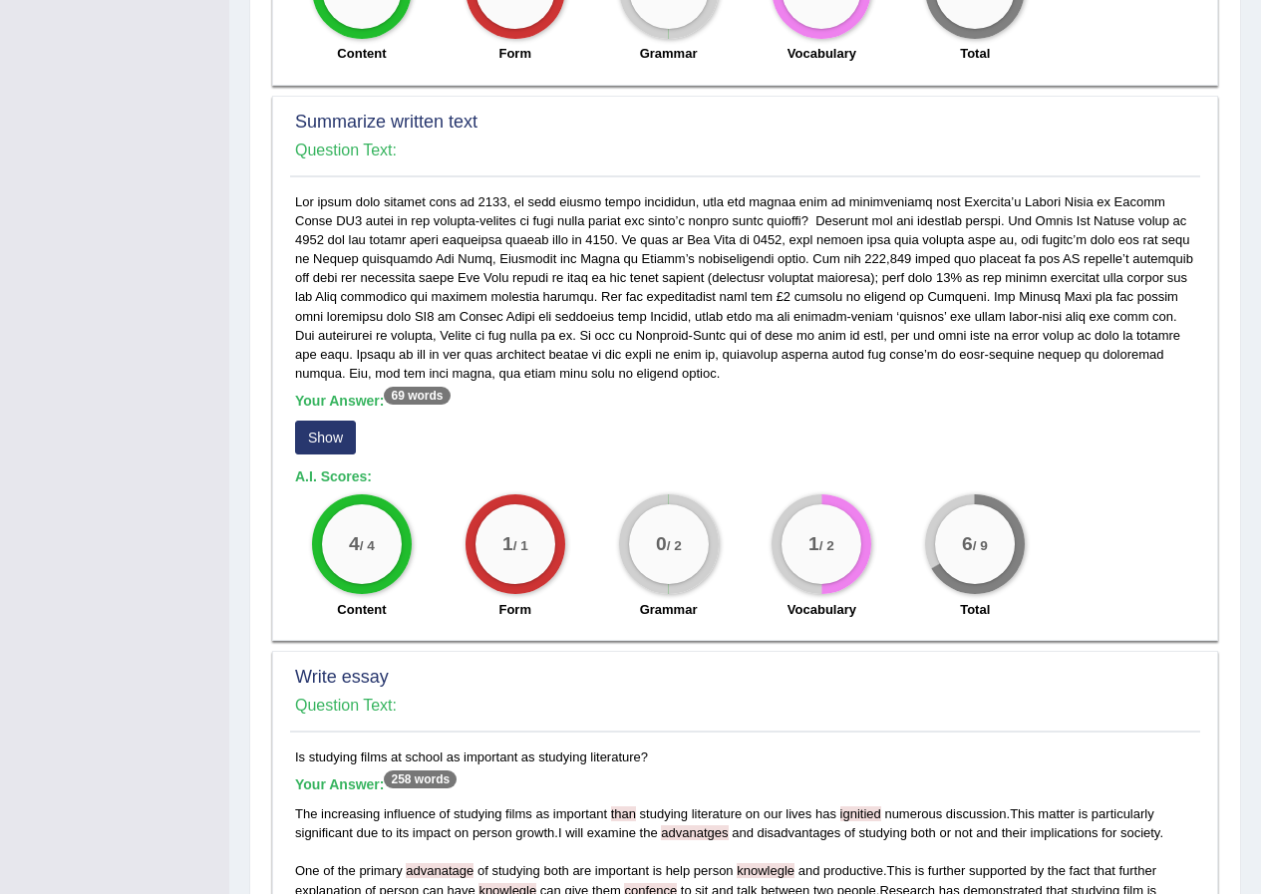
click at [335, 437] on button "Show" at bounding box center [325, 438] width 61 height 34
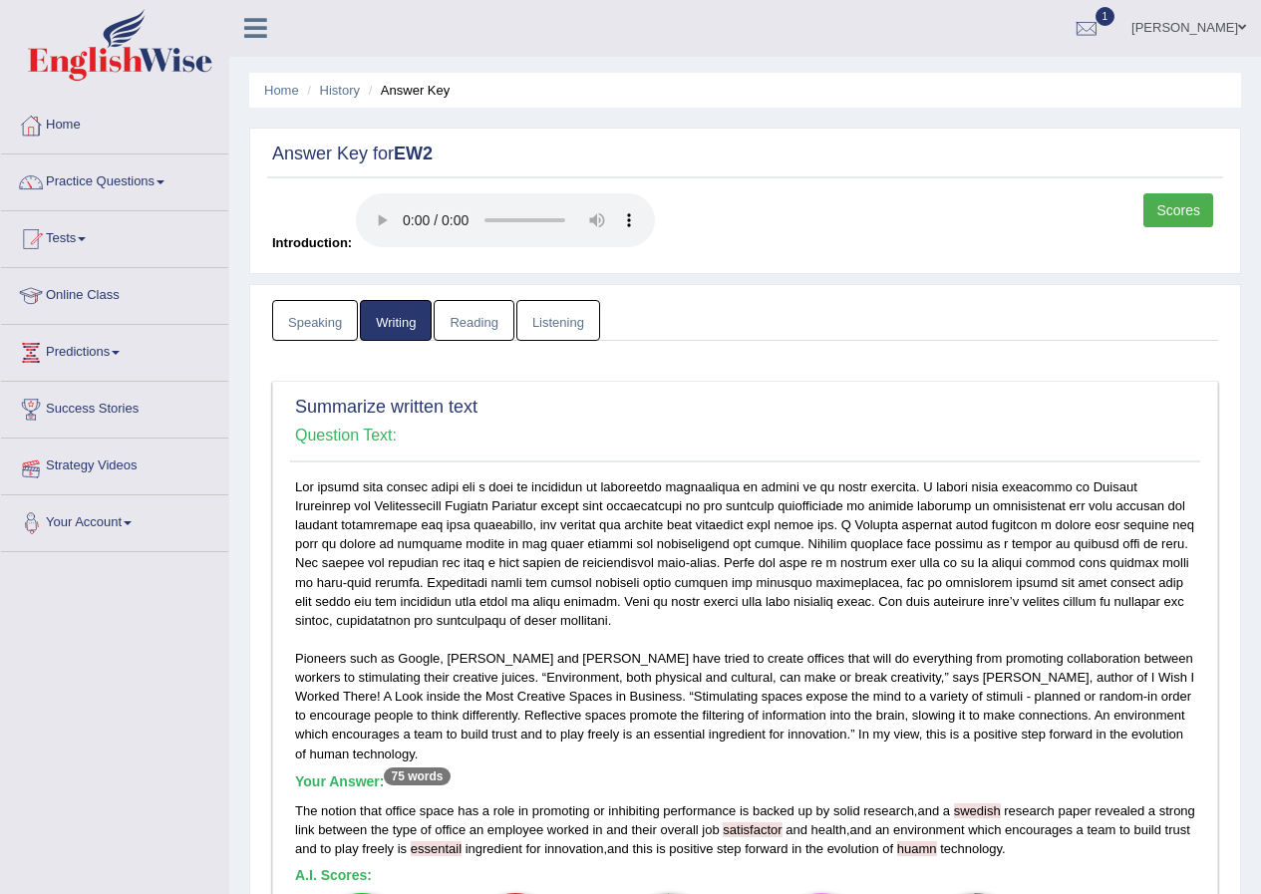
scroll to position [0, 0]
click at [278, 93] on link "Home" at bounding box center [281, 91] width 35 height 15
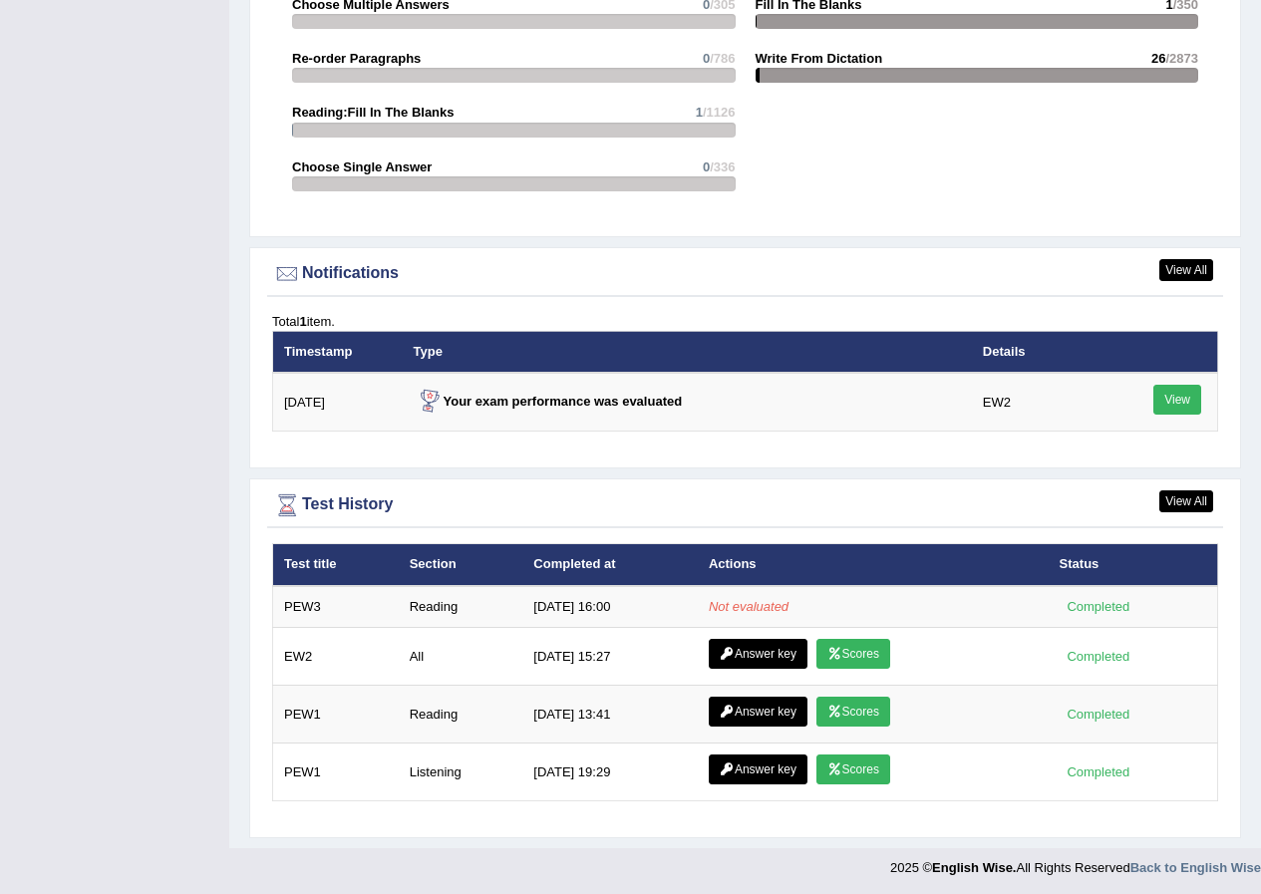
scroll to position [2185, 0]
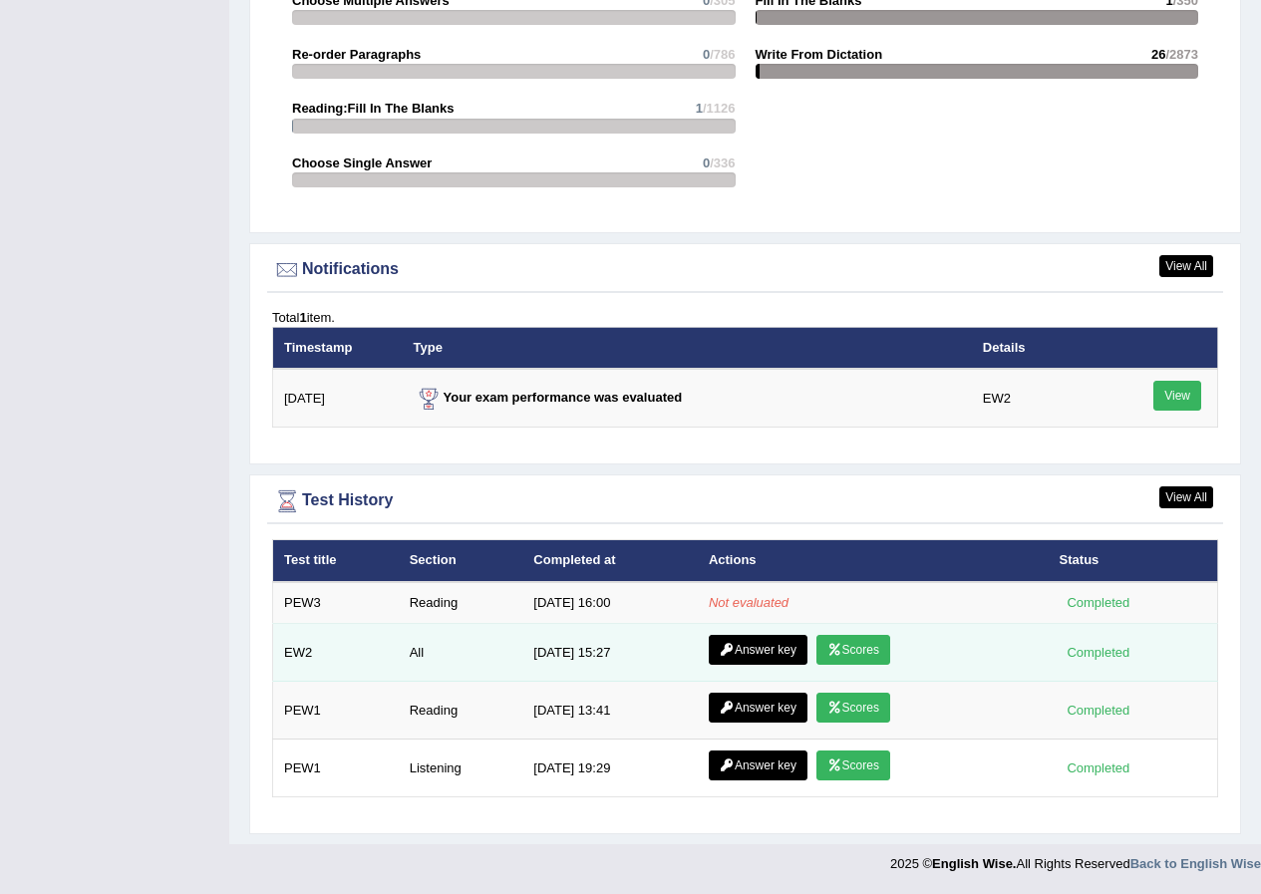
click at [847, 654] on link "Scores" at bounding box center [853, 650] width 74 height 30
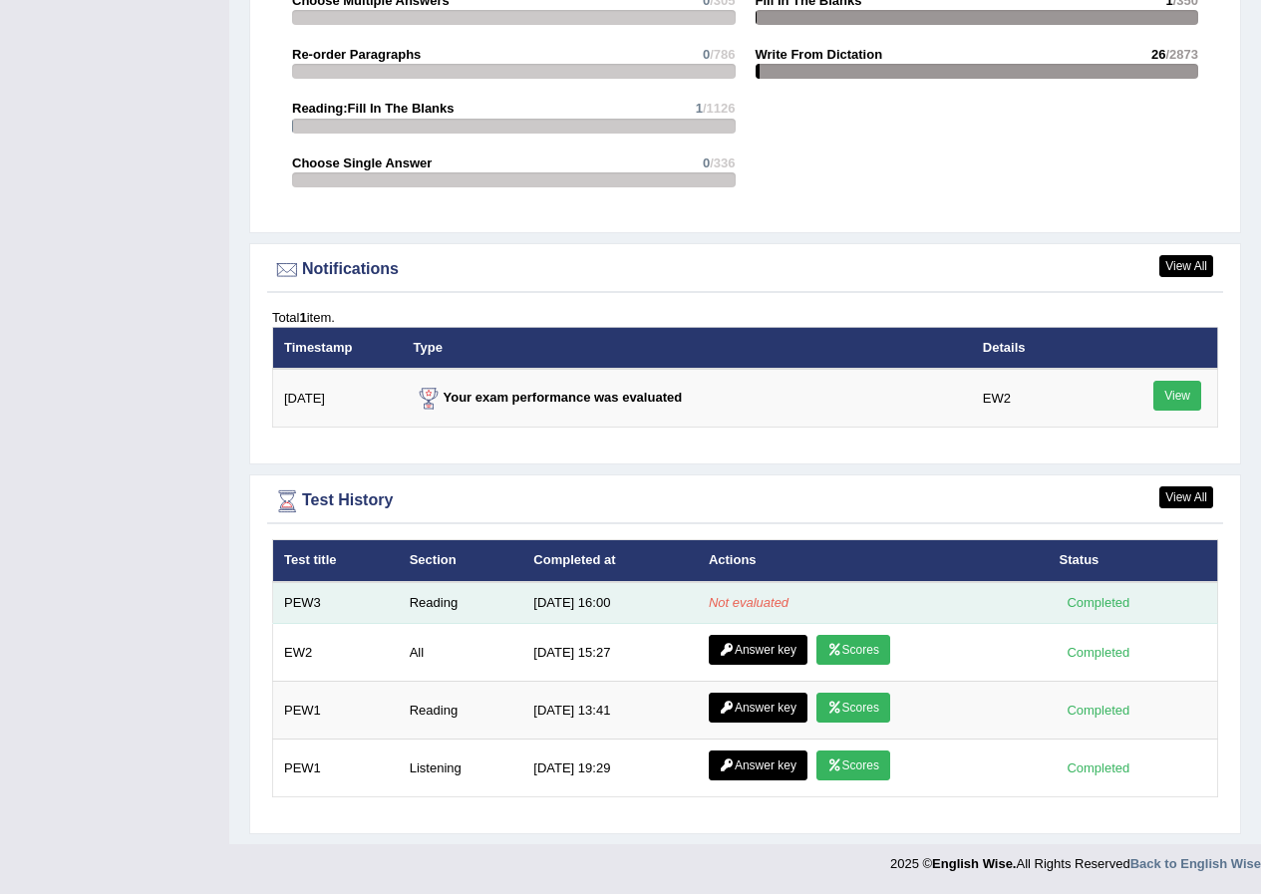
scroll to position [2185, 0]
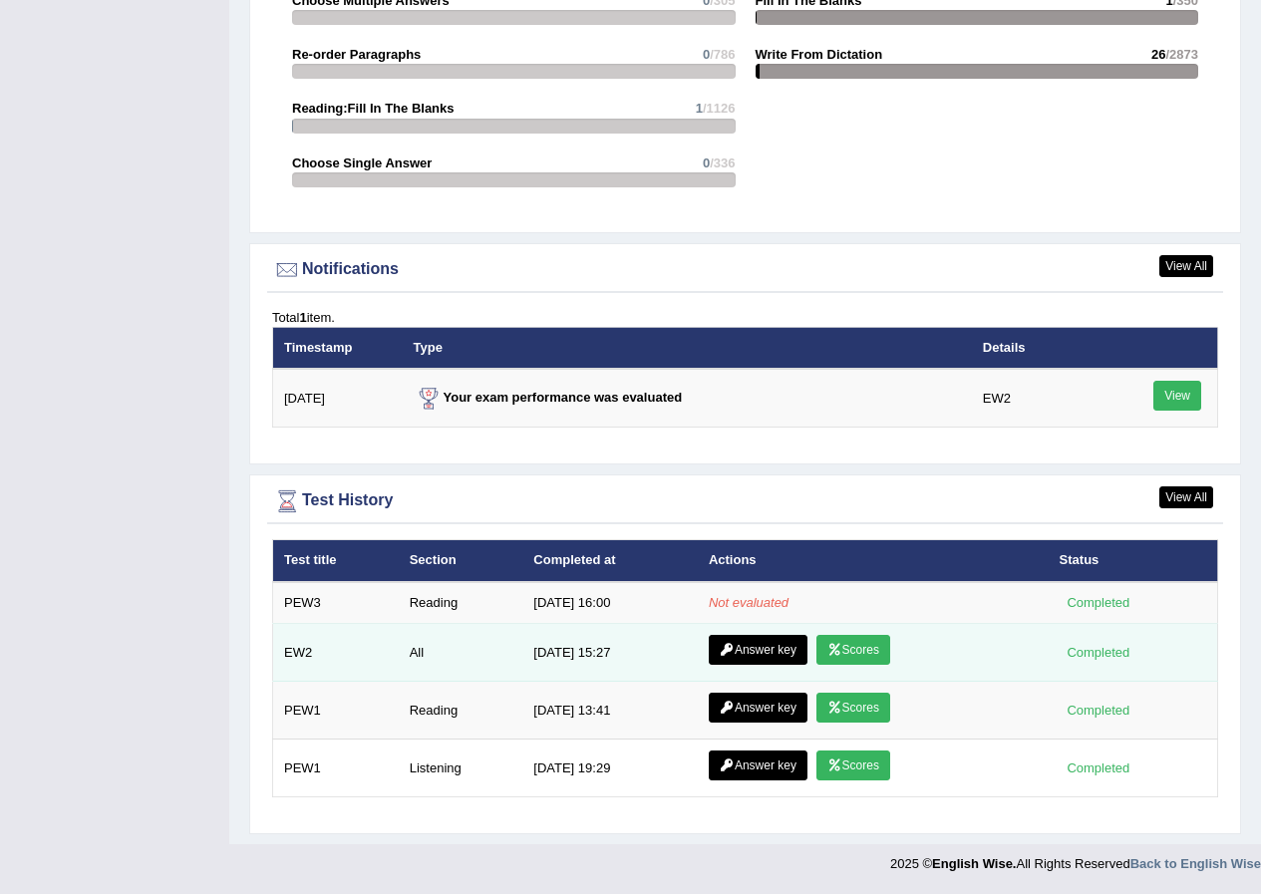
click at [851, 657] on link "Scores" at bounding box center [853, 650] width 74 height 30
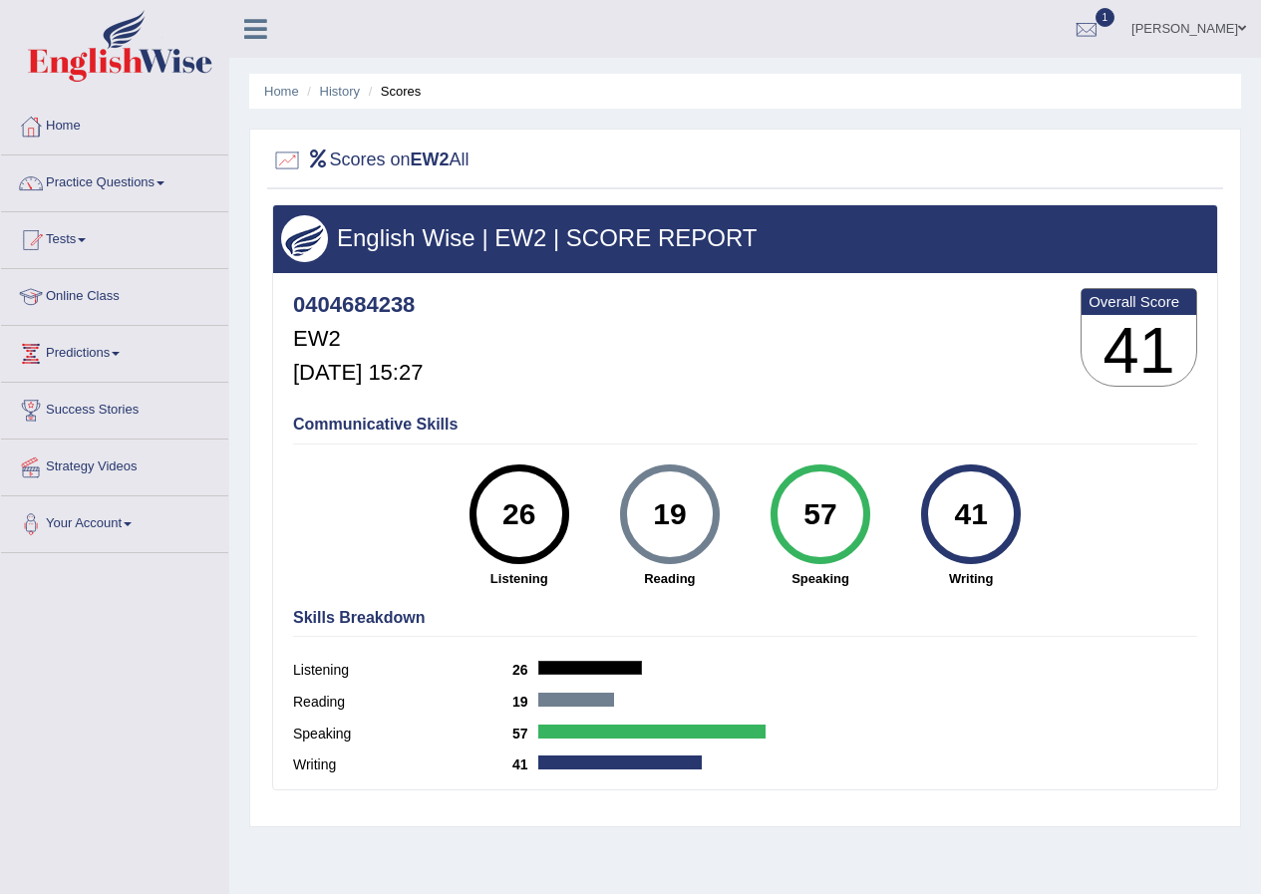
click at [318, 89] on li "History" at bounding box center [331, 91] width 58 height 19
click at [327, 94] on link "History" at bounding box center [340, 91] width 40 height 15
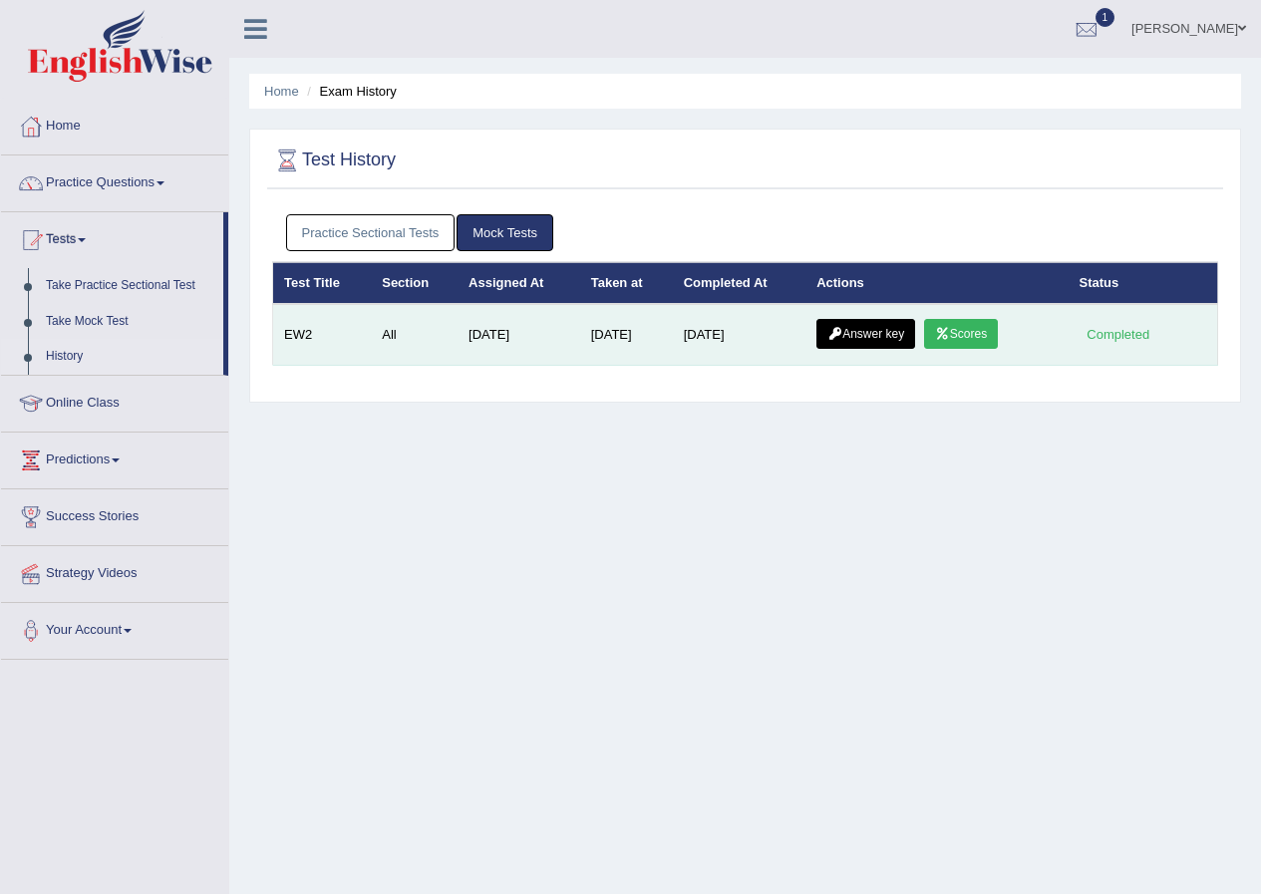
click at [964, 345] on link "Scores" at bounding box center [961, 334] width 74 height 30
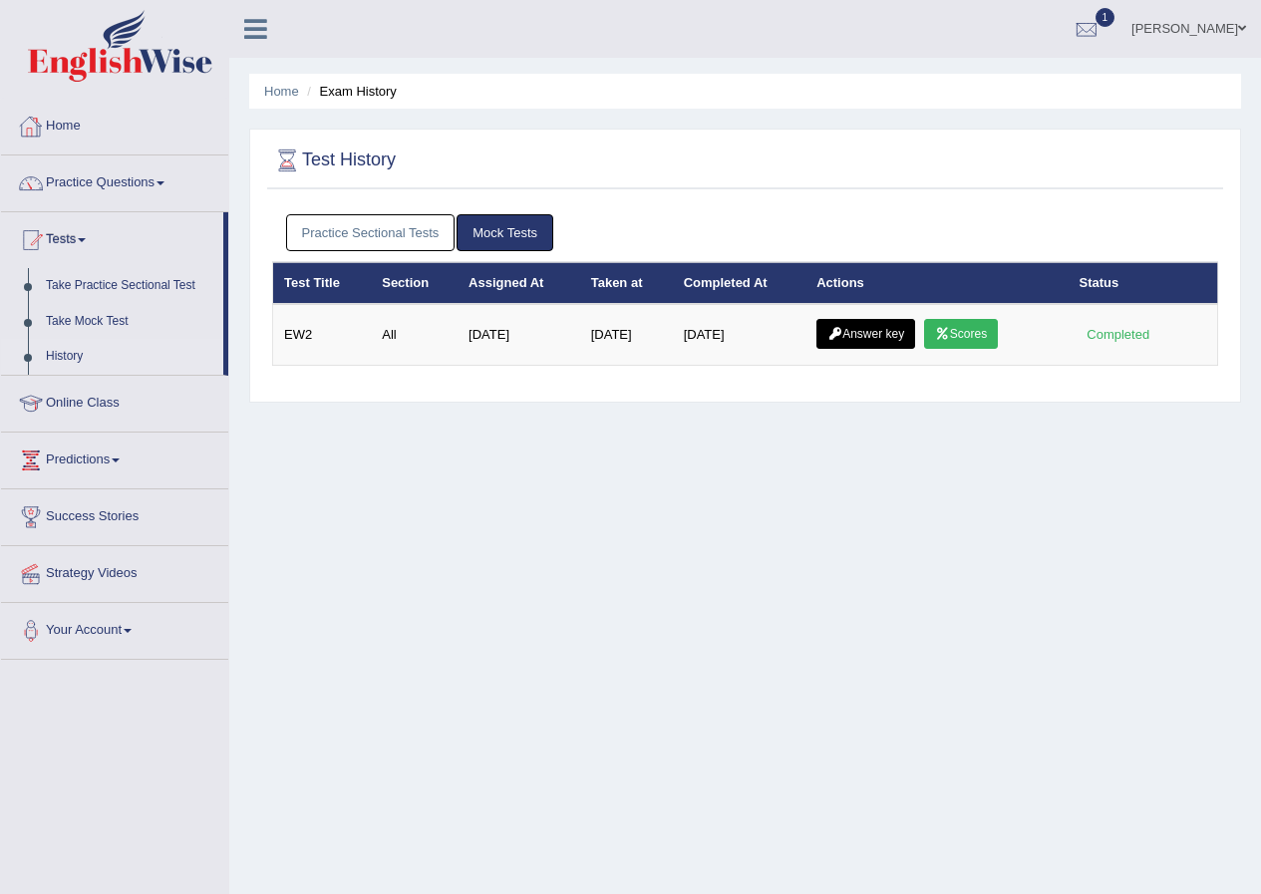
click at [887, 345] on link "Answer key" at bounding box center [865, 334] width 99 height 30
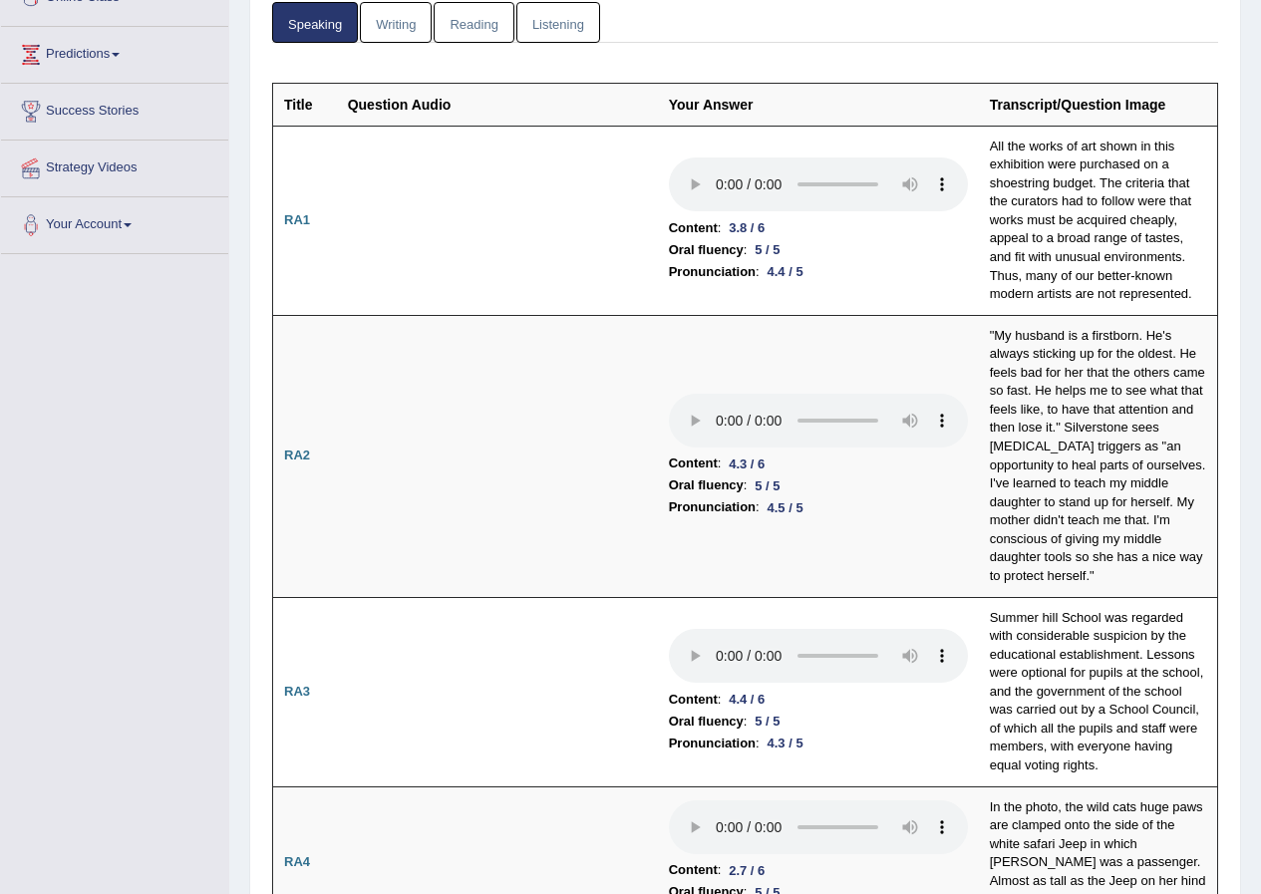
click at [458, 21] on link "Reading" at bounding box center [474, 22] width 80 height 41
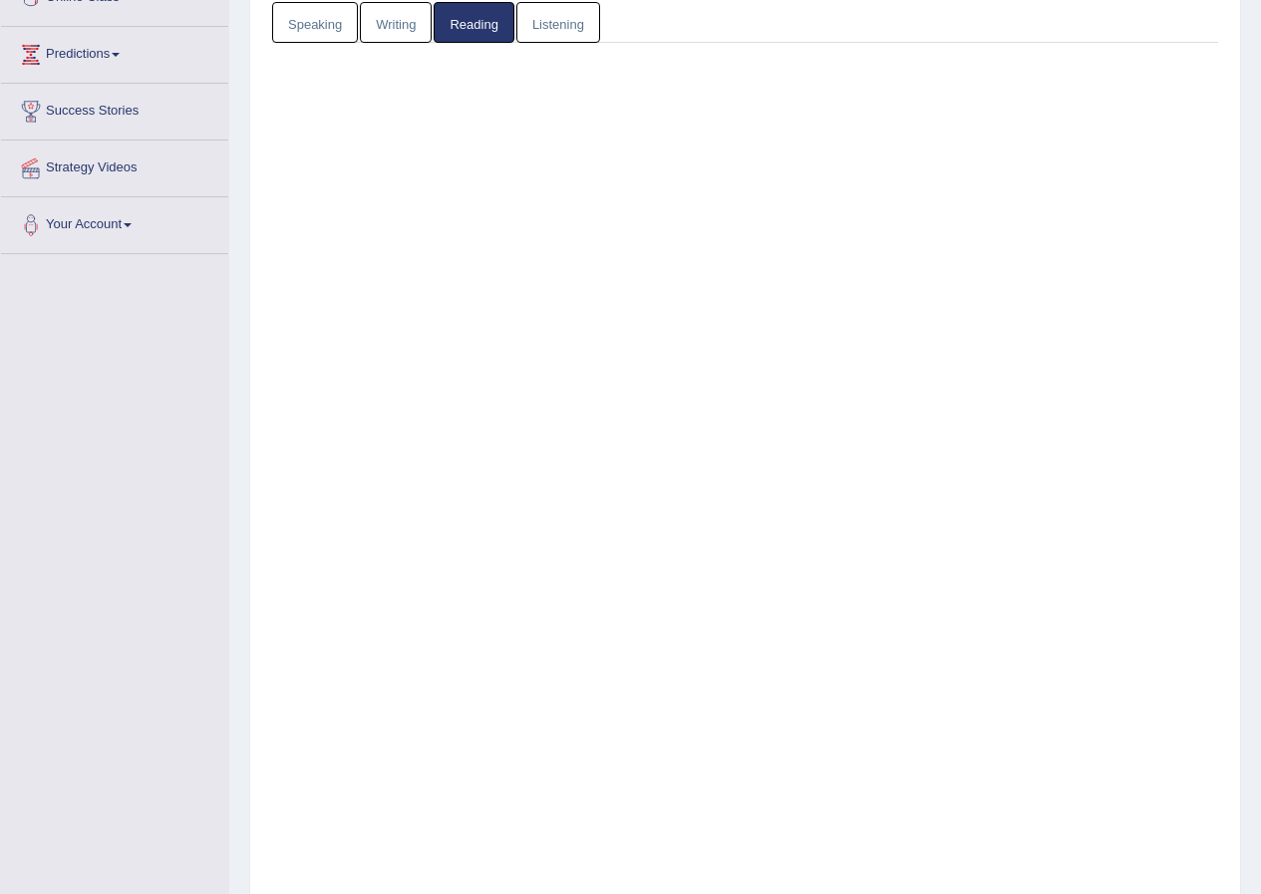
scroll to position [254, 0]
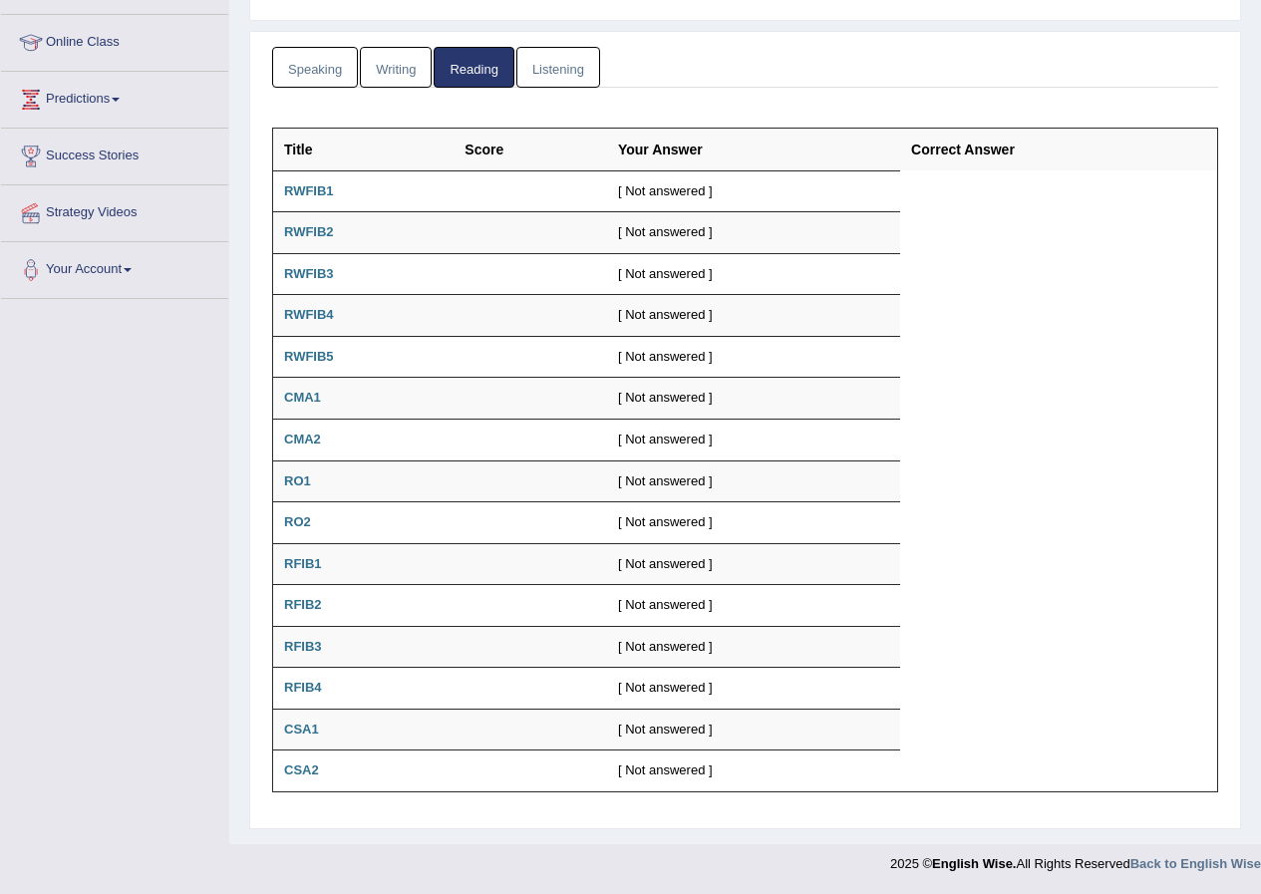
click at [560, 85] on link "Listening" at bounding box center [558, 67] width 84 height 41
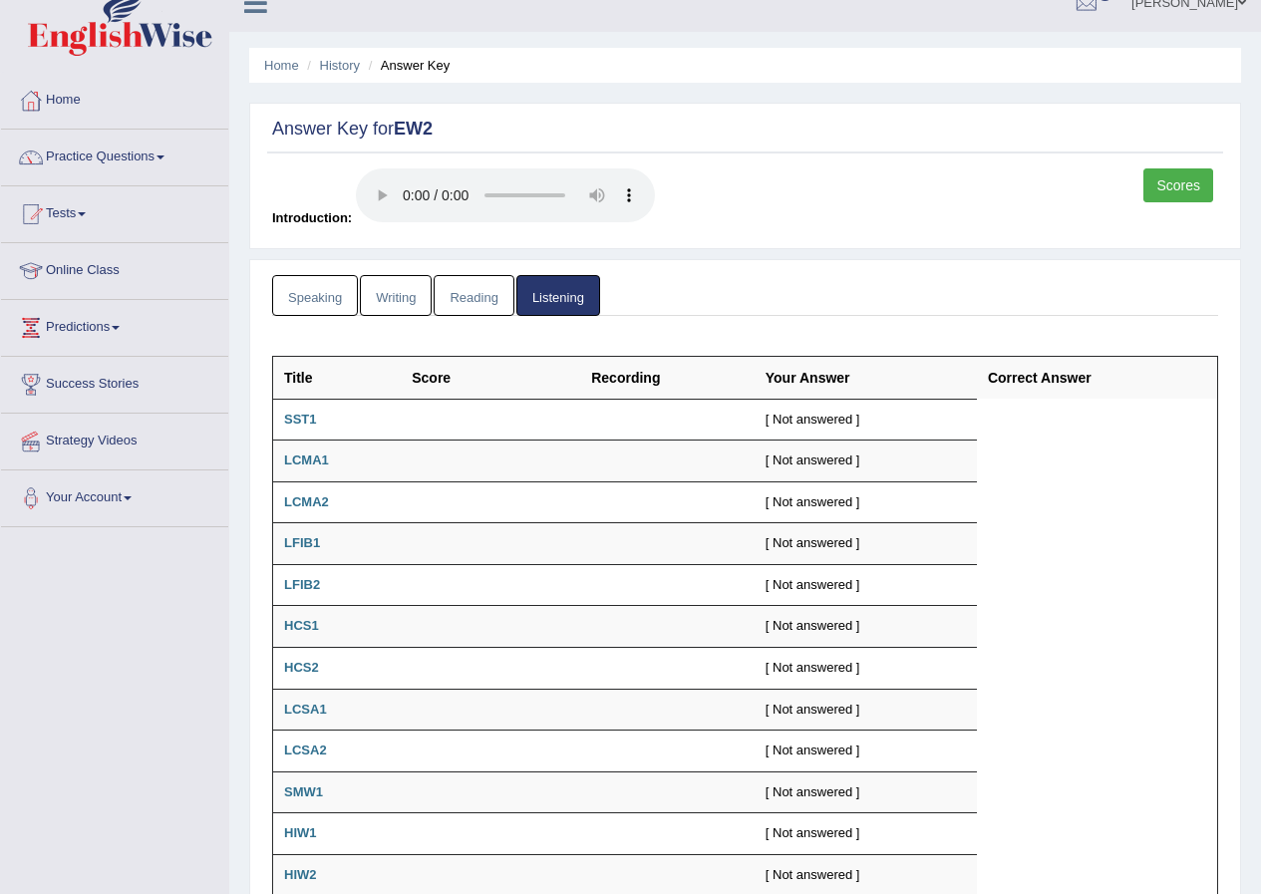
scroll to position [0, 0]
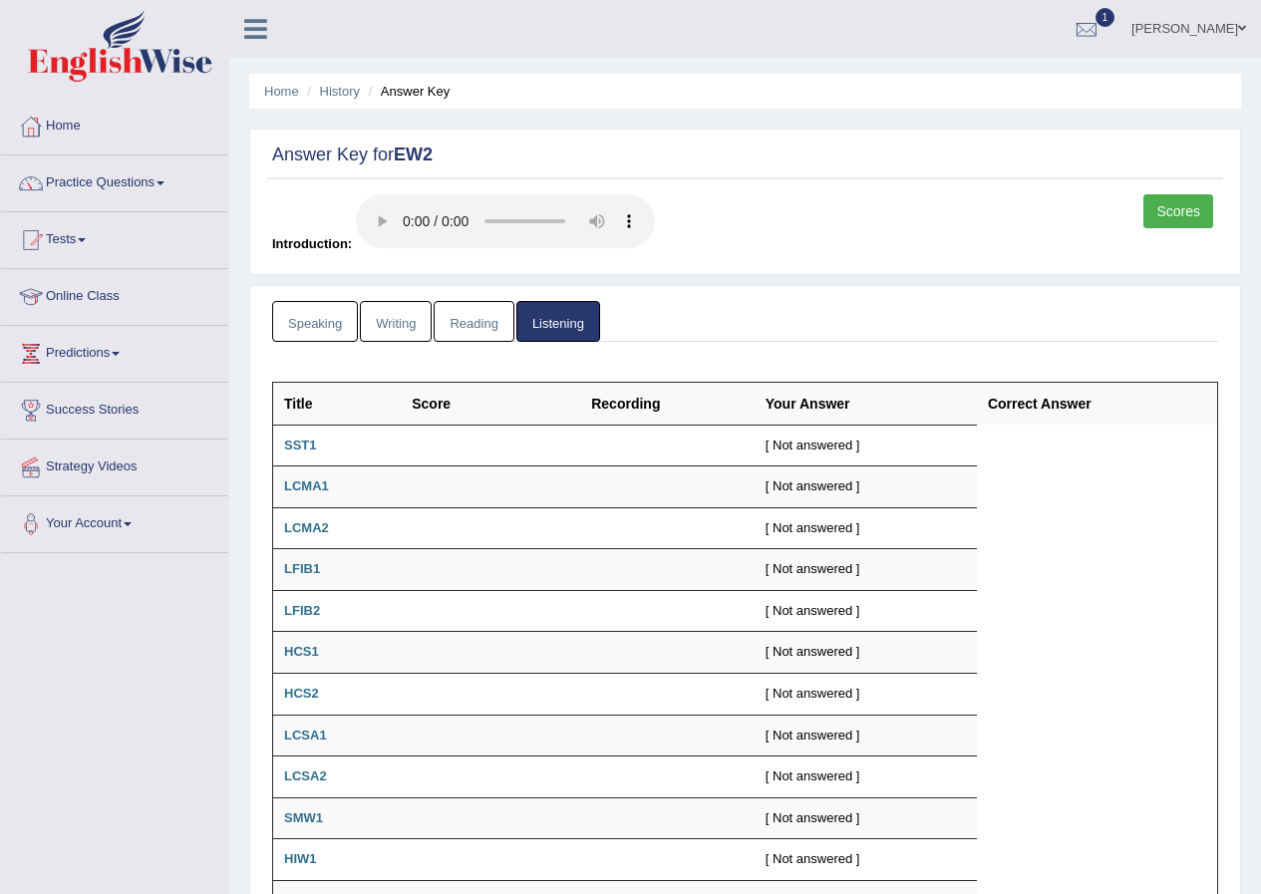
click at [366, 328] on link "Writing" at bounding box center [396, 321] width 72 height 41
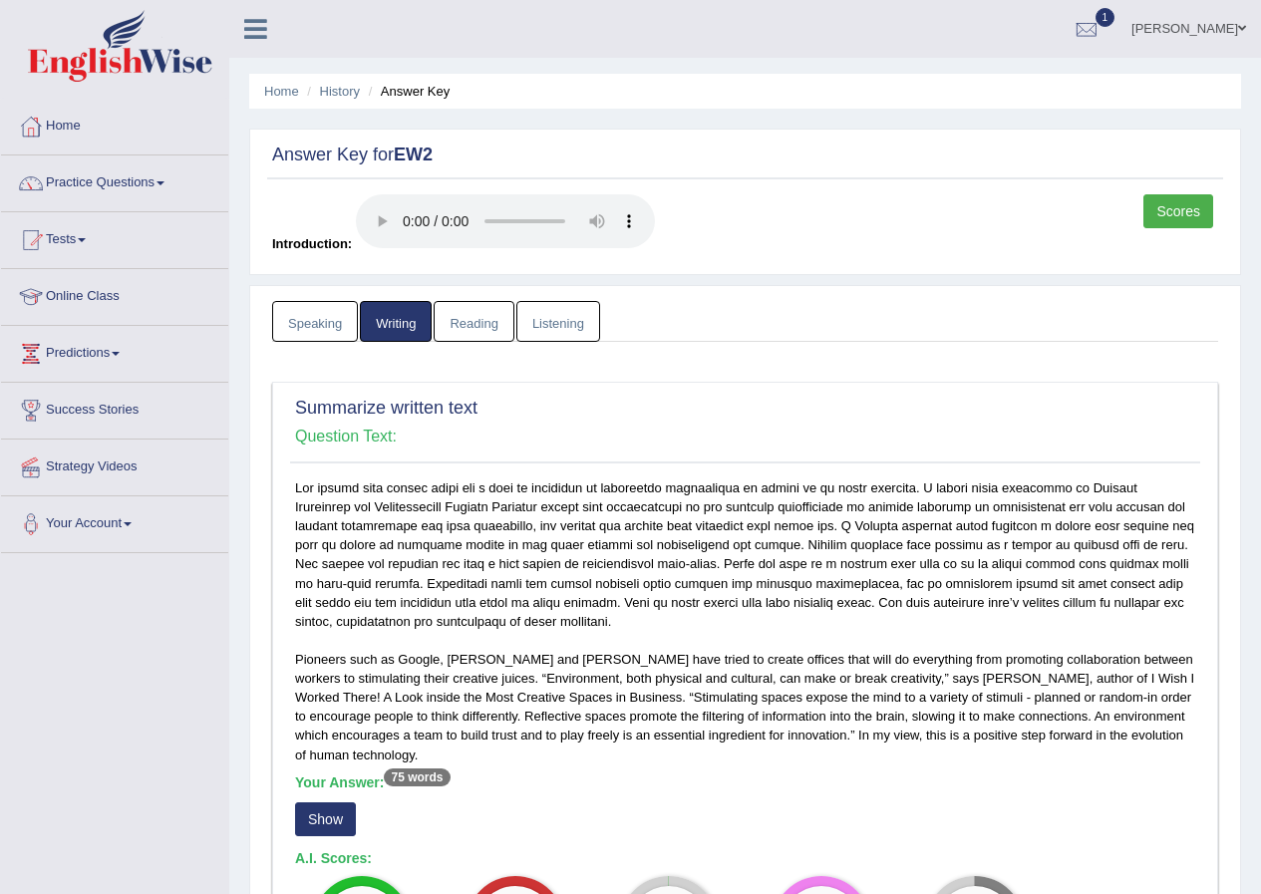
click at [342, 339] on link "Speaking" at bounding box center [315, 321] width 86 height 41
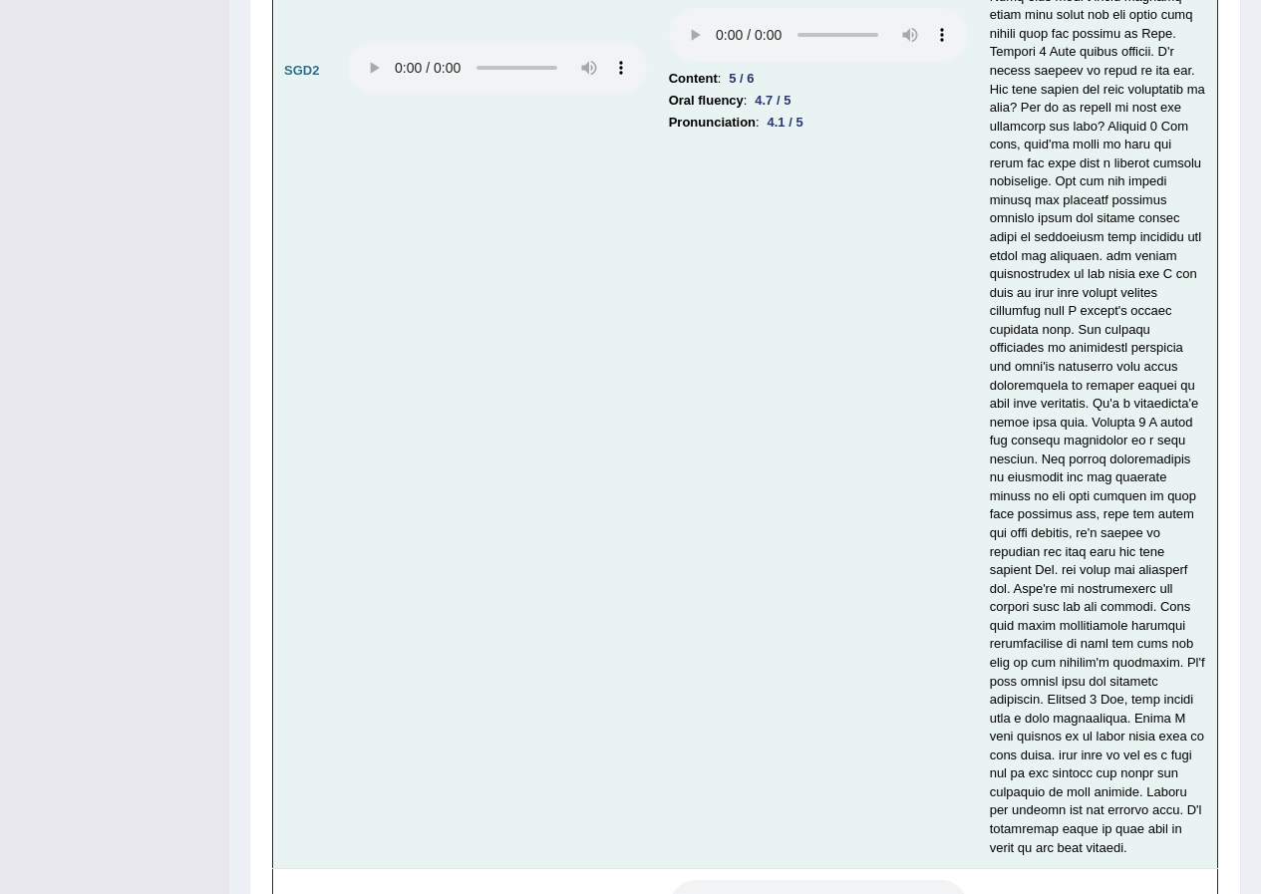
scroll to position [8117, 0]
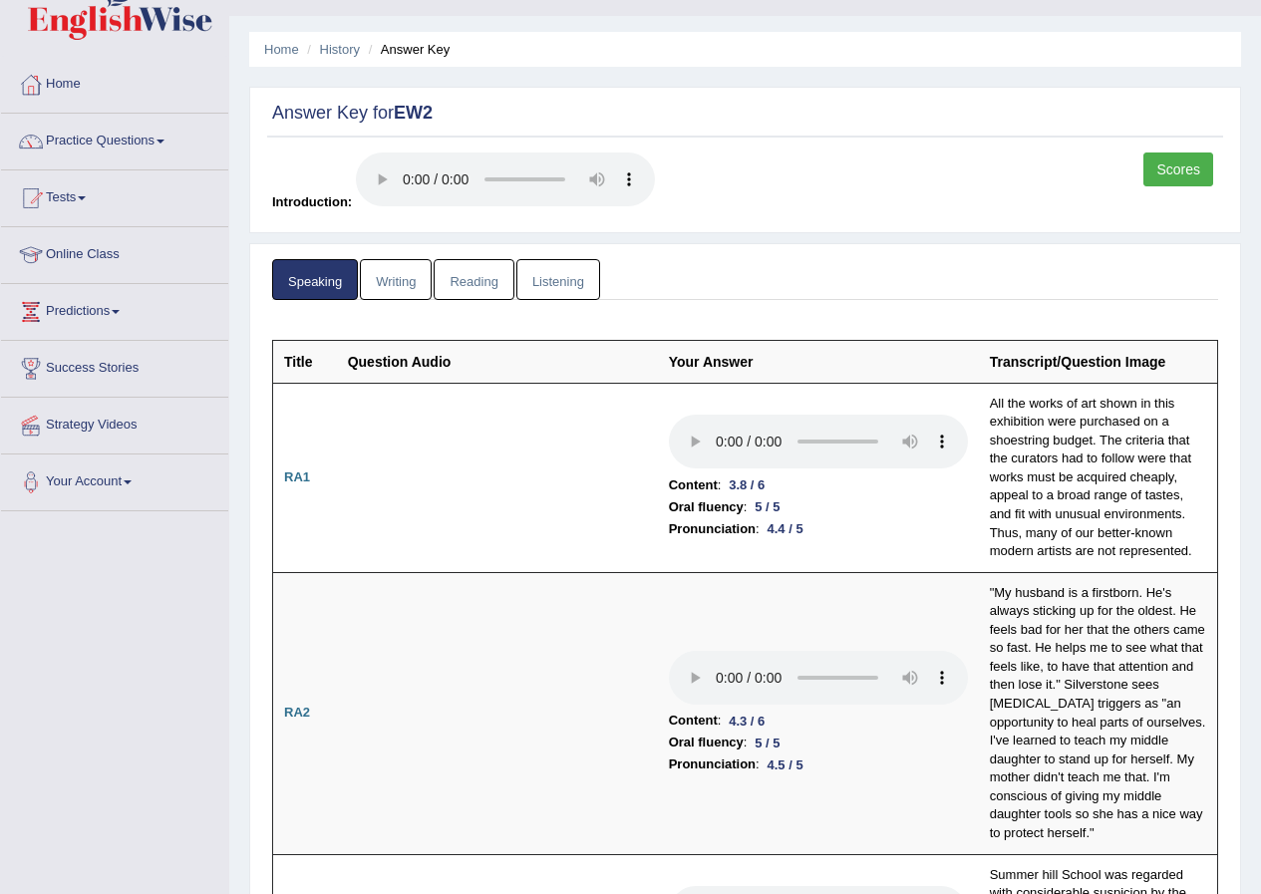
scroll to position [0, 0]
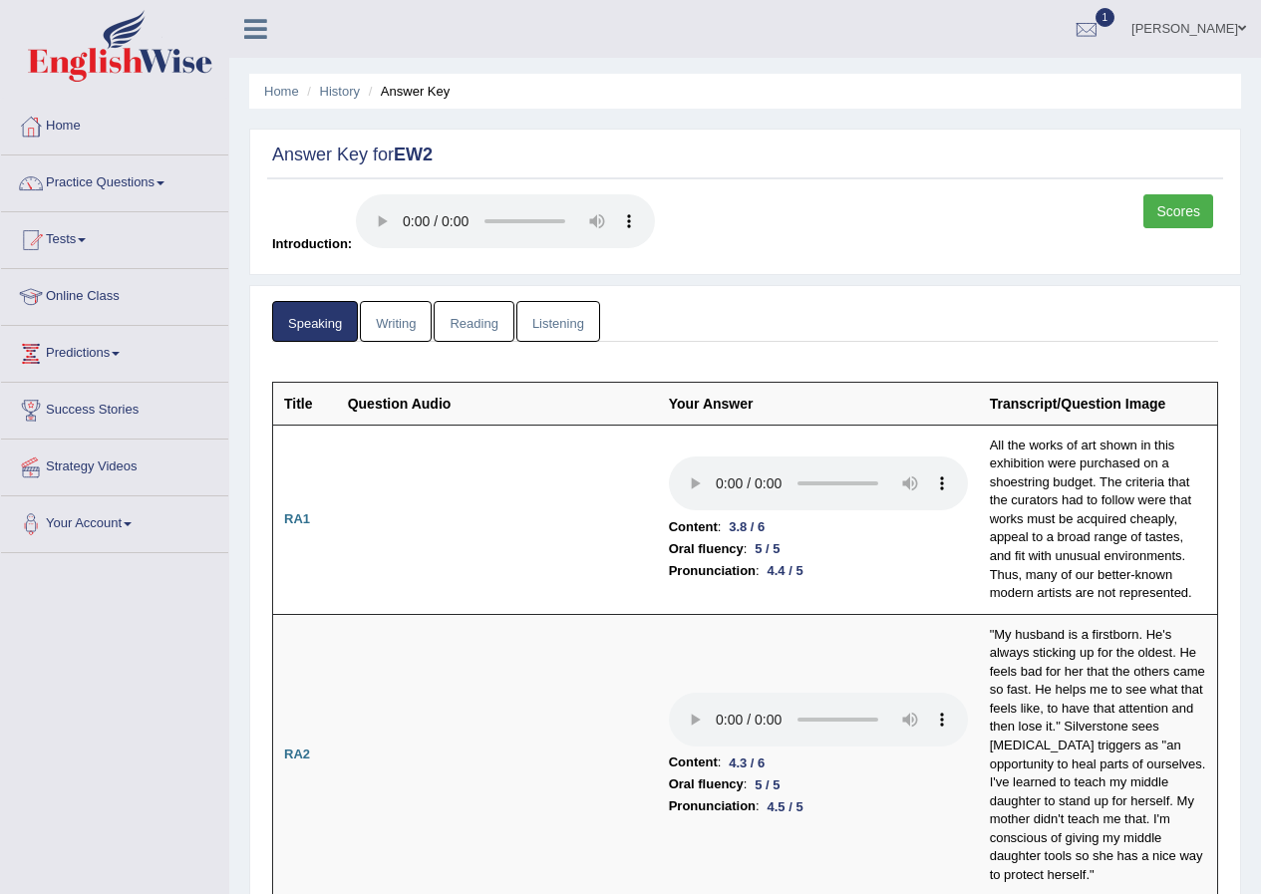
click at [68, 126] on link "Home" at bounding box center [114, 124] width 227 height 50
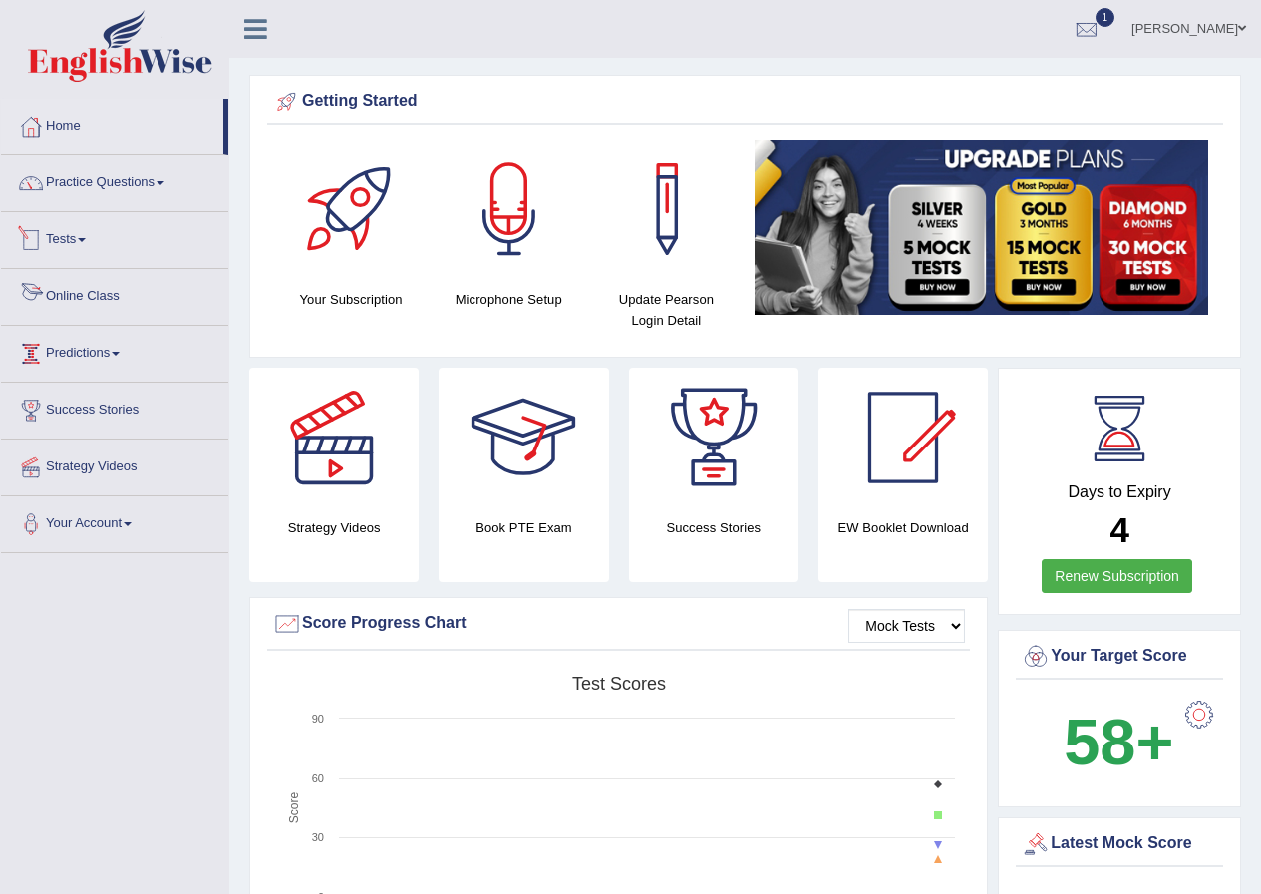
click at [60, 239] on link "Tests" at bounding box center [114, 237] width 227 height 50
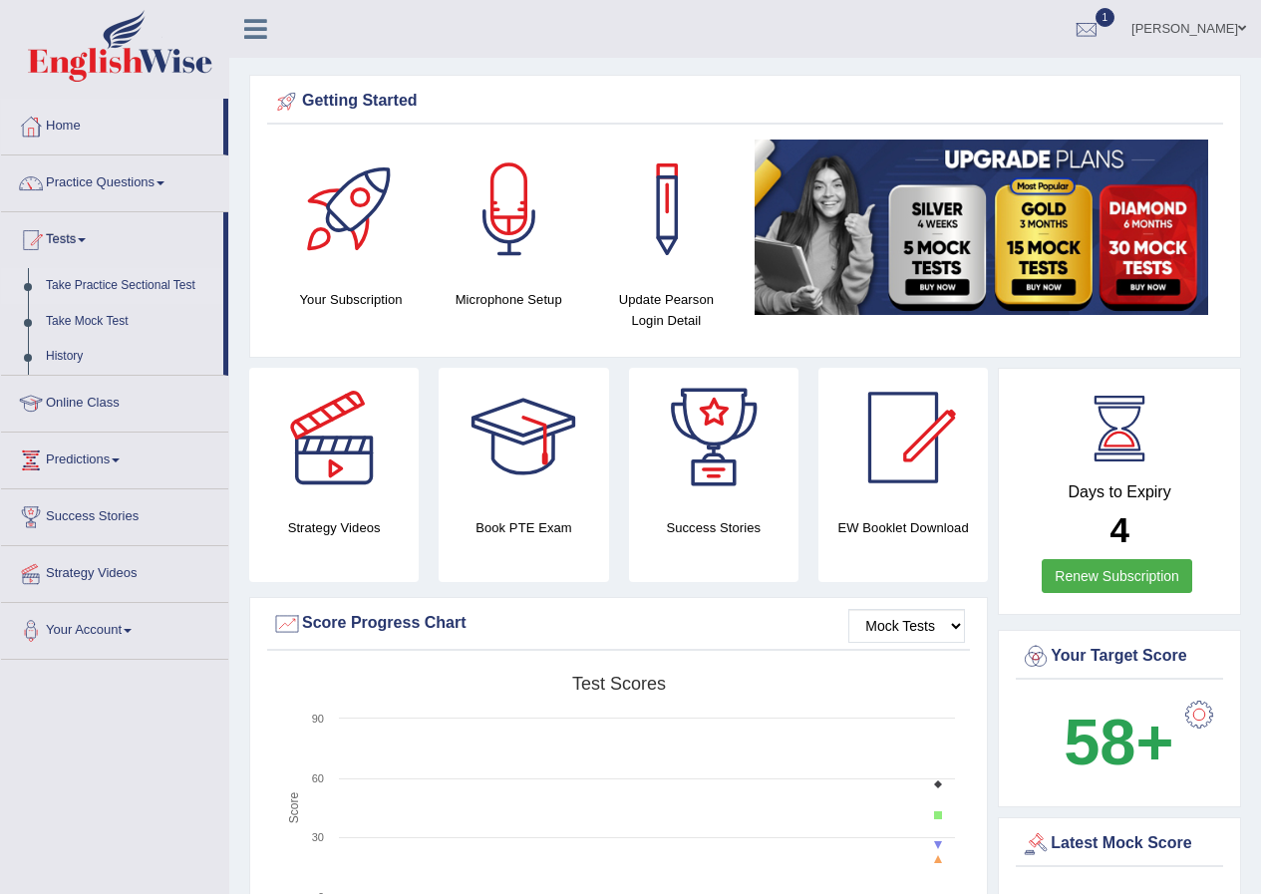
click at [91, 290] on link "Take Practice Sectional Test" at bounding box center [130, 286] width 186 height 36
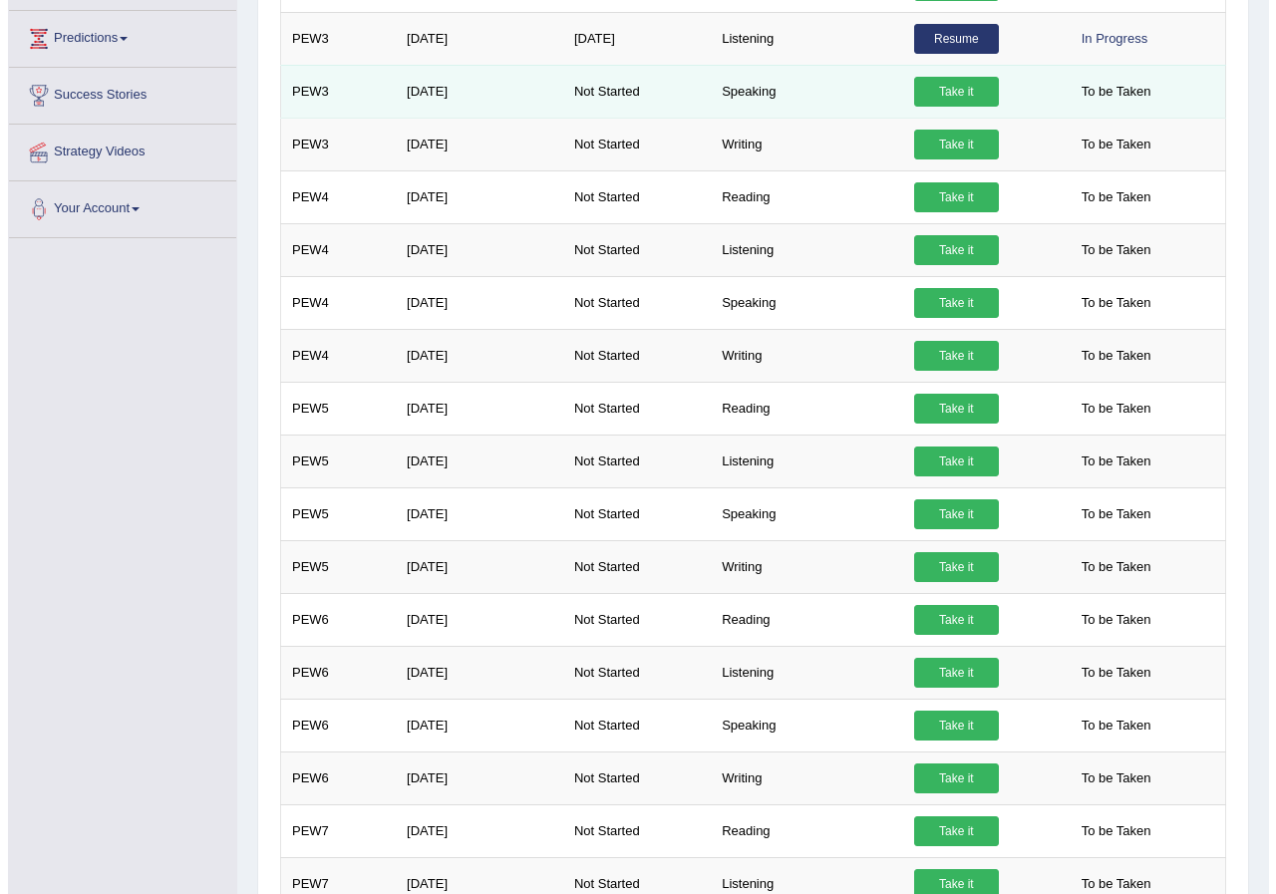
scroll to position [399, 0]
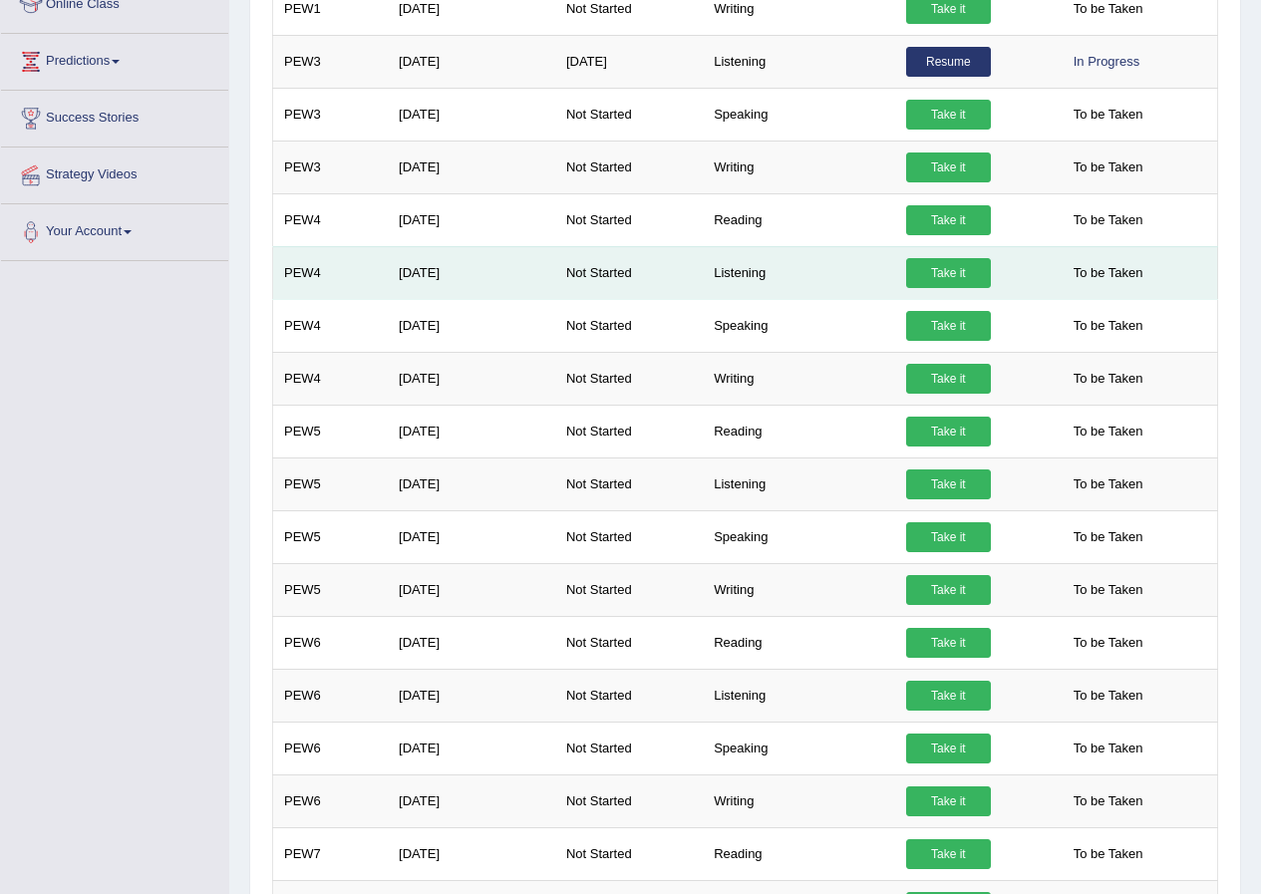
click at [944, 278] on link "Take it" at bounding box center [948, 273] width 85 height 30
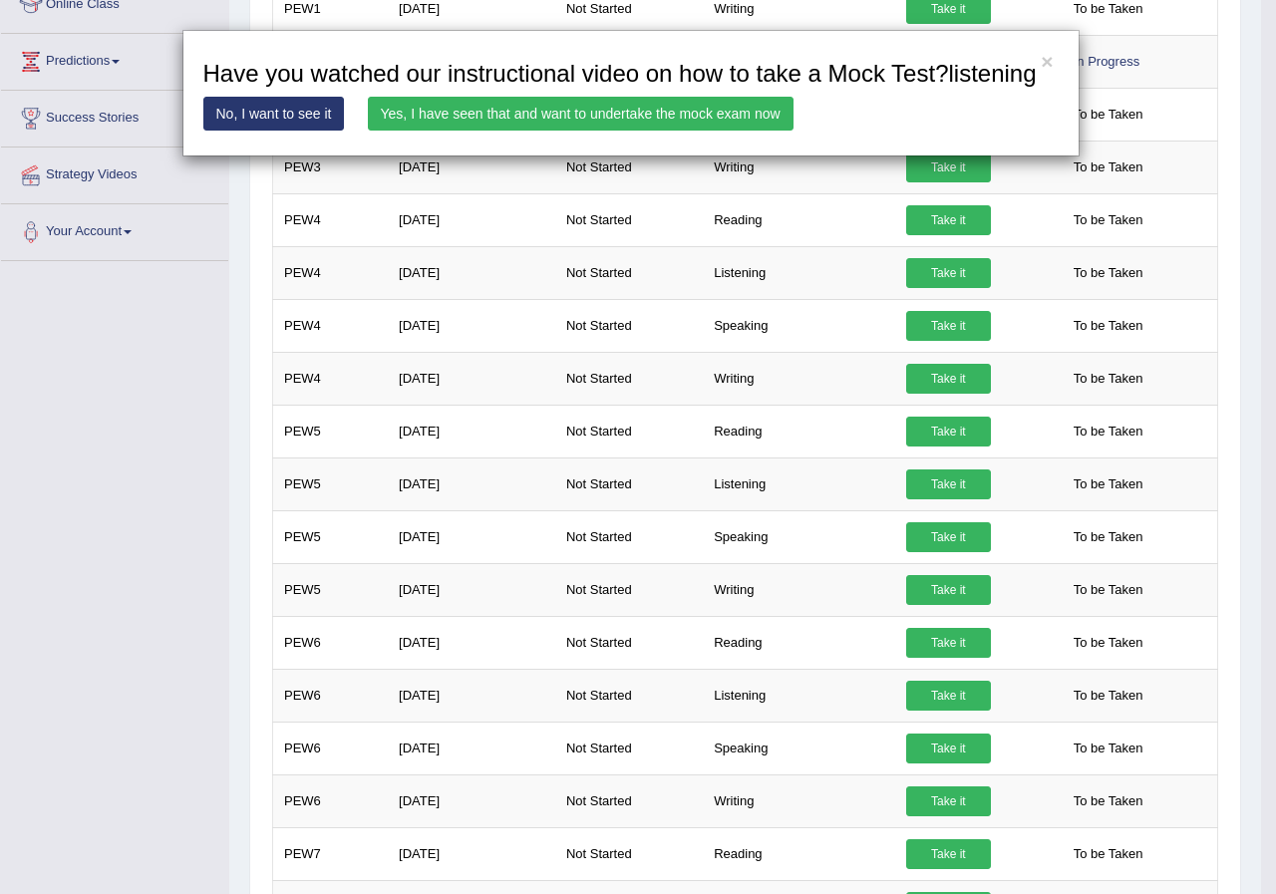
click at [601, 123] on link "Yes, I have seen that and want to undertake the mock exam now" at bounding box center [581, 114] width 426 height 34
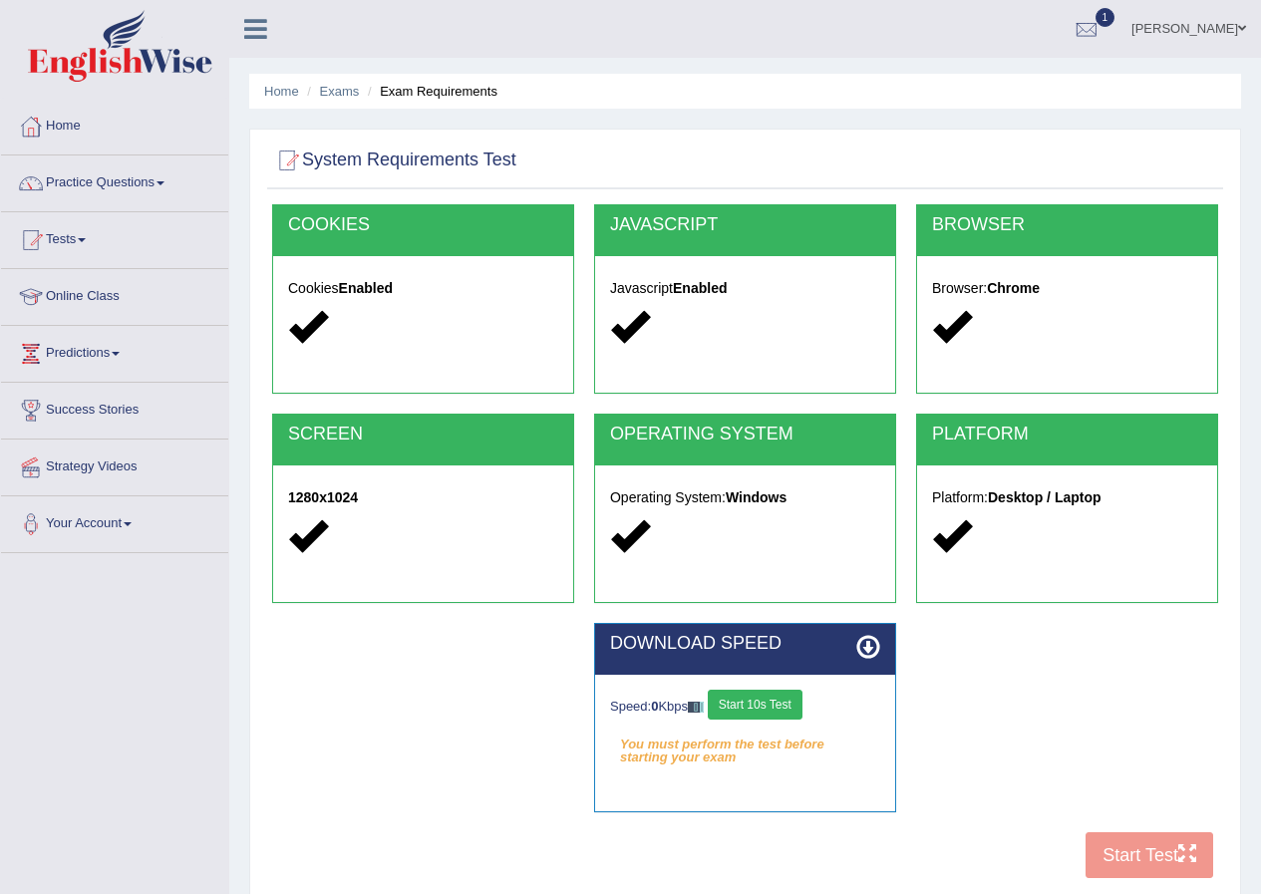
click at [751, 704] on button "Start 10s Test" at bounding box center [755, 705] width 95 height 30
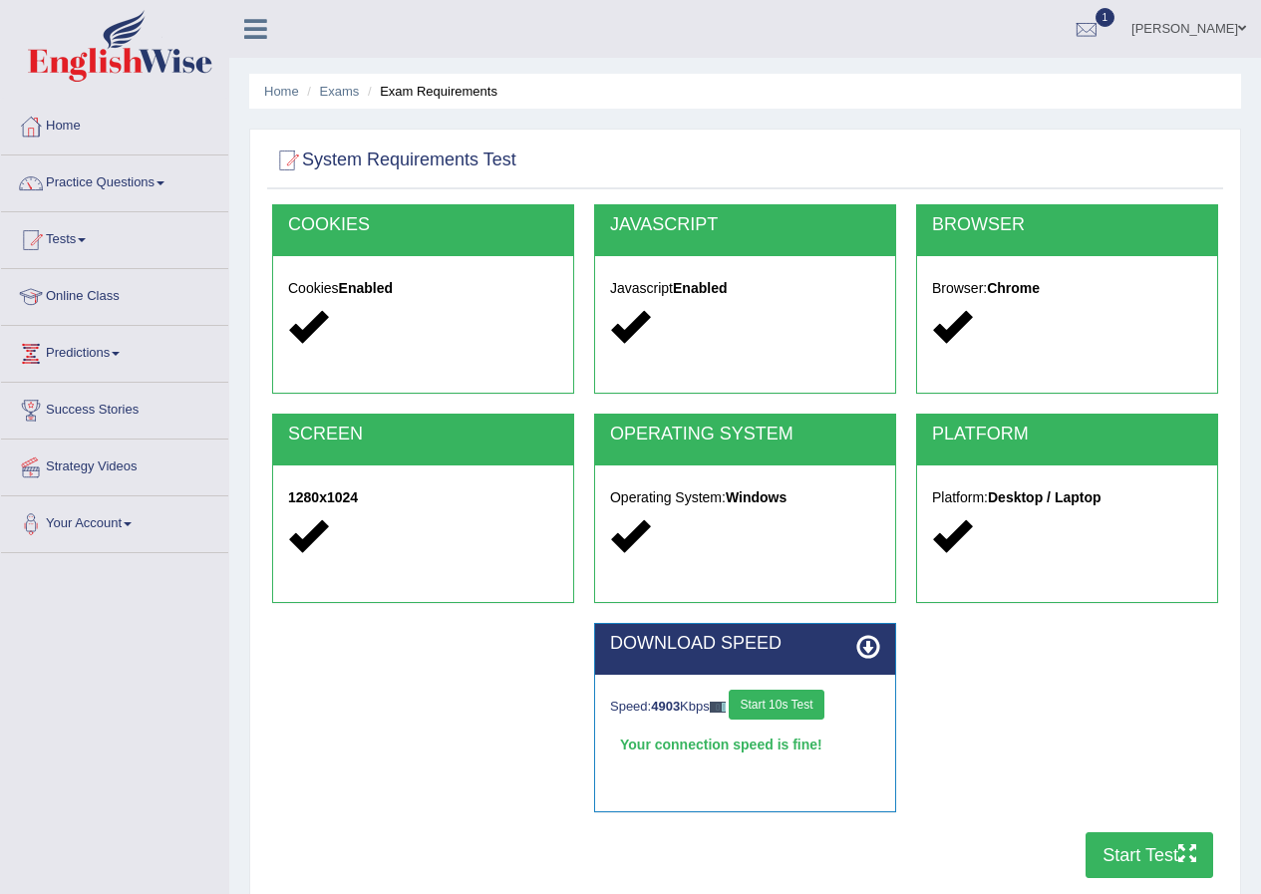
click at [1156, 848] on button "Start Test" at bounding box center [1150, 855] width 128 height 46
click at [72, 239] on link "Tests" at bounding box center [114, 237] width 227 height 50
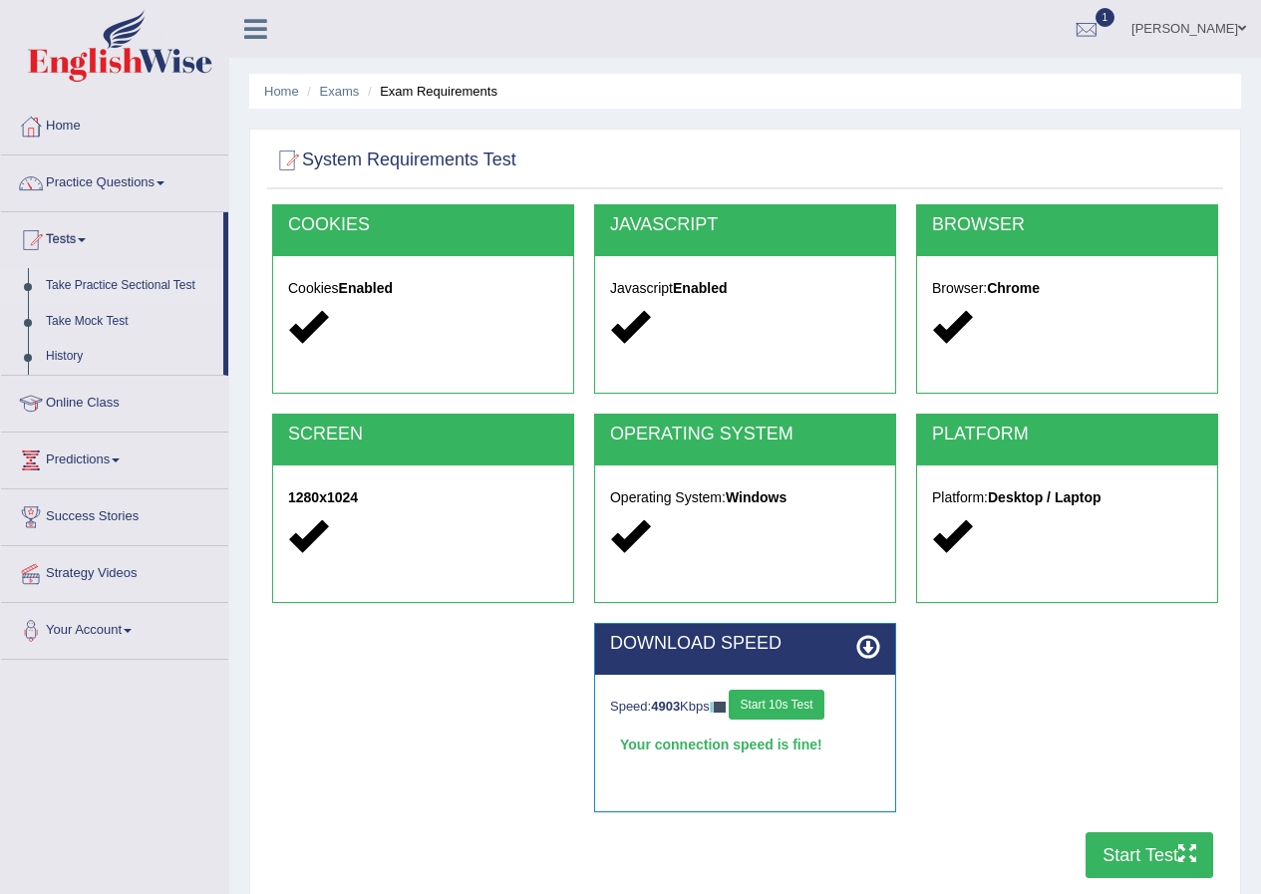
click at [97, 287] on link "Take Practice Sectional Test" at bounding box center [130, 286] width 186 height 36
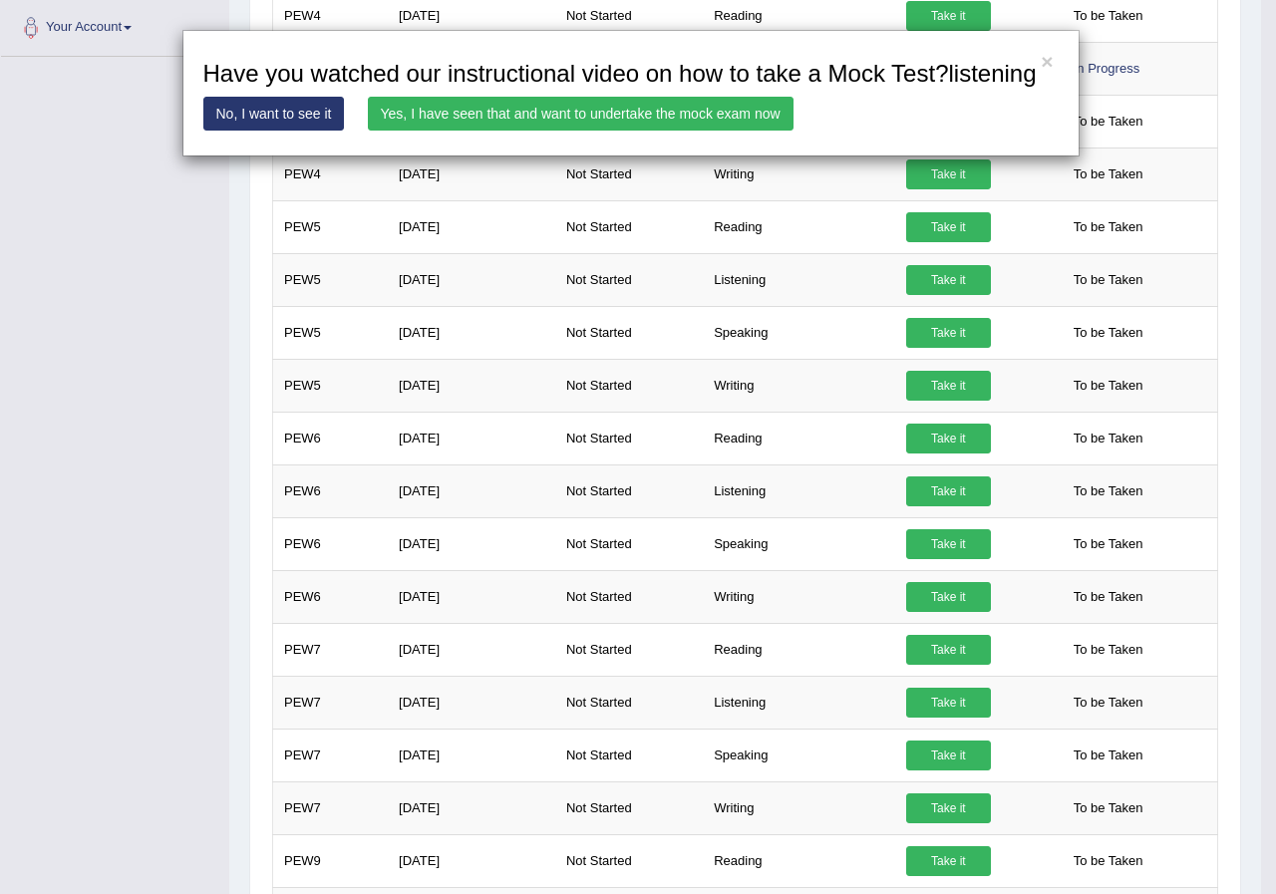
click at [724, 114] on link "Yes, I have seen that and want to undertake the mock exam now" at bounding box center [581, 114] width 426 height 34
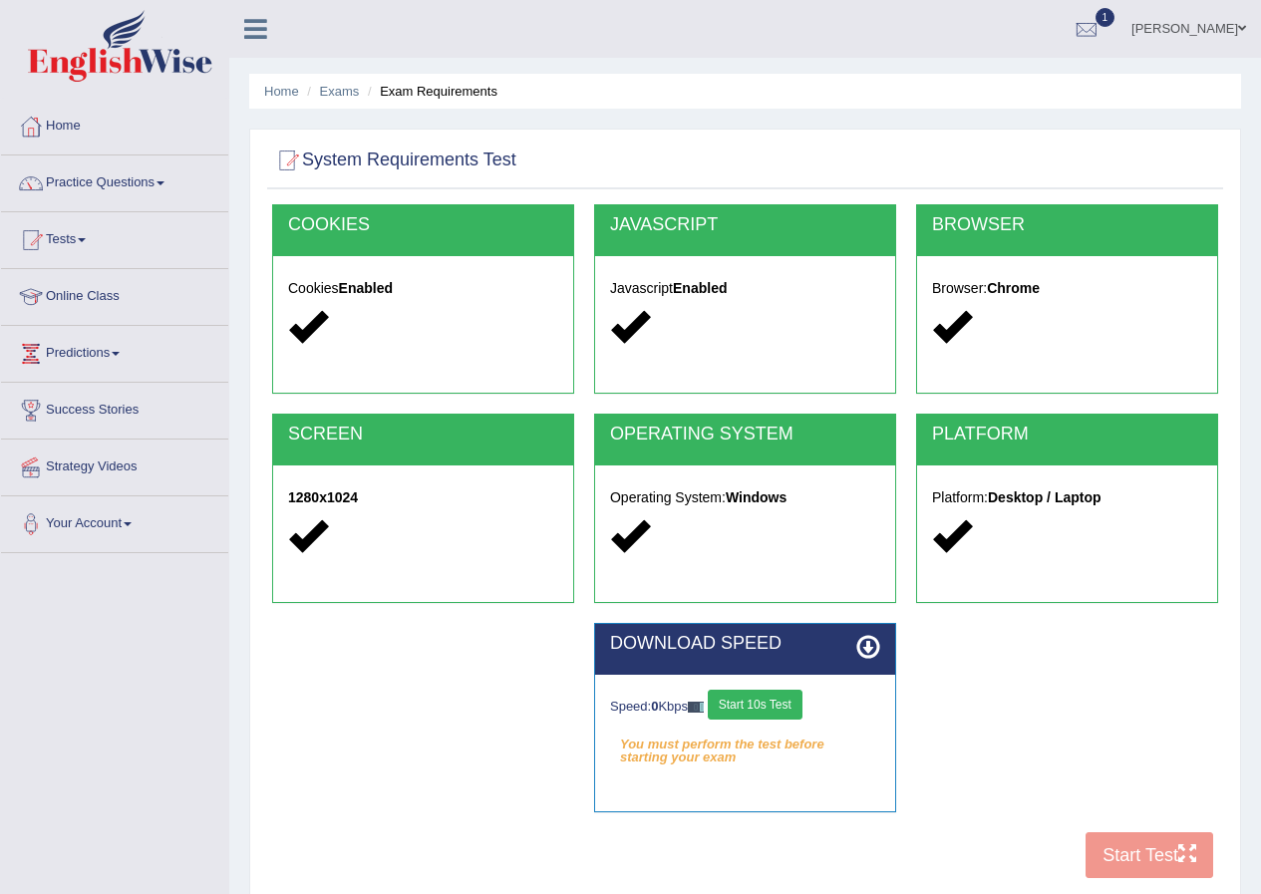
click at [1145, 837] on div "COOKIES Cookies Enabled JAVASCRIPT Javascript Enabled BROWSER Browser: Chrome S…" at bounding box center [745, 546] width 956 height 685
click at [1140, 848] on div "COOKIES Cookies Enabled JAVASCRIPT Javascript Enabled BROWSER Browser: Chrome S…" at bounding box center [745, 546] width 956 height 685
click at [776, 717] on button "Start 10s Test" at bounding box center [755, 705] width 95 height 30
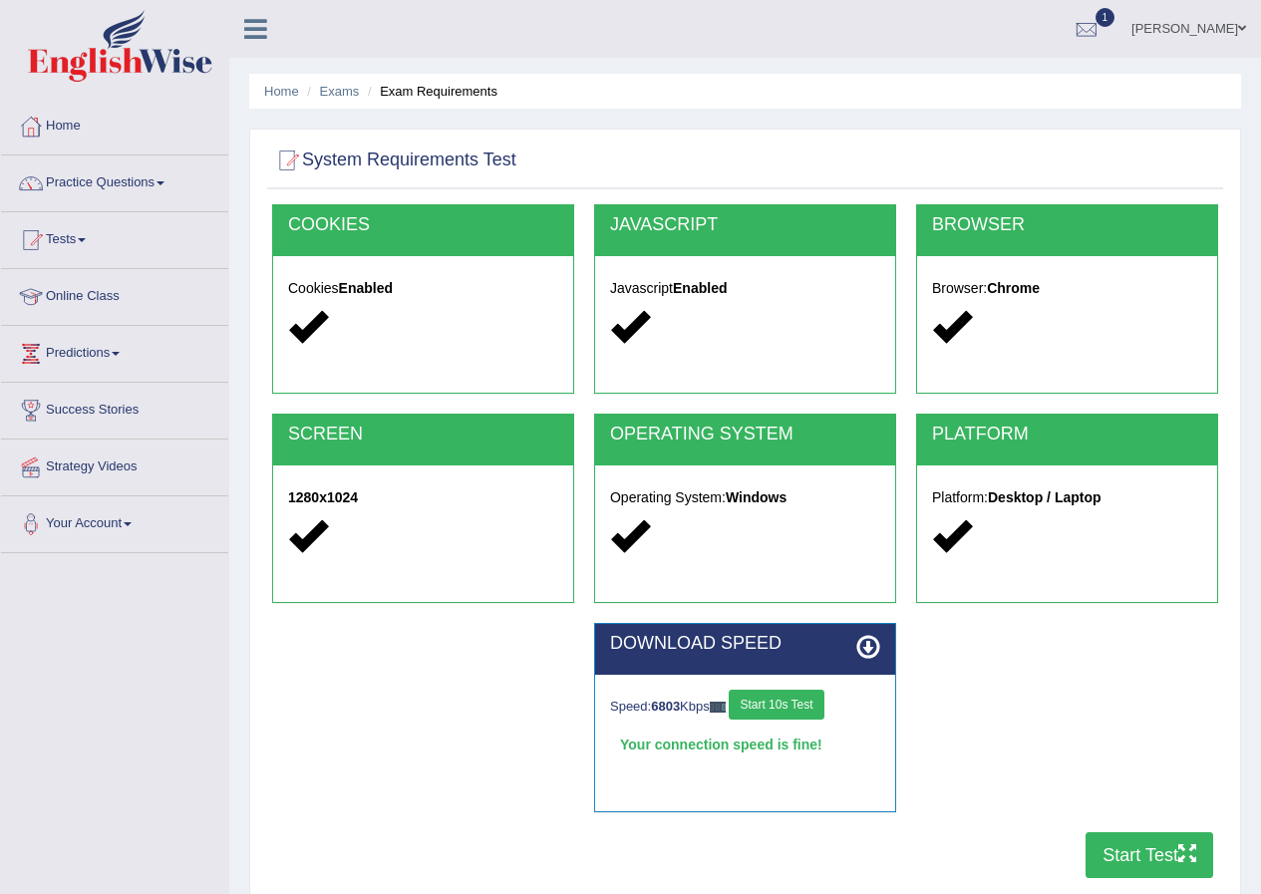
click at [1161, 843] on button "Start Test" at bounding box center [1150, 855] width 128 height 46
